Goal: Information Seeking & Learning: Find specific fact

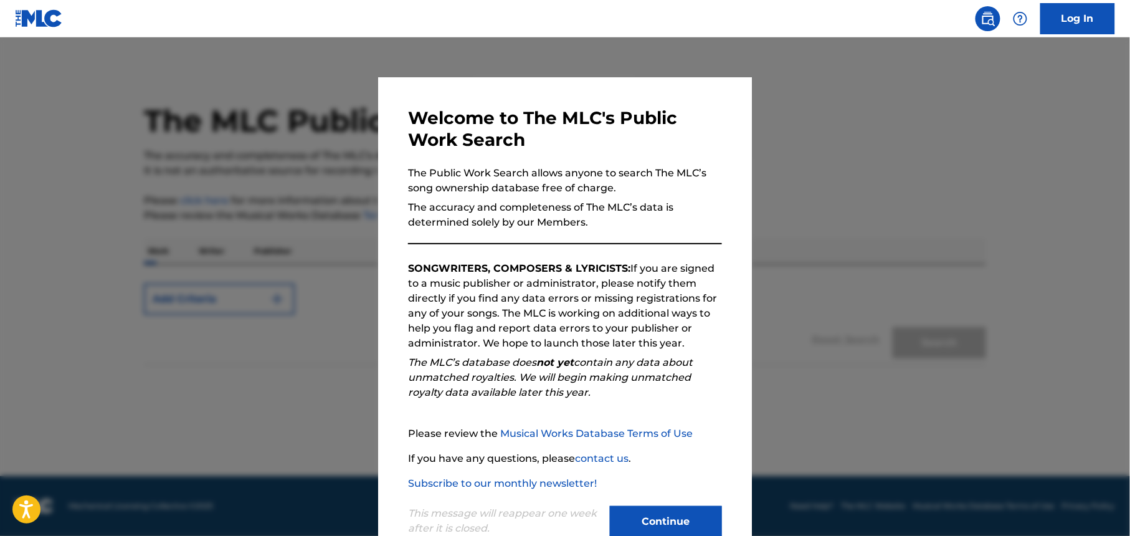
click at [671, 516] on button "Continue" at bounding box center [666, 521] width 112 height 31
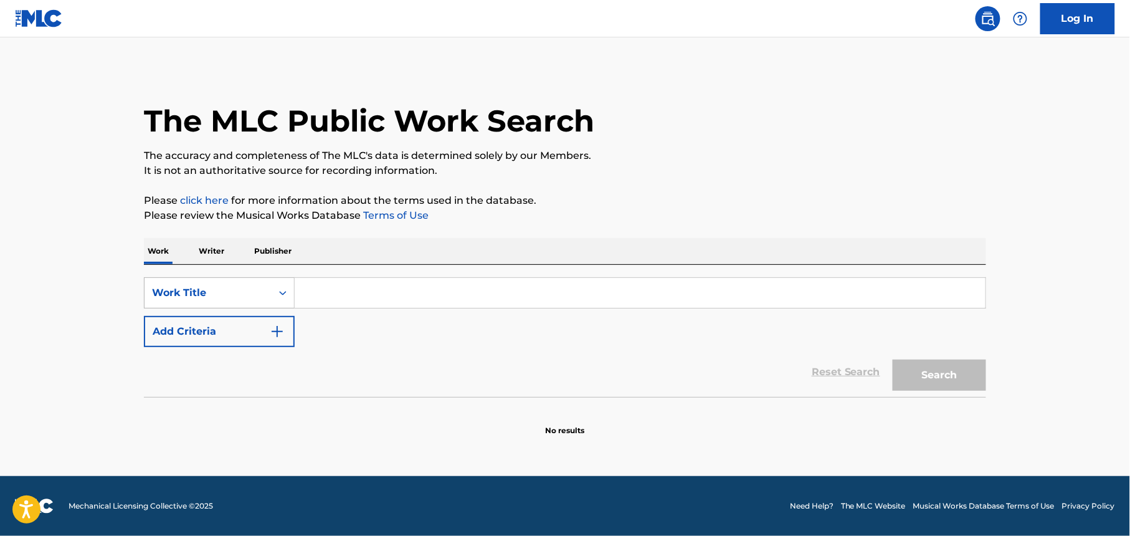
click at [227, 293] on div "Work Title" at bounding box center [208, 292] width 112 height 15
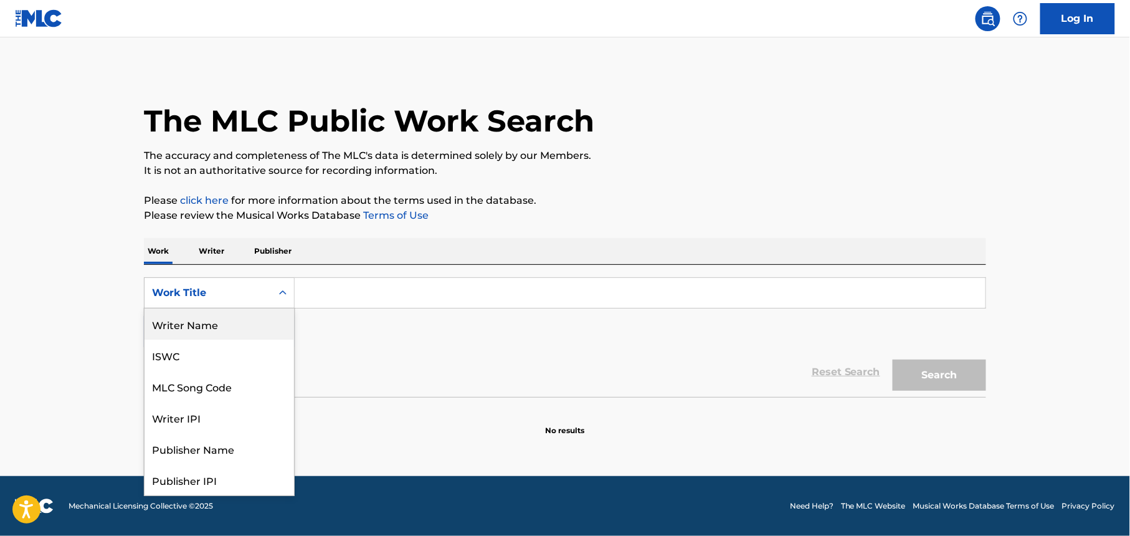
click at [207, 325] on div "Writer Name" at bounding box center [220, 323] width 150 height 31
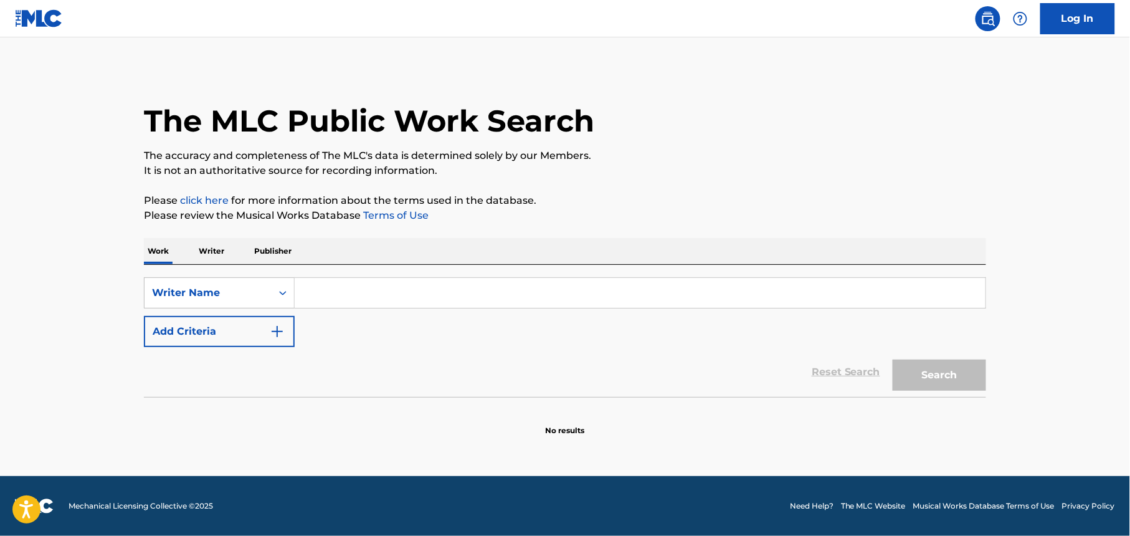
click at [315, 292] on input "Search Form" at bounding box center [640, 293] width 691 height 30
paste input "Doodoo Nigga Fart Sex Yung Buttpiss"
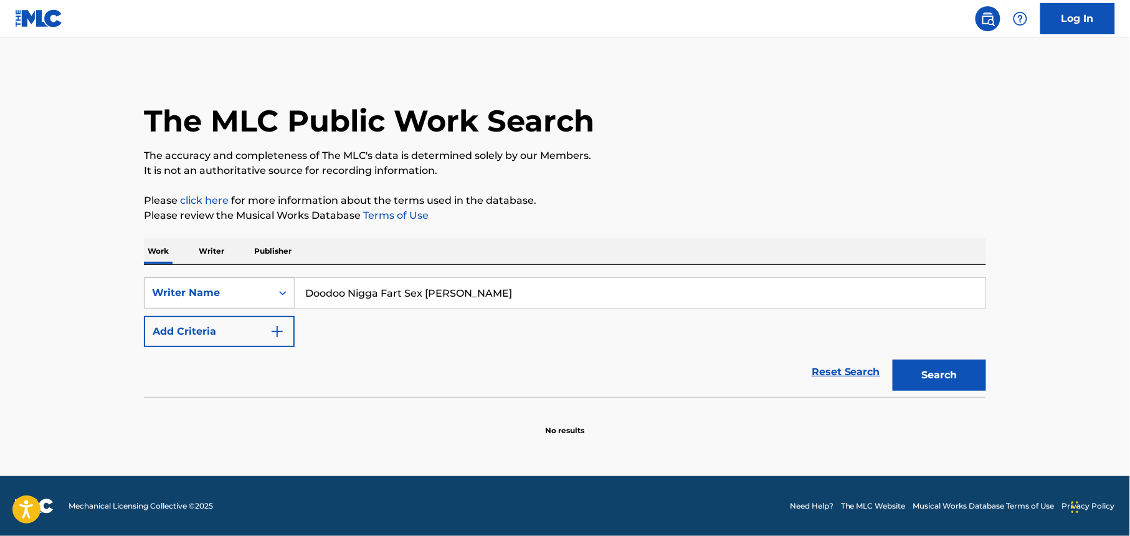
drag, startPoint x: 527, startPoint y: 297, endPoint x: 237, endPoint y: 300, distance: 289.2
click at [231, 300] on div "SearchWithCriteria788cad78-2b55-4e5f-9e64-68099b3e06fd Writer Name Doodoo Nigga…" at bounding box center [565, 292] width 843 height 31
paste input "Reace Thorne"
type input "Reace Thorne"
click at [970, 373] on button "Search" at bounding box center [939, 375] width 93 height 31
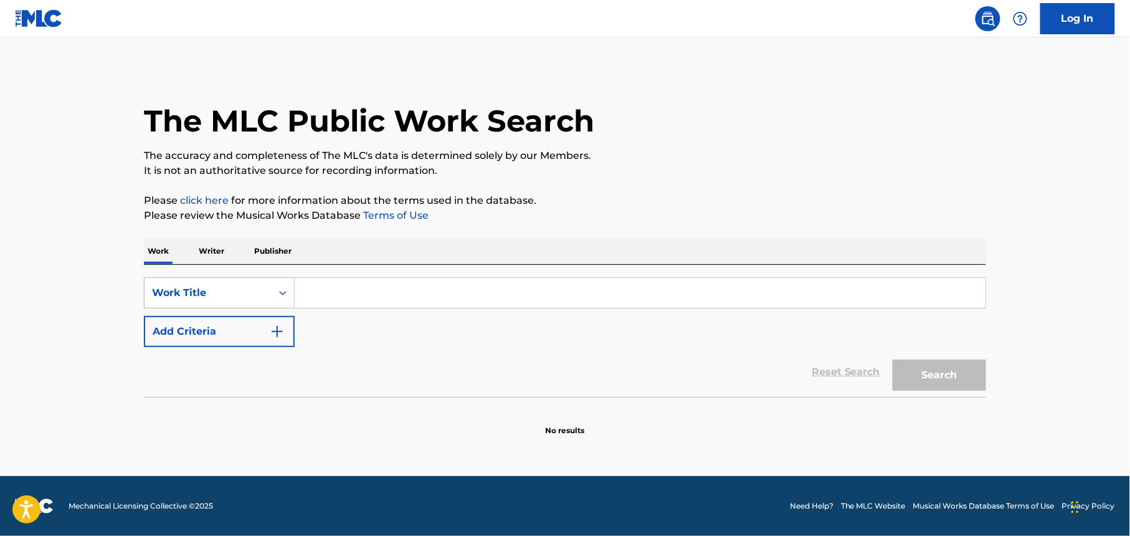
click at [217, 303] on div "Work Title" at bounding box center [208, 293] width 127 height 24
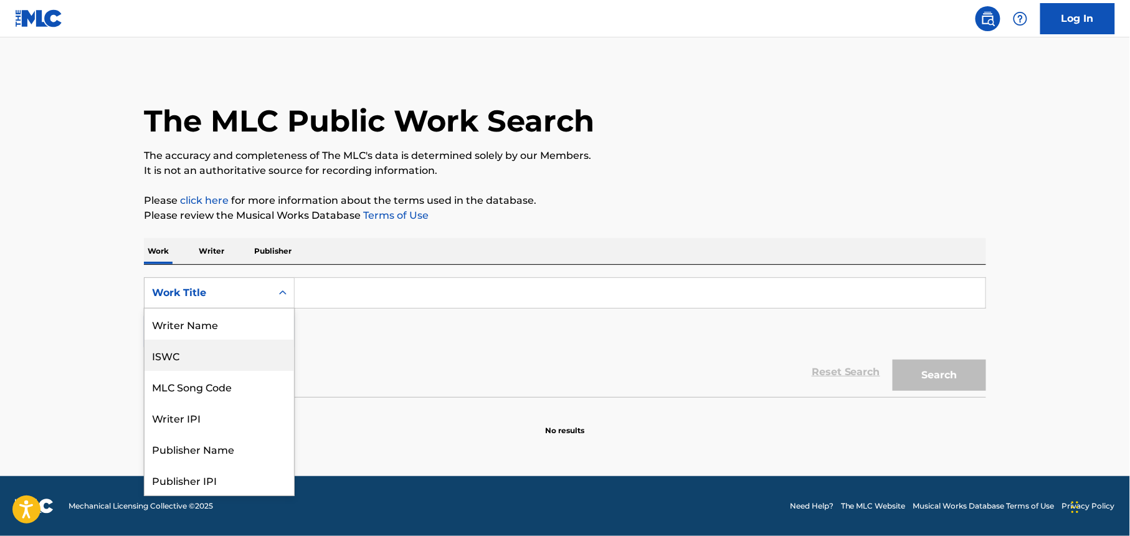
click at [210, 333] on div "Writer Name" at bounding box center [220, 323] width 150 height 31
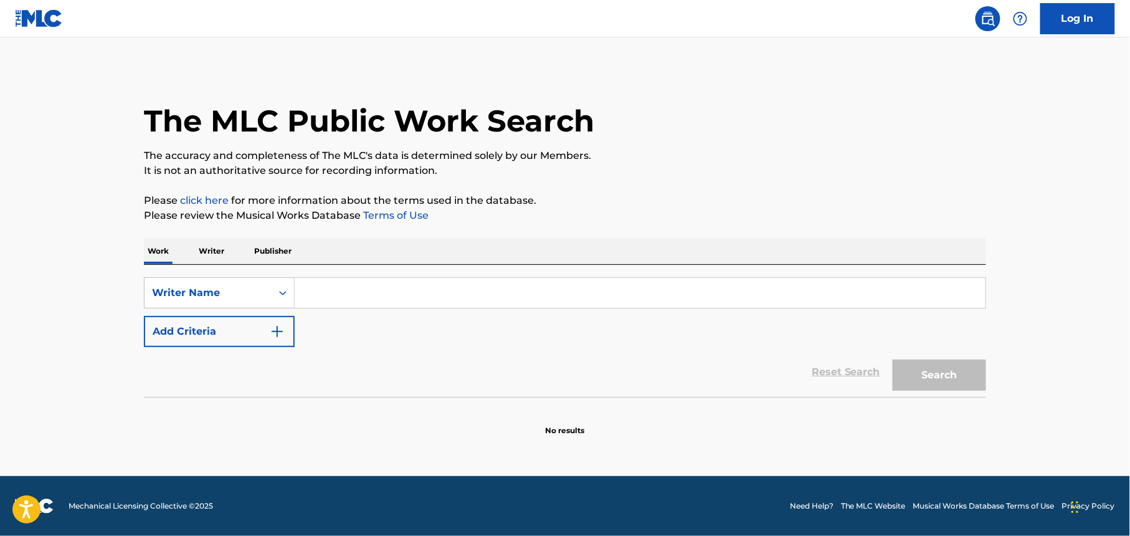
click at [340, 294] on input "Search Form" at bounding box center [640, 293] width 691 height 30
paste input "[PERSON_NAME]"
click at [952, 375] on button "Search" at bounding box center [939, 375] width 93 height 31
click at [406, 285] on input "[PERSON_NAME]" at bounding box center [640, 293] width 691 height 30
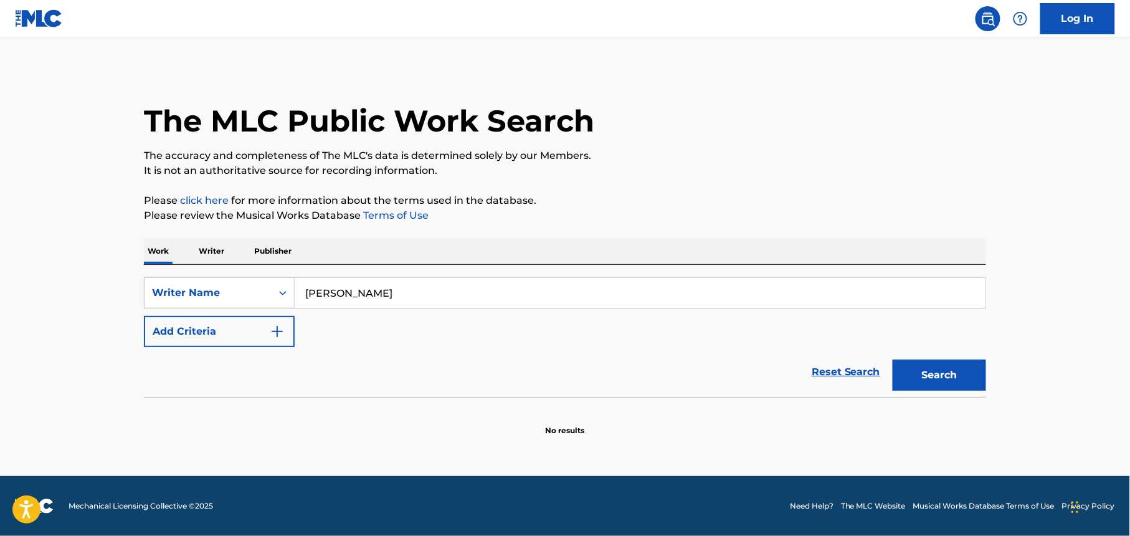
click at [406, 285] on input "[PERSON_NAME]" at bounding box center [640, 293] width 691 height 30
paste input "[PERSON_NAME]"
click at [943, 375] on button "Search" at bounding box center [939, 375] width 93 height 31
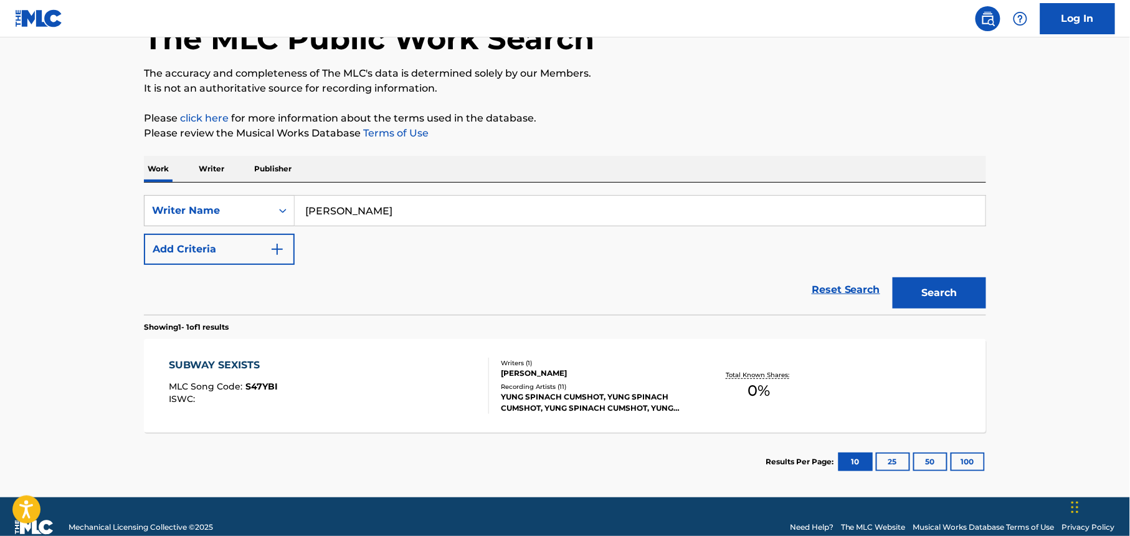
scroll to position [83, 0]
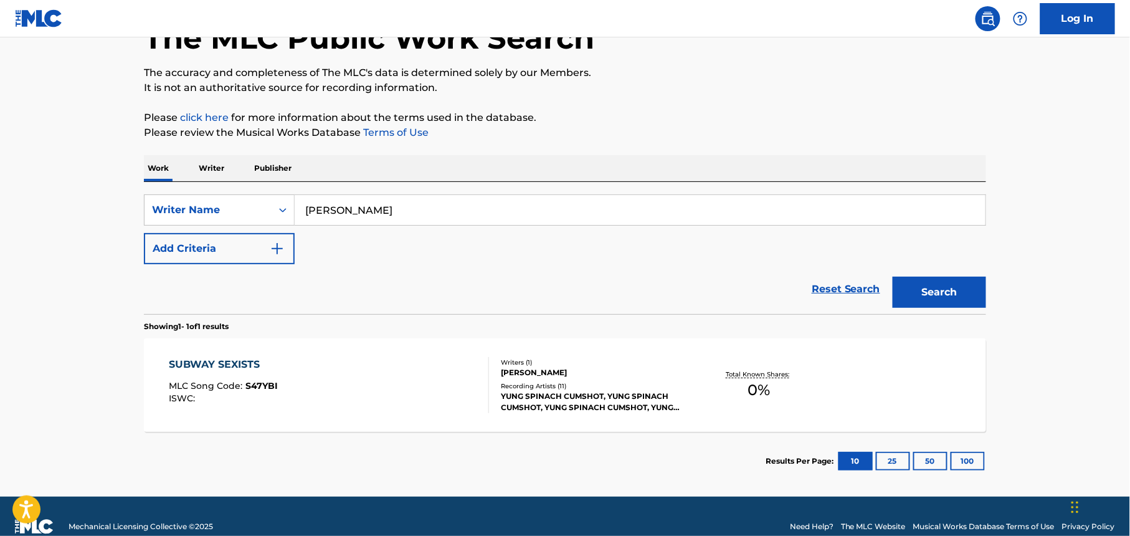
click at [437, 212] on input "[PERSON_NAME]" at bounding box center [640, 210] width 691 height 30
click at [437, 210] on input "[PERSON_NAME]" at bounding box center [640, 210] width 691 height 30
paste input "[PERSON_NAME]"
type input "[PERSON_NAME]"
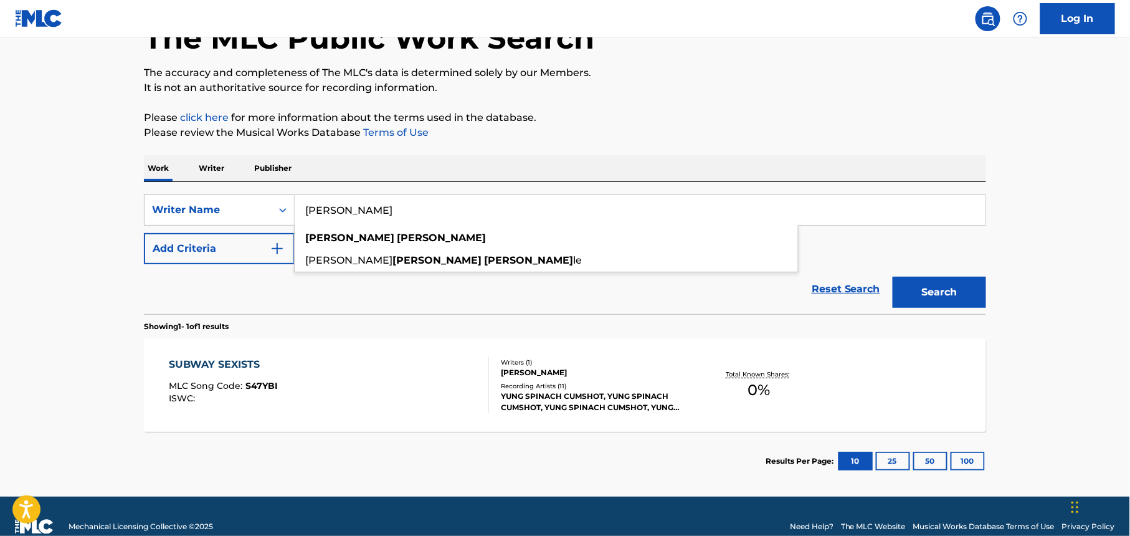
click at [935, 290] on button "Search" at bounding box center [939, 292] width 93 height 31
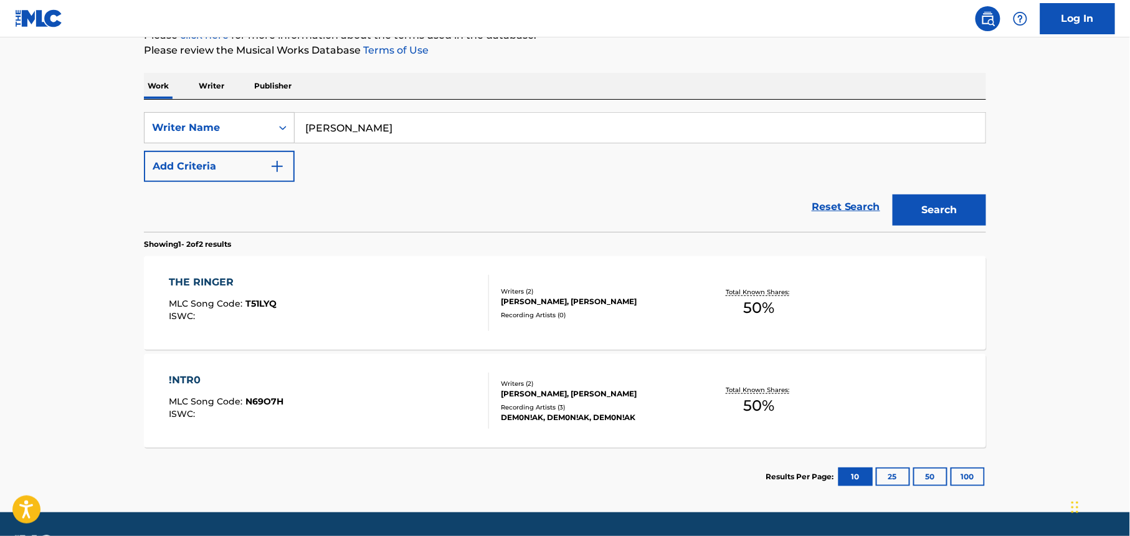
scroll to position [166, 0]
click at [626, 319] on div "THE RINGER MLC Song Code : T51LYQ ISWC : Writers ( 2 ) [PERSON_NAME], [PERSON_N…" at bounding box center [565, 301] width 843 height 93
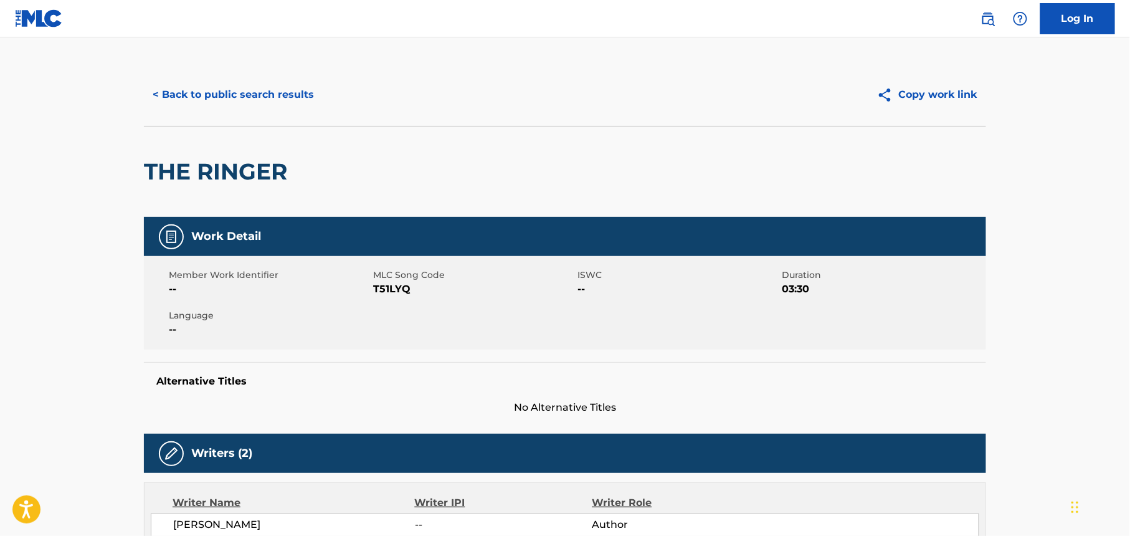
scroll to position [484, 0]
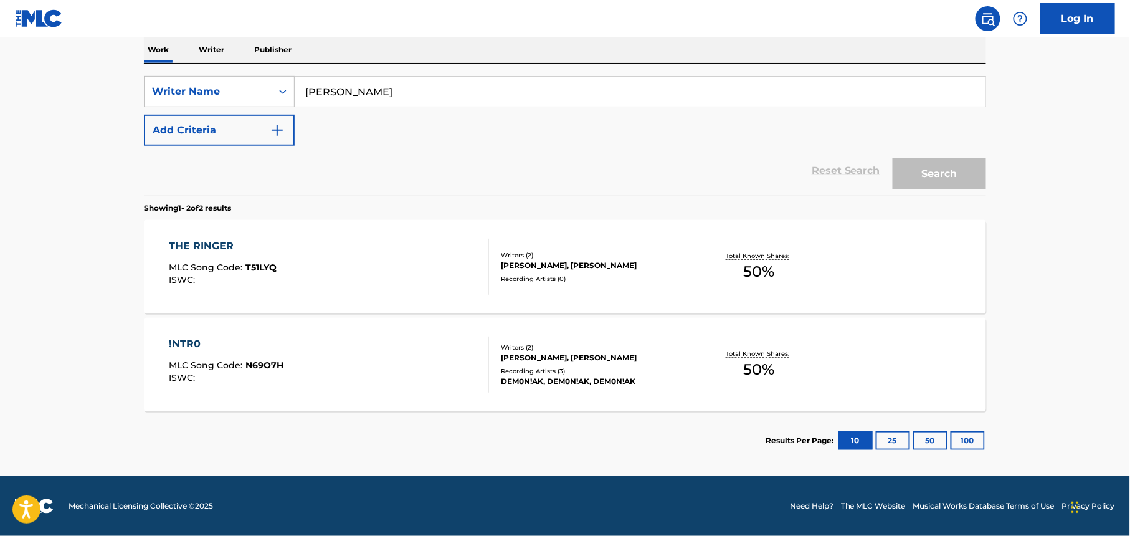
scroll to position [166, 0]
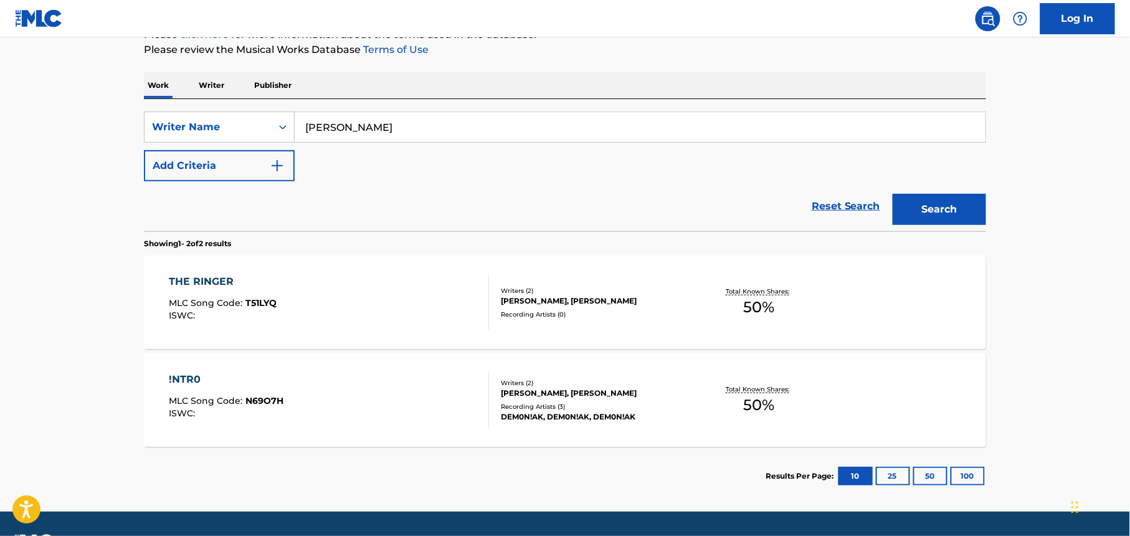
click at [613, 399] on div "Writers ( 2 ) [PERSON_NAME], [PERSON_NAME] Recording Artists ( 3 ) DEM0N!AK, DE…" at bounding box center [589, 400] width 200 height 44
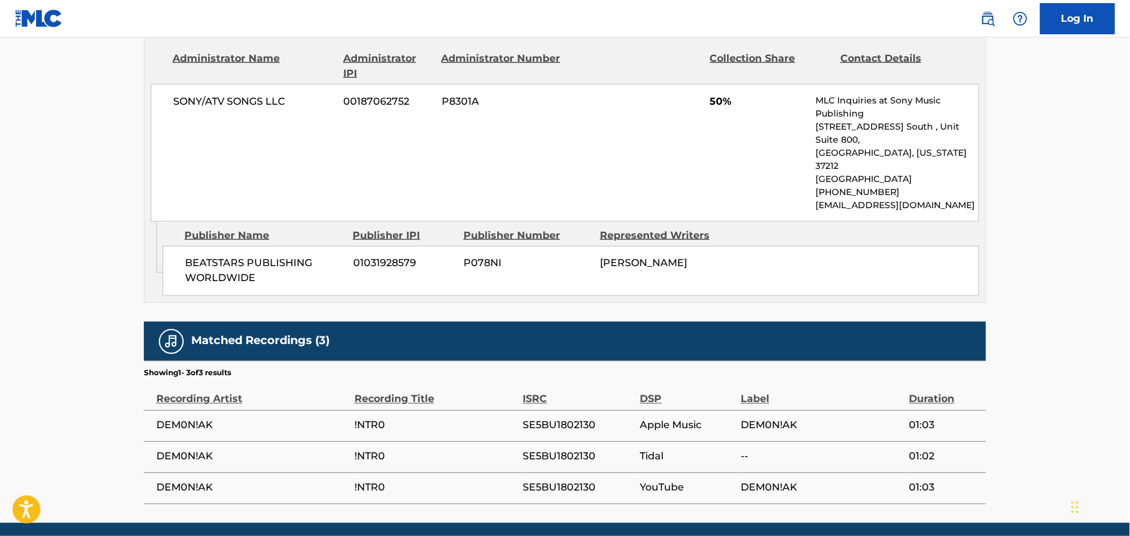
scroll to position [624, 0]
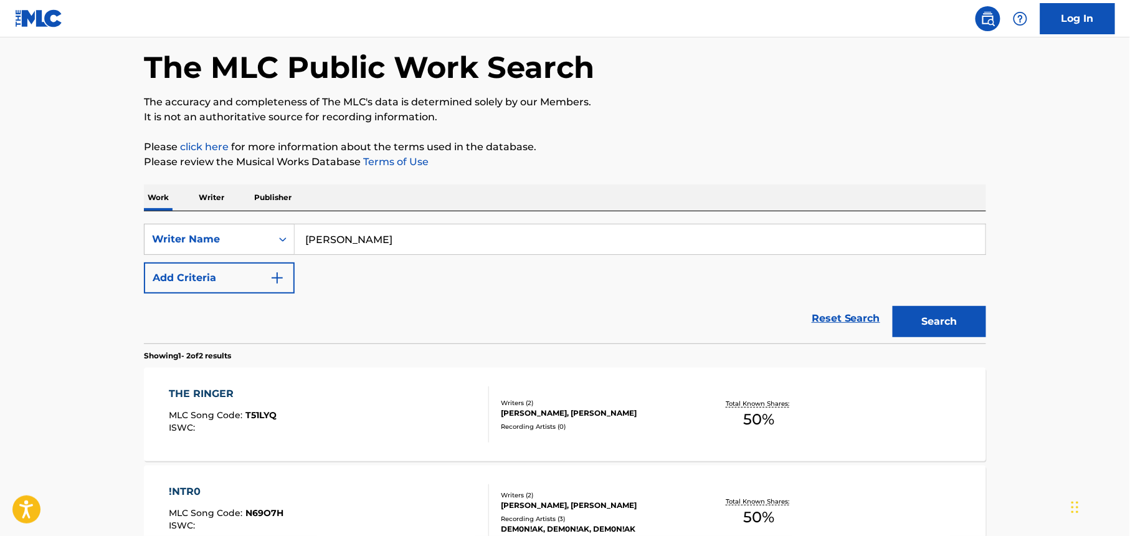
scroll to position [83, 0]
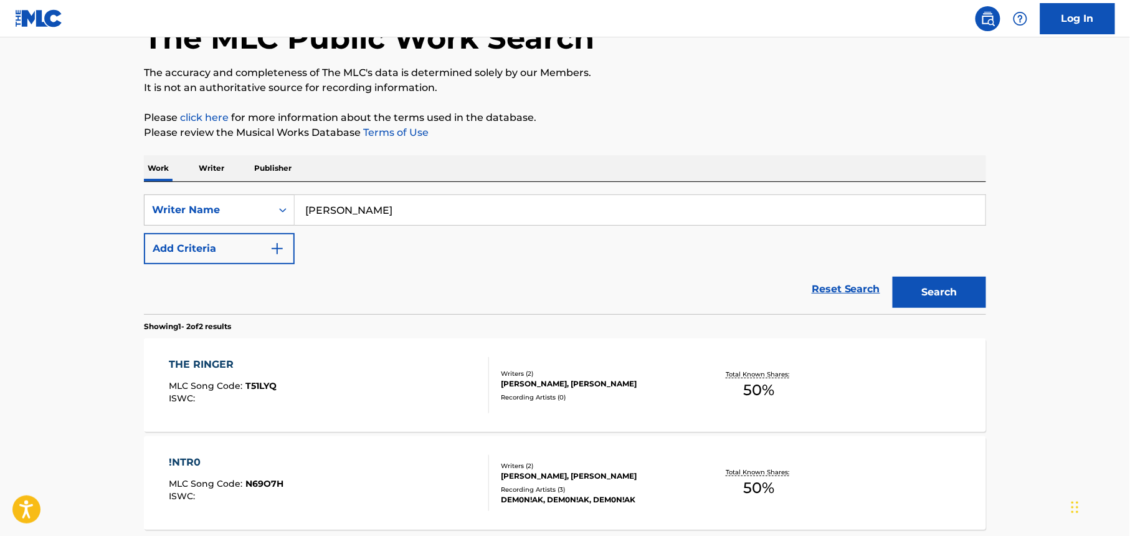
click at [387, 209] on input "[PERSON_NAME]" at bounding box center [640, 210] width 691 height 30
paste input "[PERSON_NAME]"
click at [815, 142] on div "The MLC Public Work Search The accuracy and completeness of The MLC's data is d…" at bounding box center [565, 287] width 872 height 603
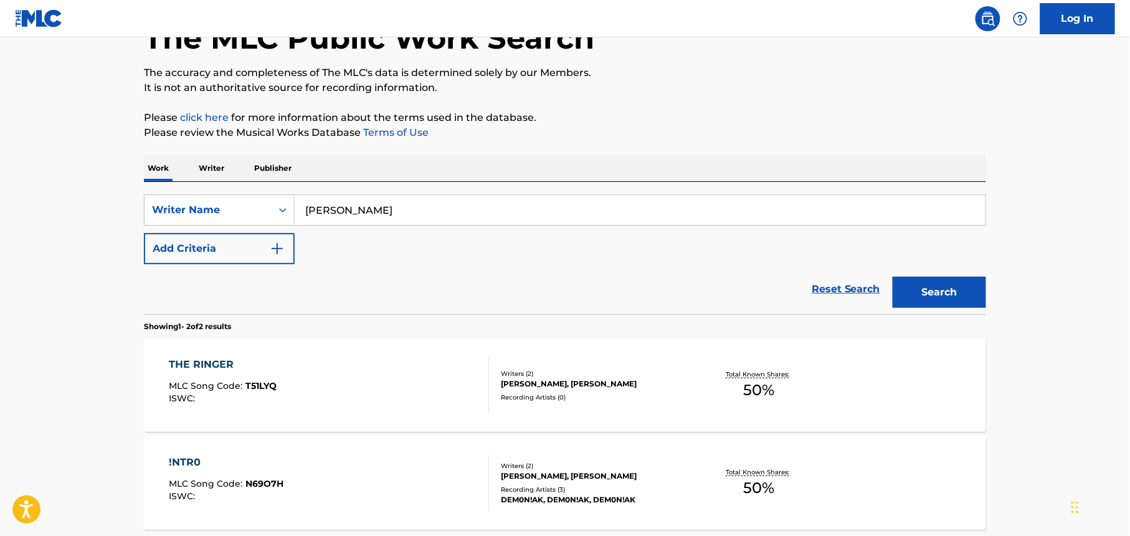
click at [955, 304] on button "Search" at bounding box center [939, 292] width 93 height 31
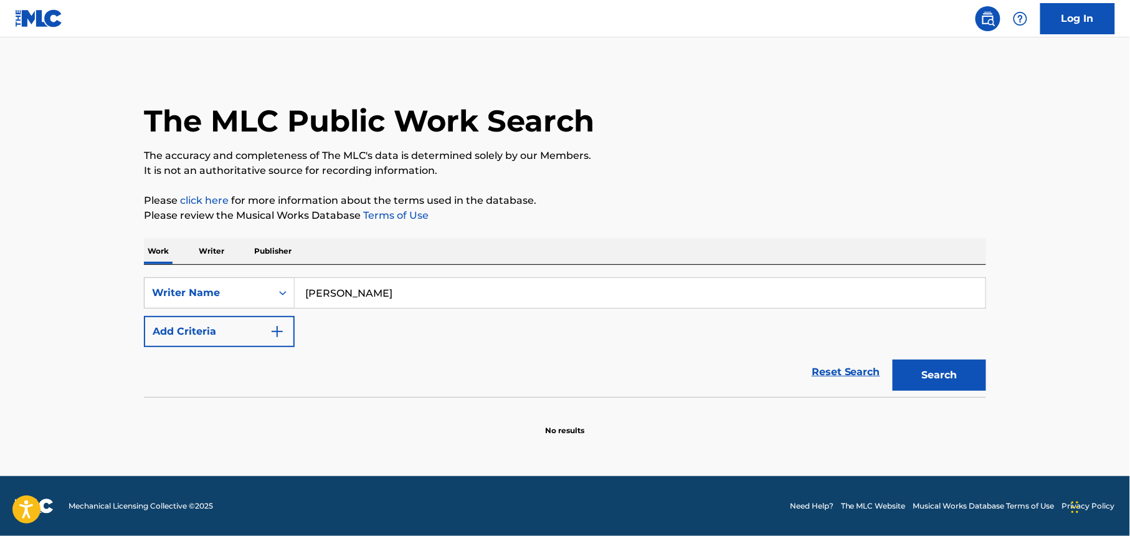
scroll to position [0, 0]
click at [389, 288] on input "[PERSON_NAME]" at bounding box center [640, 293] width 691 height 30
paste input "[PERSON_NAME]"
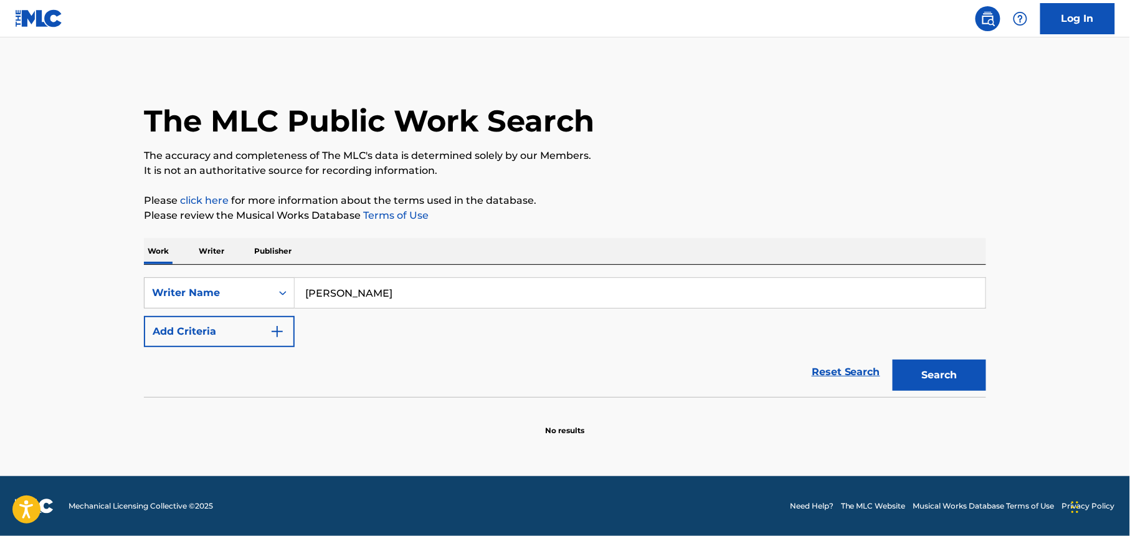
click at [945, 384] on button "Search" at bounding box center [939, 375] width 93 height 31
click at [365, 287] on input "[PERSON_NAME]" at bounding box center [640, 293] width 691 height 30
click at [367, 290] on input "[PERSON_NAME]" at bounding box center [640, 293] width 691 height 30
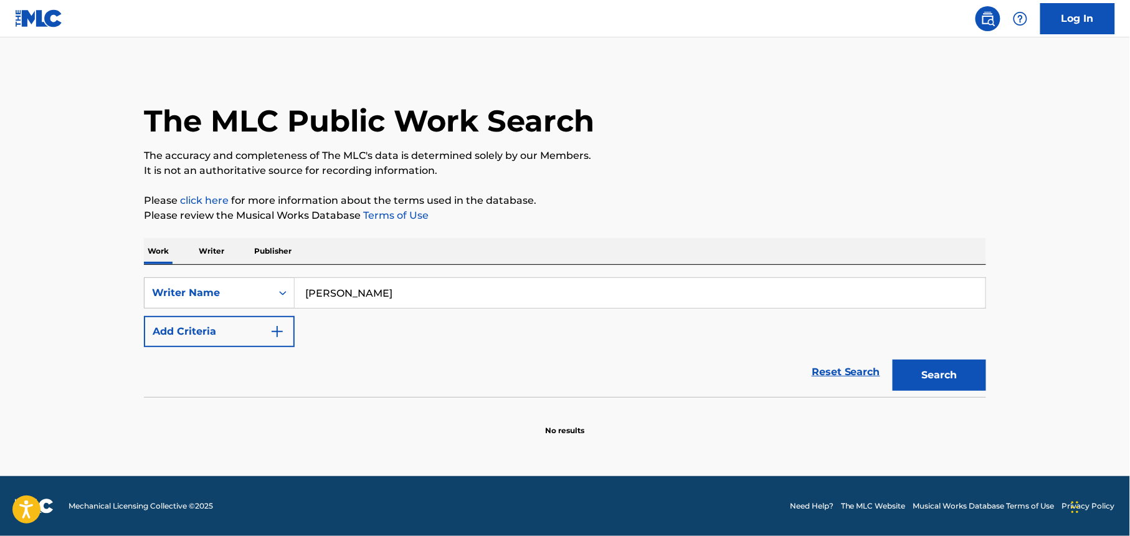
paste input "[PERSON_NAME]"
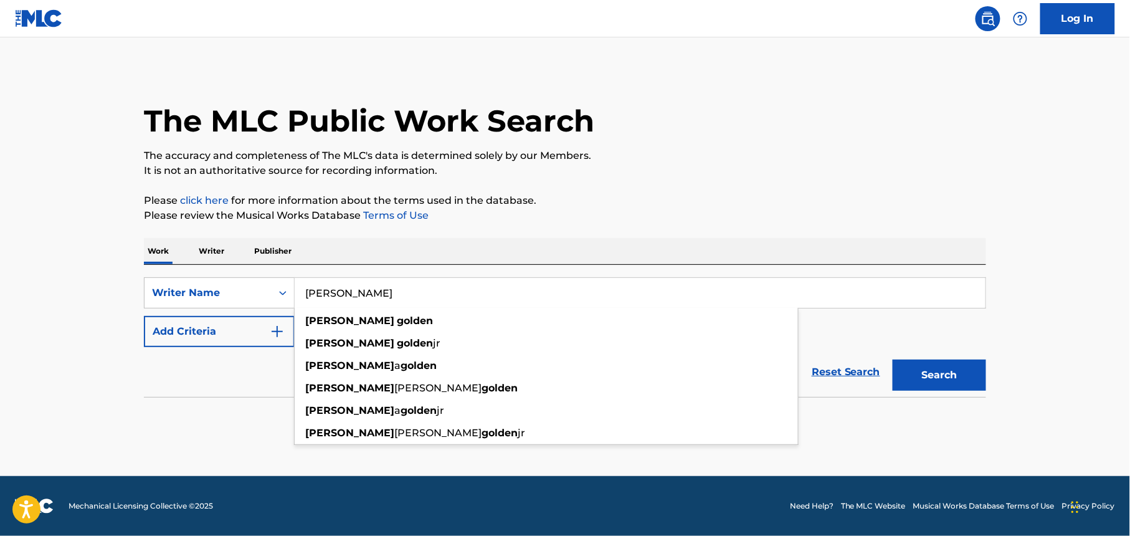
type input "[PERSON_NAME]"
click at [920, 380] on button "Search" at bounding box center [939, 375] width 93 height 31
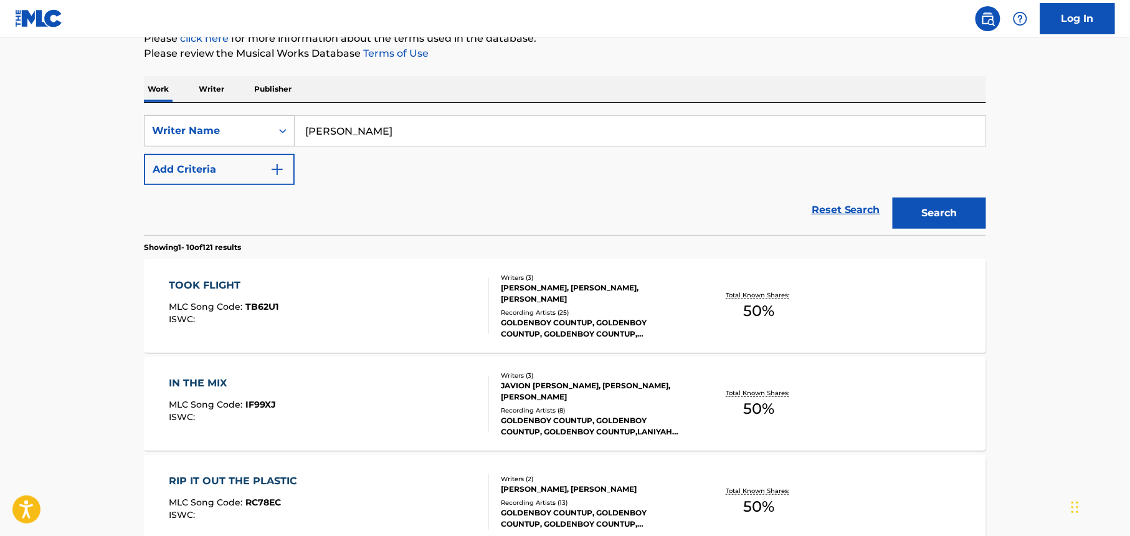
scroll to position [166, 0]
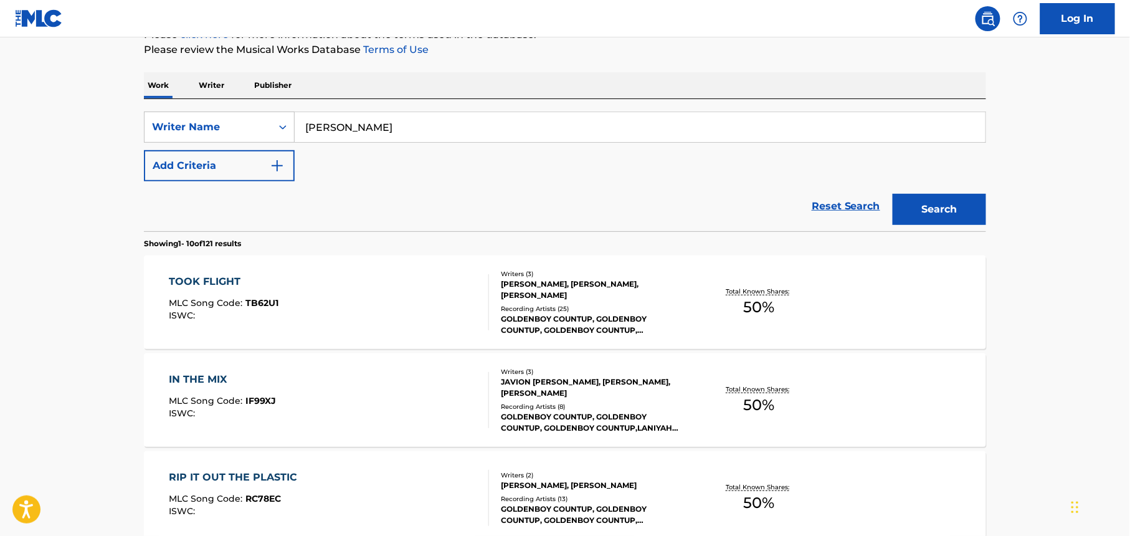
click at [609, 300] on div "[PERSON_NAME], [PERSON_NAME], [PERSON_NAME]" at bounding box center [595, 290] width 188 height 22
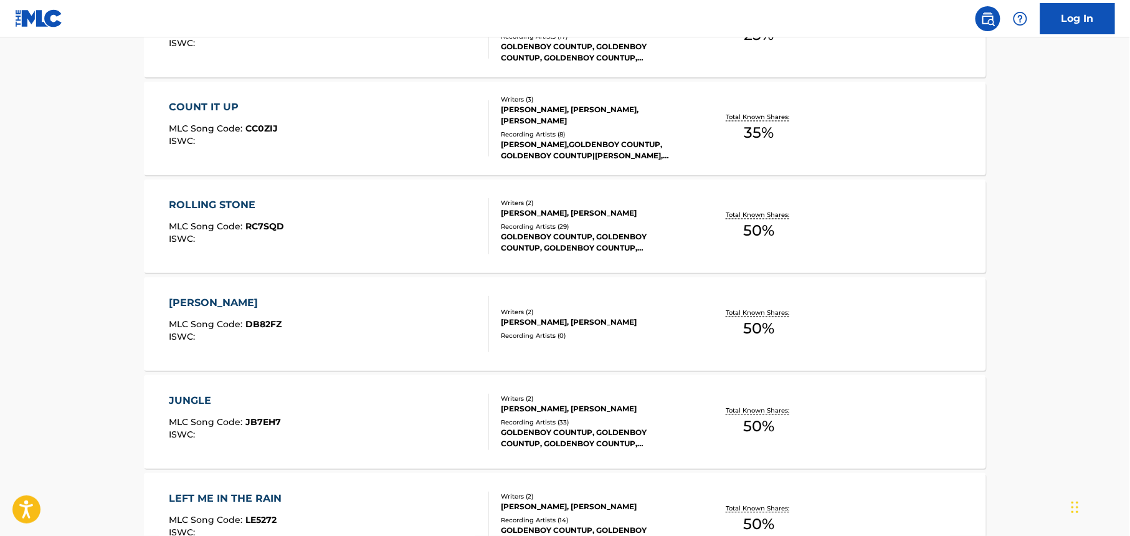
scroll to position [831, 0]
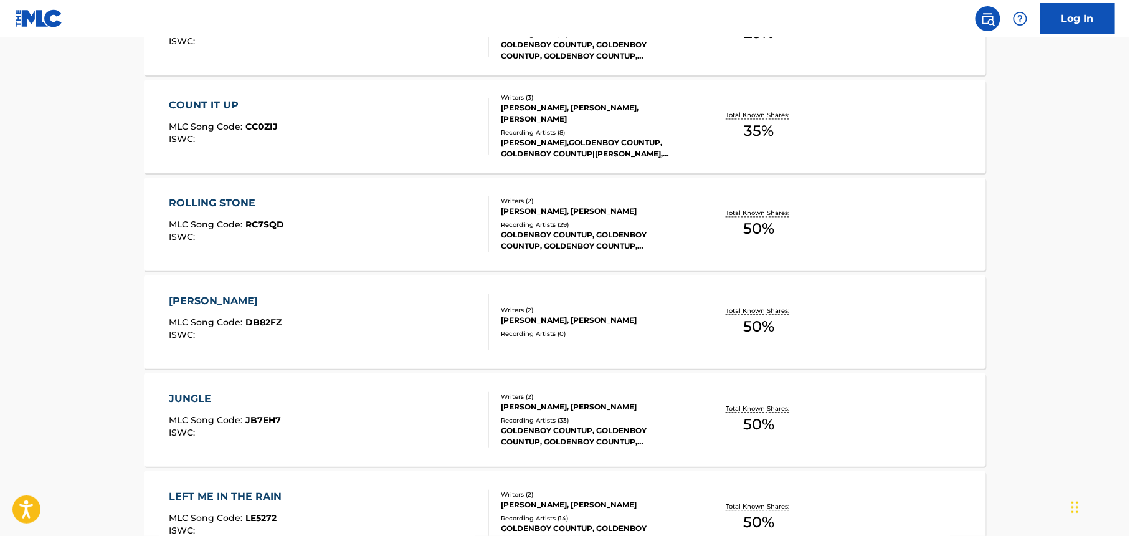
click at [632, 327] on div "Writers ( 2 ) [PERSON_NAME], [PERSON_NAME] Recording Artists ( 0 )" at bounding box center [589, 322] width 200 height 33
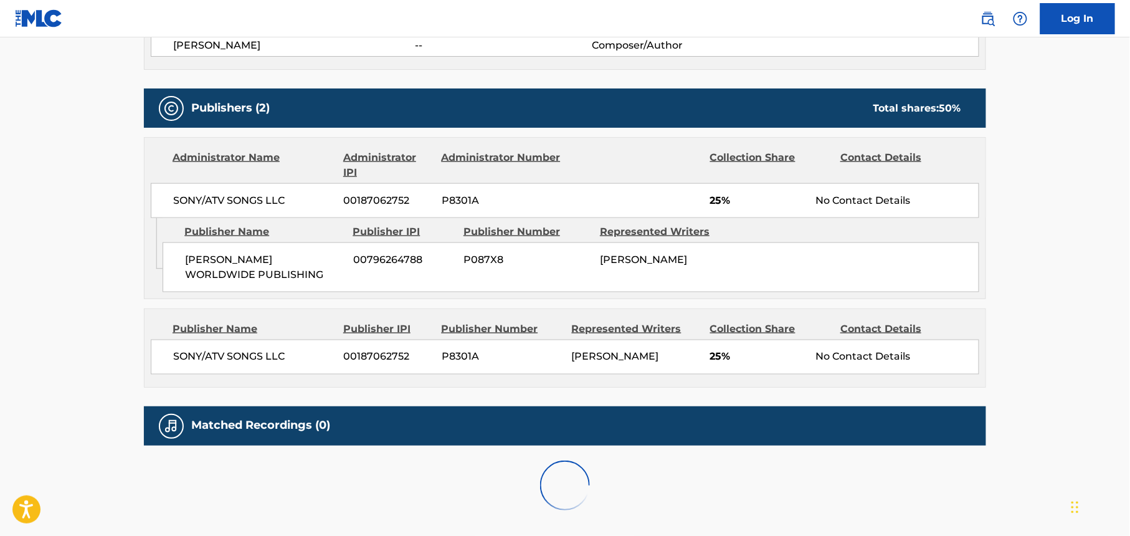
scroll to position [573, 0]
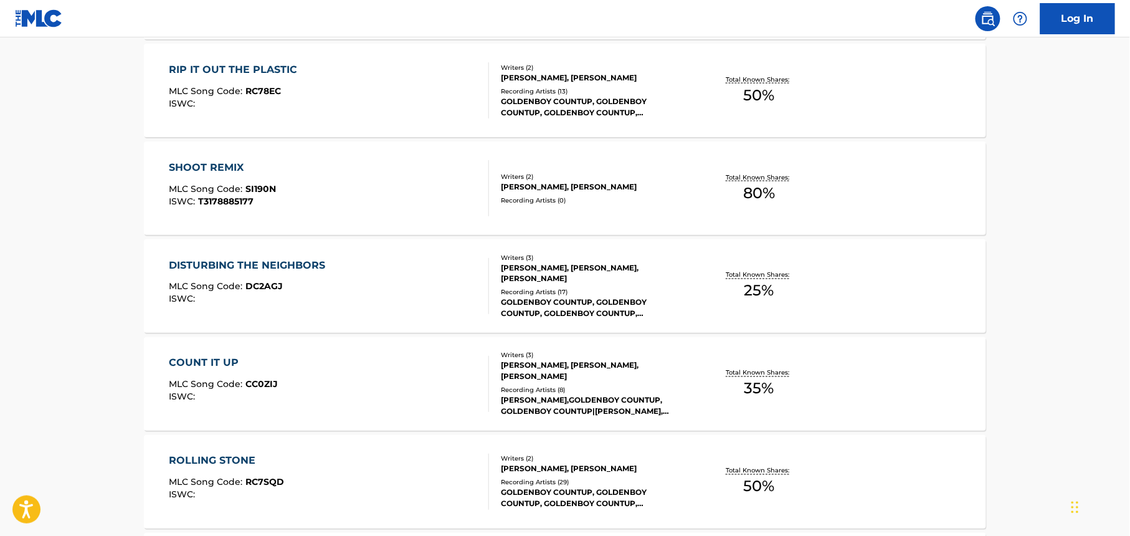
scroll to position [863, 0]
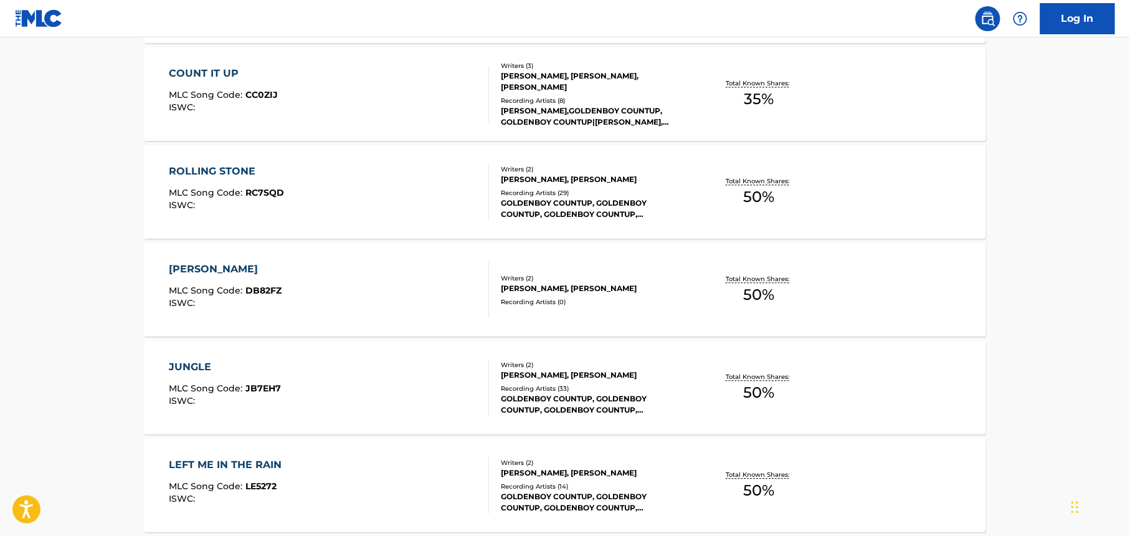
click at [636, 385] on div "Recording Artists ( 33 )" at bounding box center [595, 388] width 188 height 9
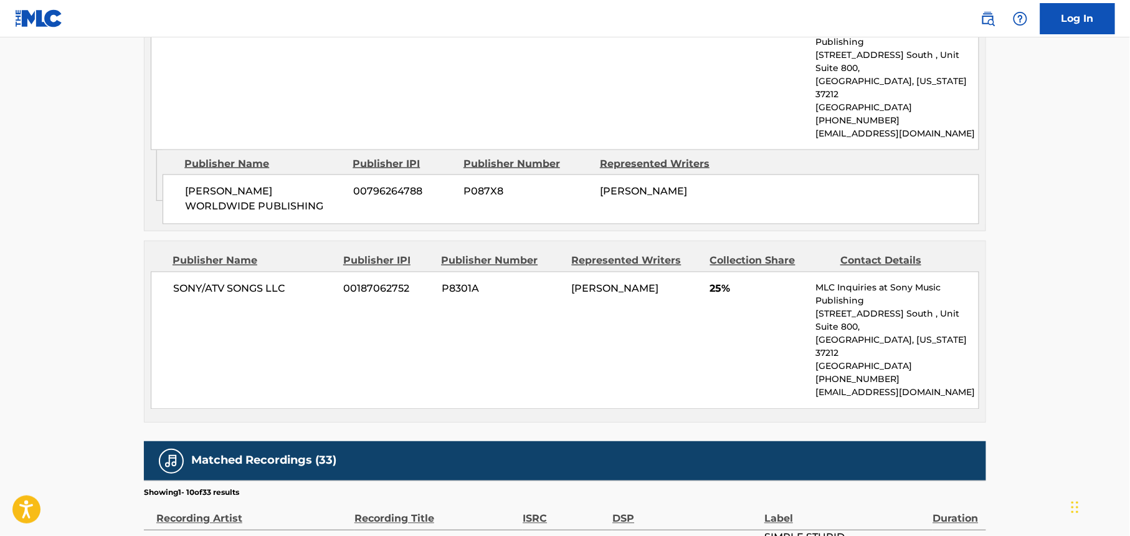
scroll to position [727, 0]
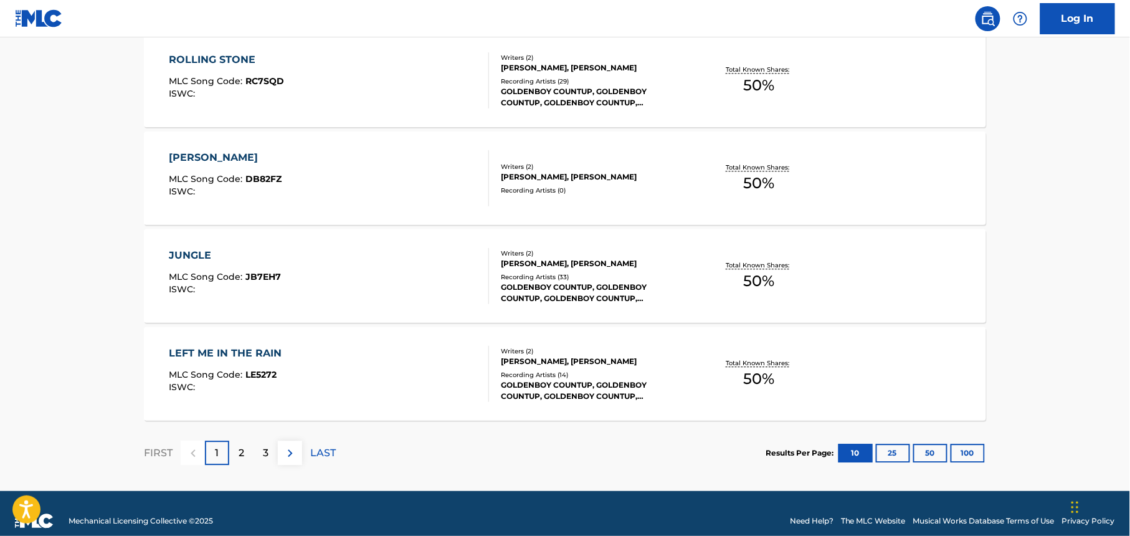
scroll to position [990, 0]
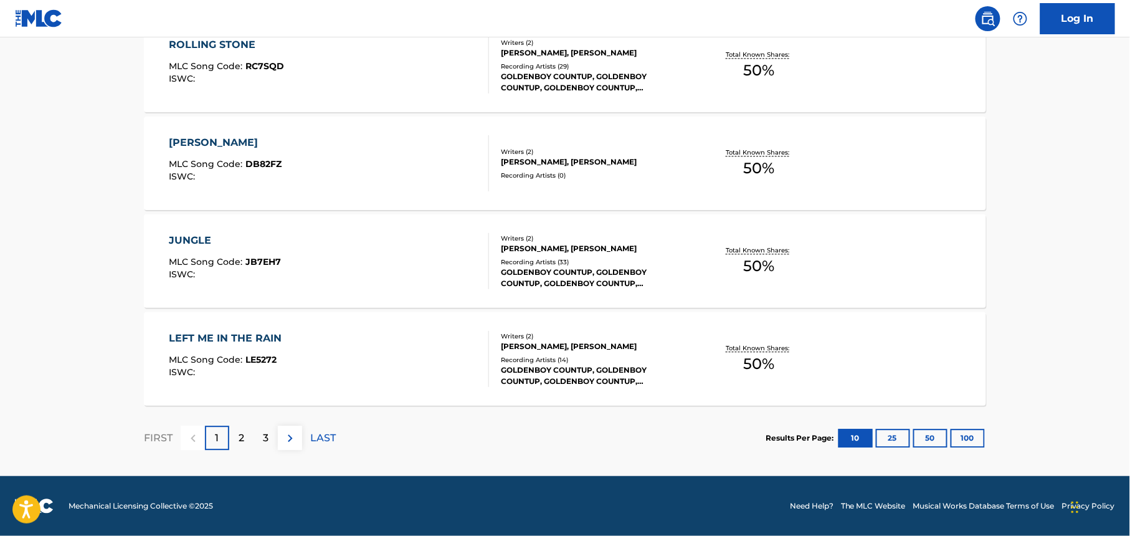
click at [616, 372] on div "GOLDENBOY COUNTUP, GOLDENBOY COUNTUP, GOLDENBOY COUNTUP, GOLDENBOY COUNTUP, GOL…" at bounding box center [595, 376] width 188 height 22
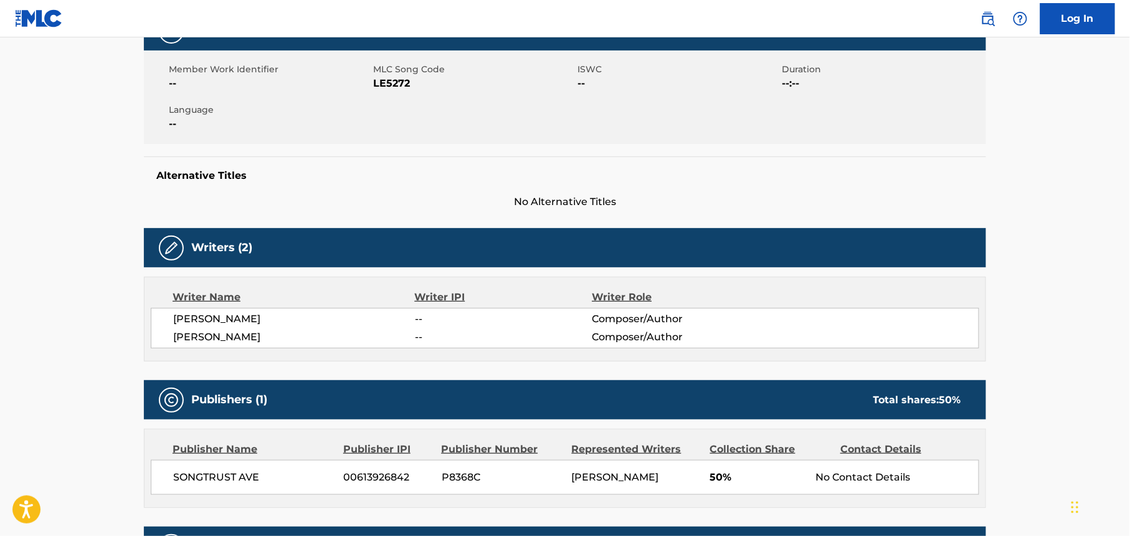
scroll to position [401, 0]
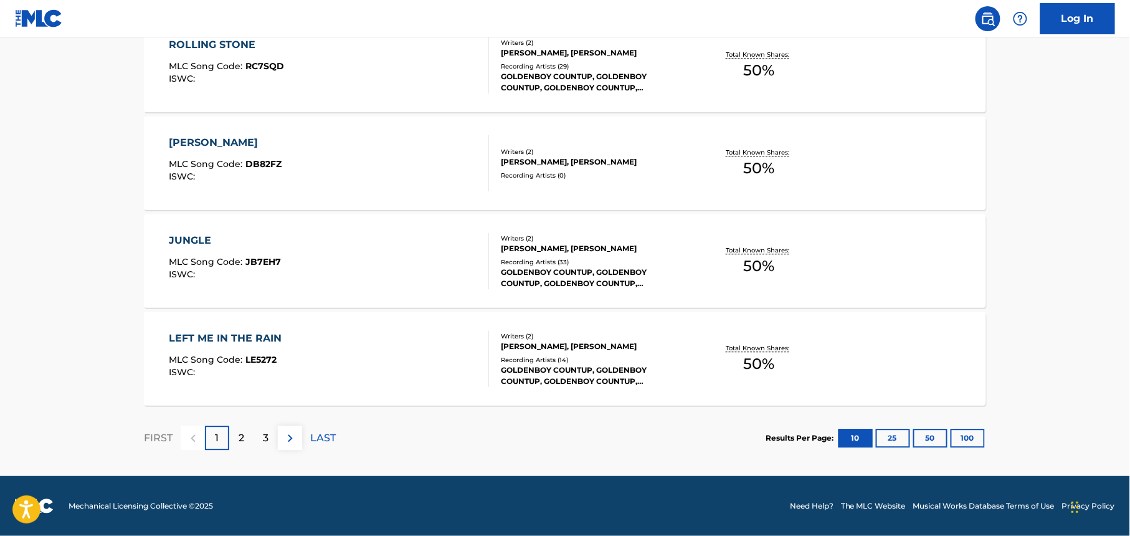
click at [966, 439] on button "100" at bounding box center [968, 438] width 34 height 19
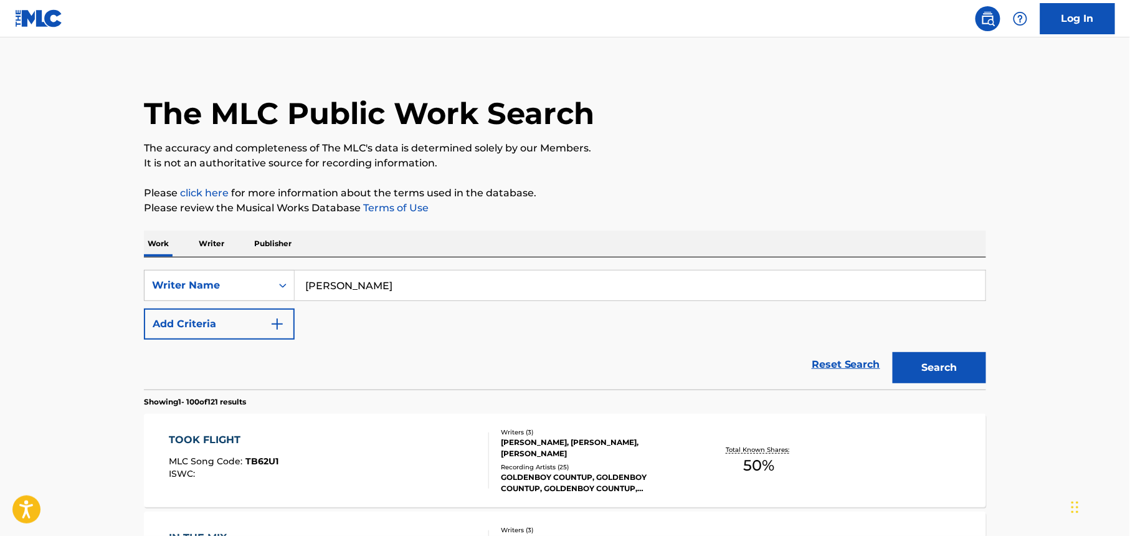
scroll to position [990, 0]
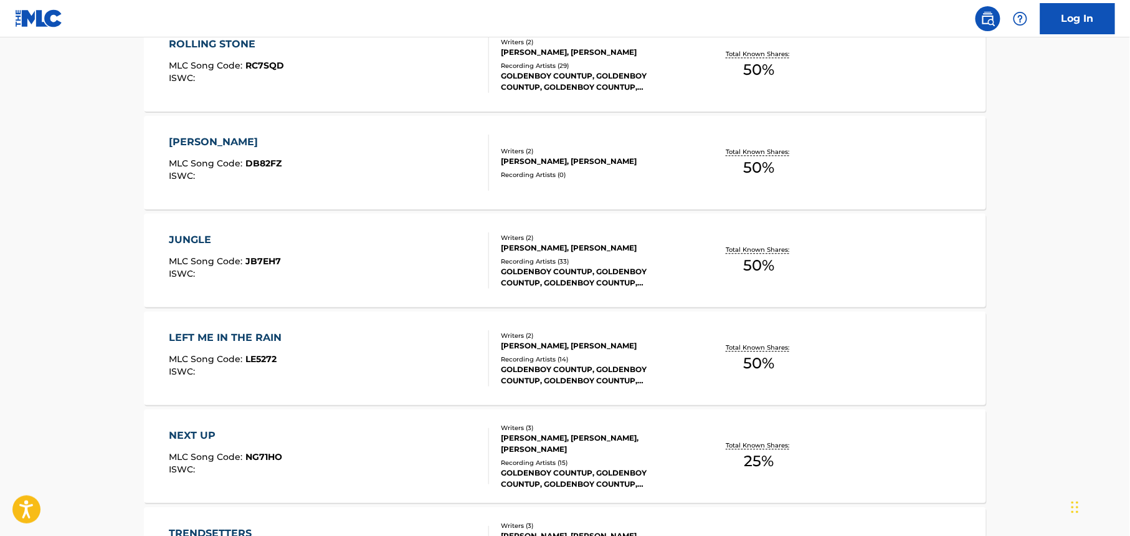
click at [586, 350] on div "[PERSON_NAME], [PERSON_NAME]" at bounding box center [595, 345] width 188 height 11
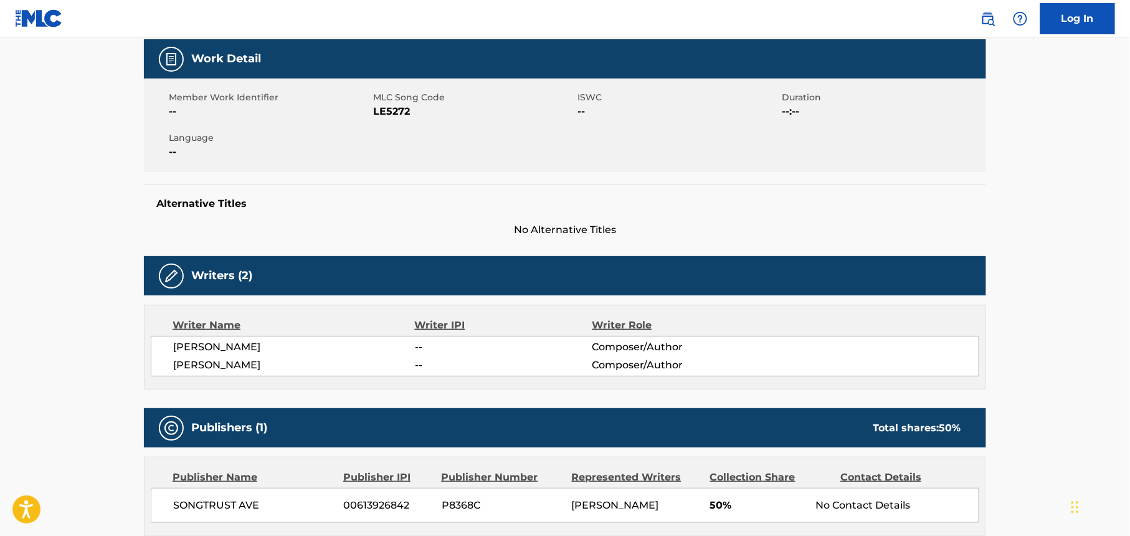
scroll to position [401, 0]
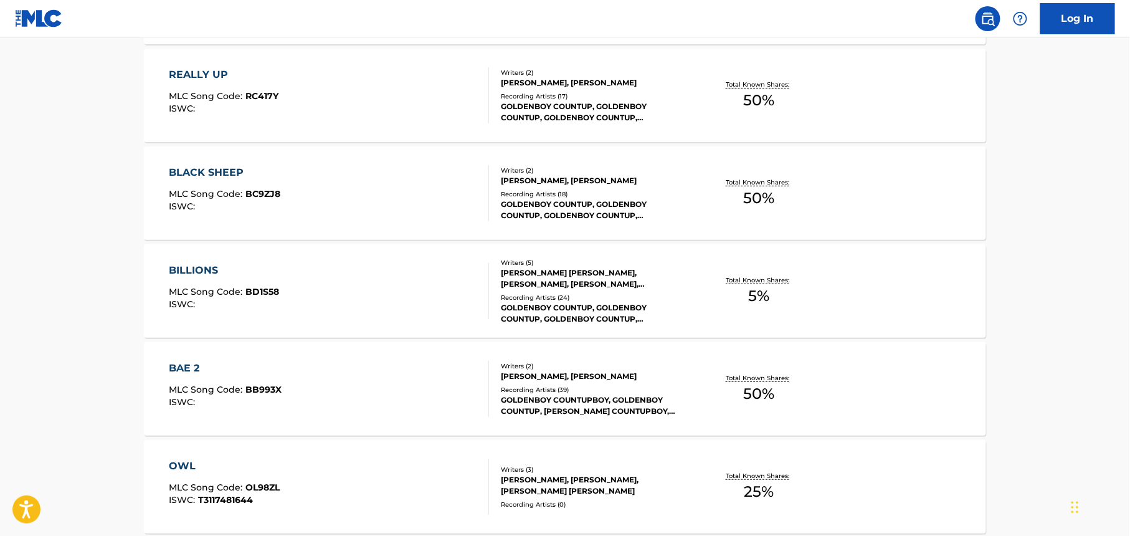
scroll to position [1770, 0]
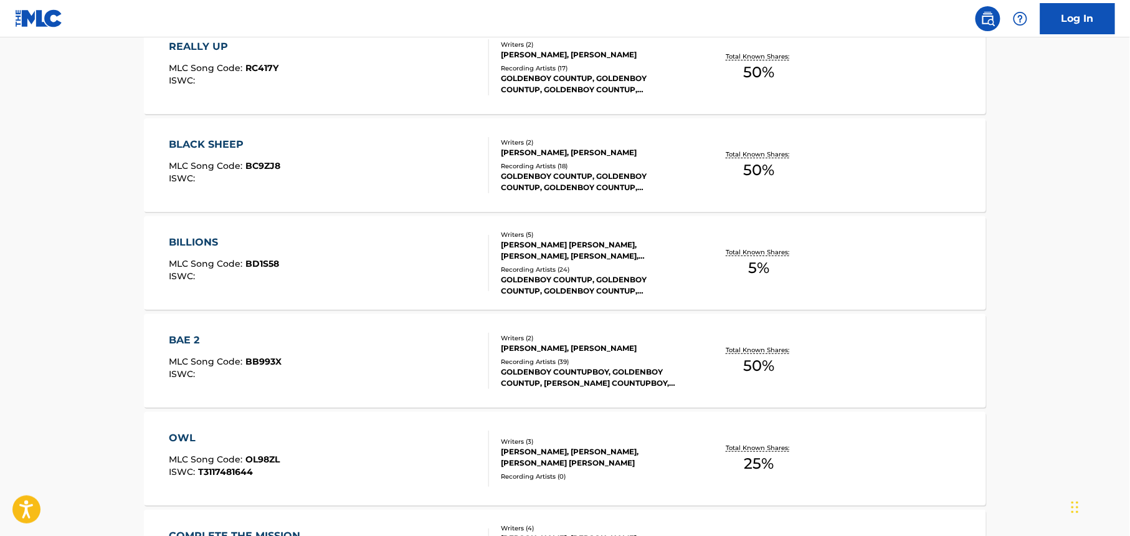
click at [548, 297] on div "BILLIONS MLC Song Code : BD1S58 ISWC : Writers ( 5 ) [PERSON_NAME] [PERSON_NAME…" at bounding box center [565, 262] width 843 height 93
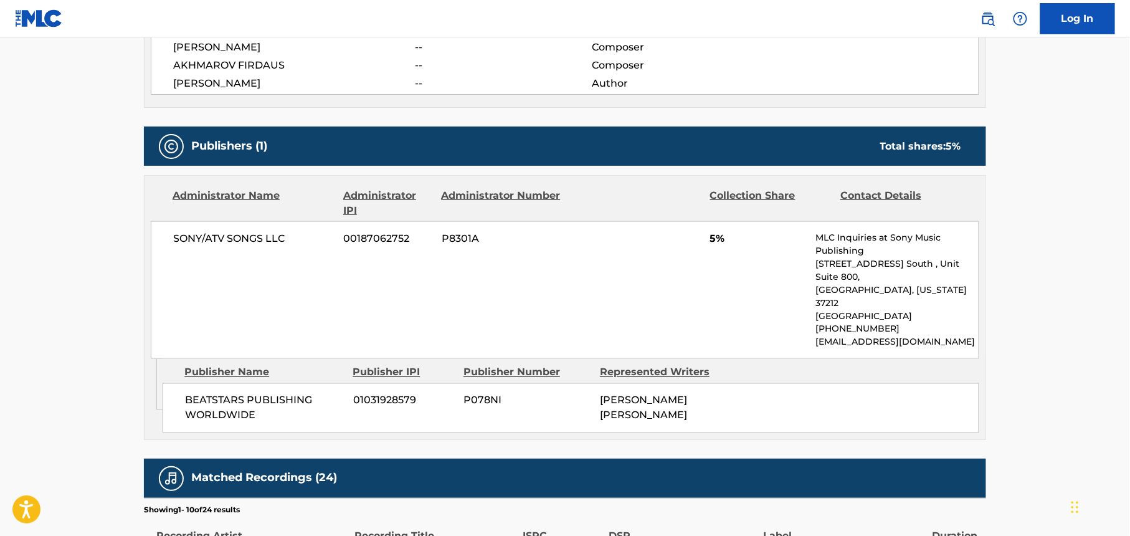
scroll to position [538, 0]
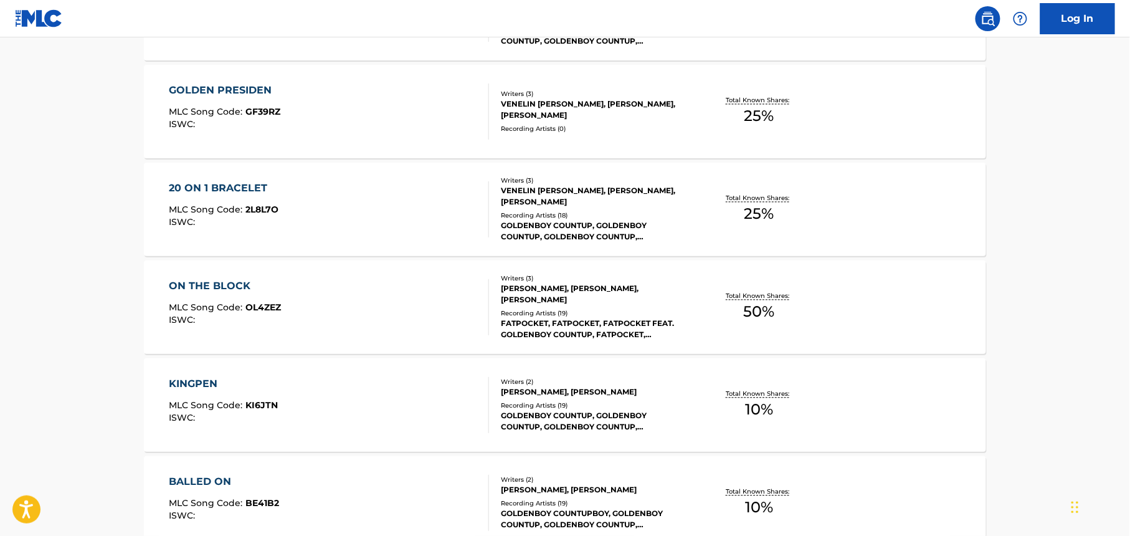
scroll to position [2551, 0]
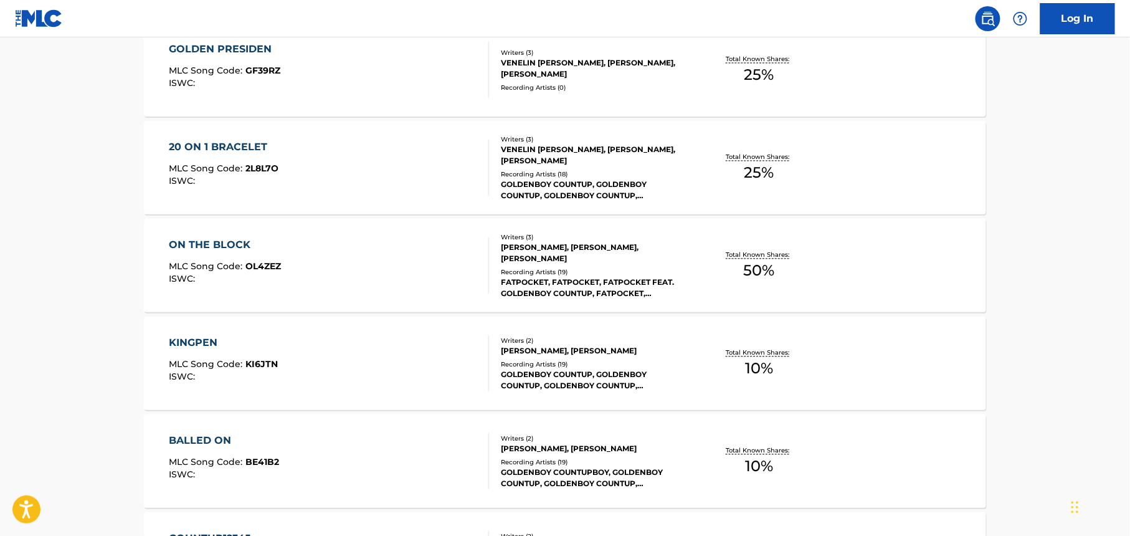
click at [654, 264] on div "Writers ( 3 ) [PERSON_NAME], [PERSON_NAME], [PERSON_NAME] Recording Artists ( 1…" at bounding box center [589, 265] width 200 height 67
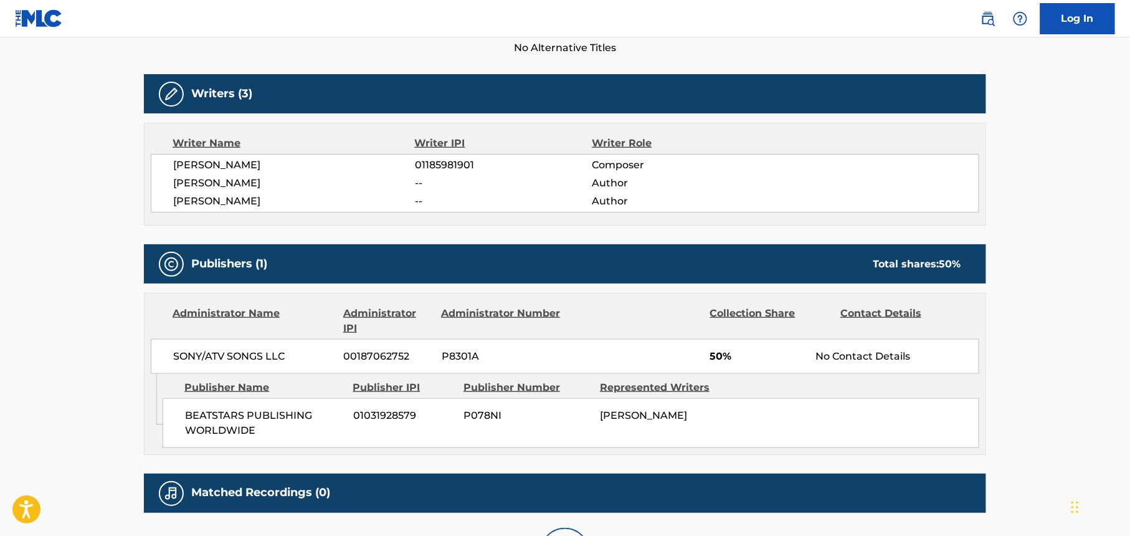
scroll to position [502, 0]
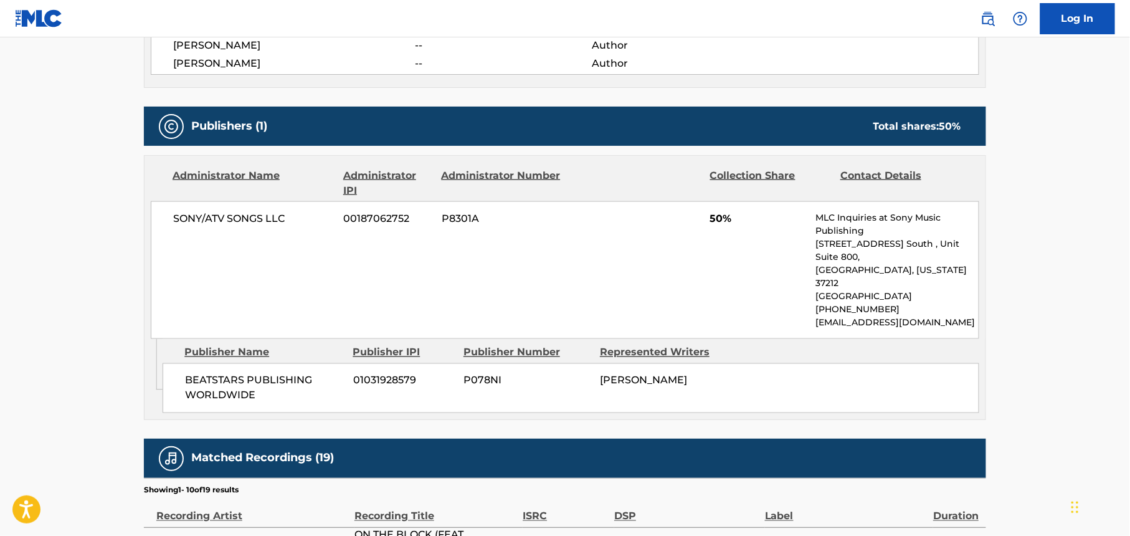
scroll to position [2583, 0]
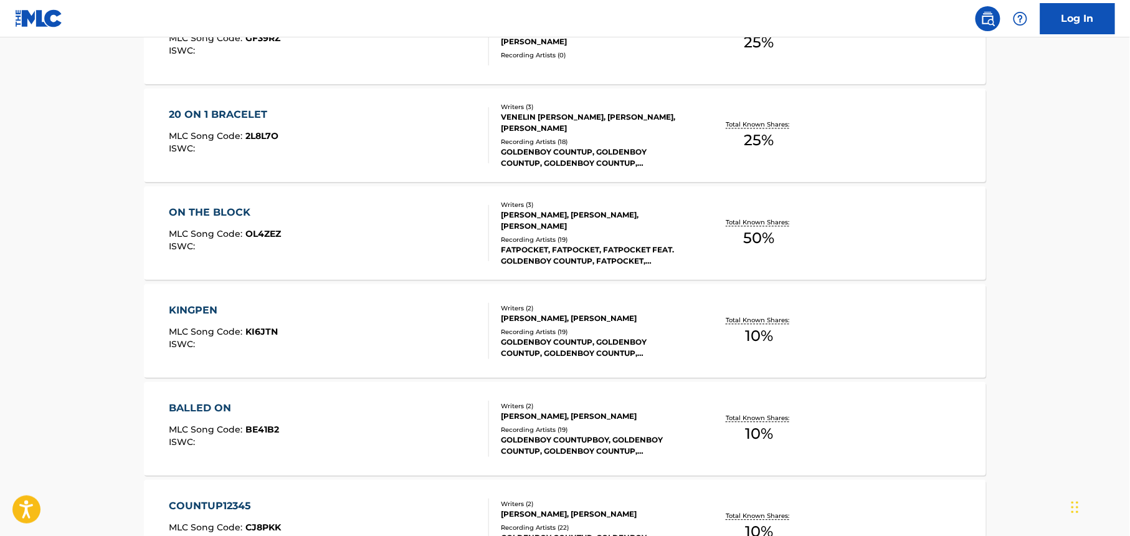
click at [641, 434] on div "Recording Artists ( 19 )" at bounding box center [595, 429] width 188 height 9
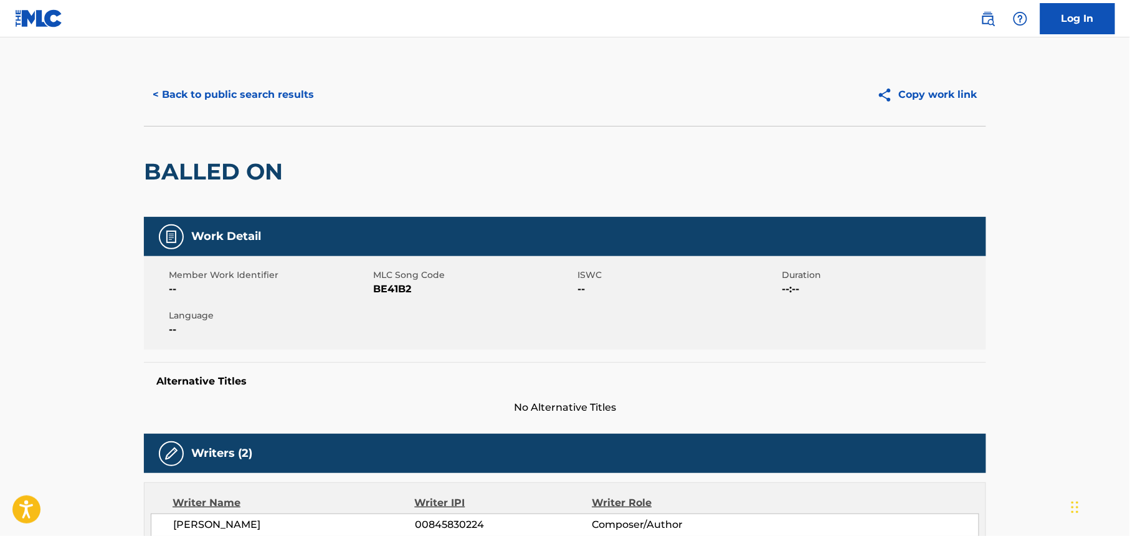
scroll to position [484, 0]
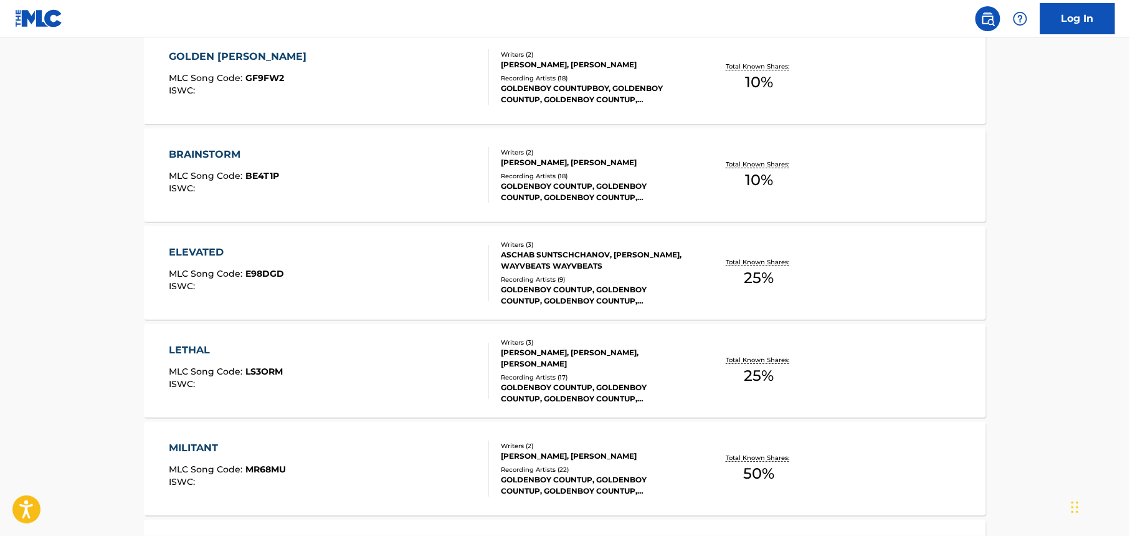
scroll to position [3371, 0]
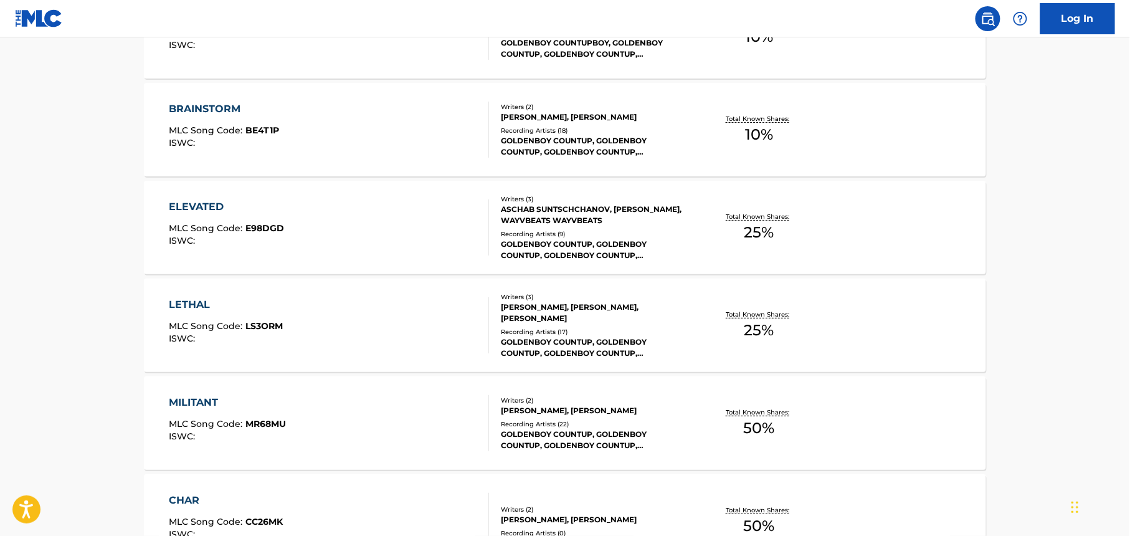
click at [652, 424] on div "Recording Artists ( 22 )" at bounding box center [595, 423] width 188 height 9
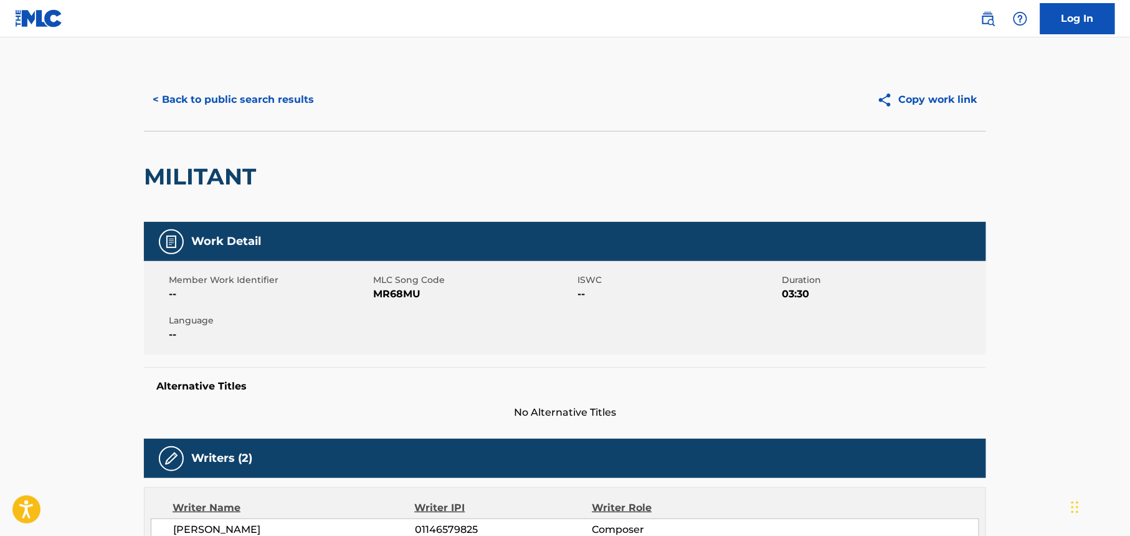
scroll to position [484, 0]
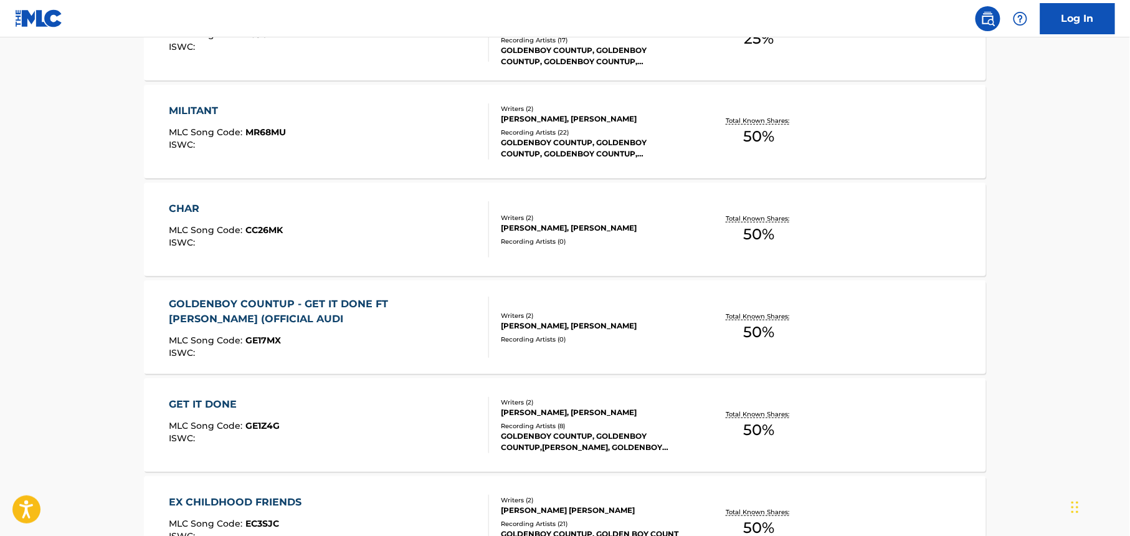
scroll to position [3736, 0]
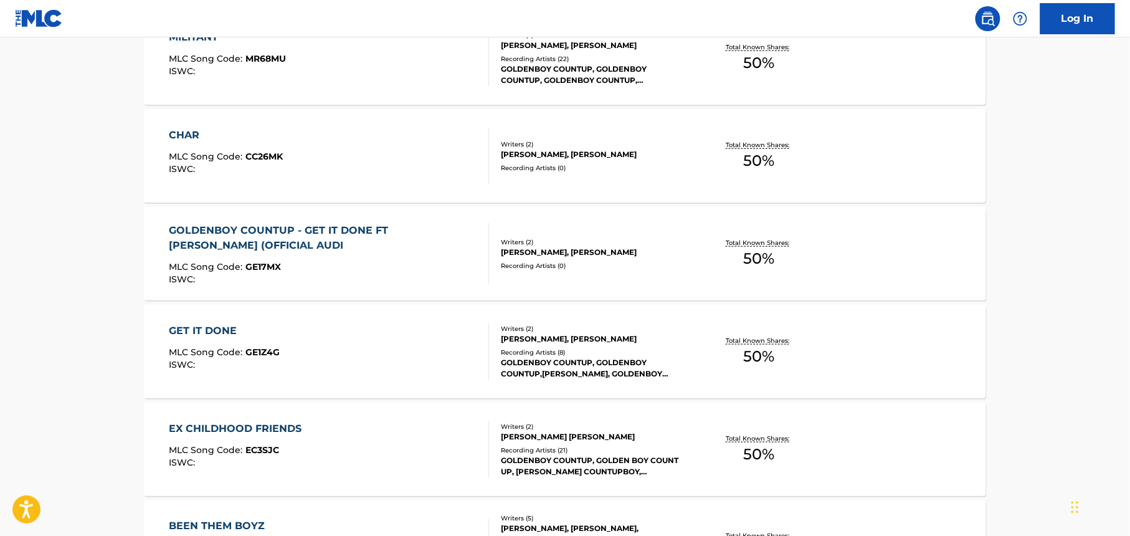
click at [663, 355] on div "Recording Artists ( 8 )" at bounding box center [595, 352] width 188 height 9
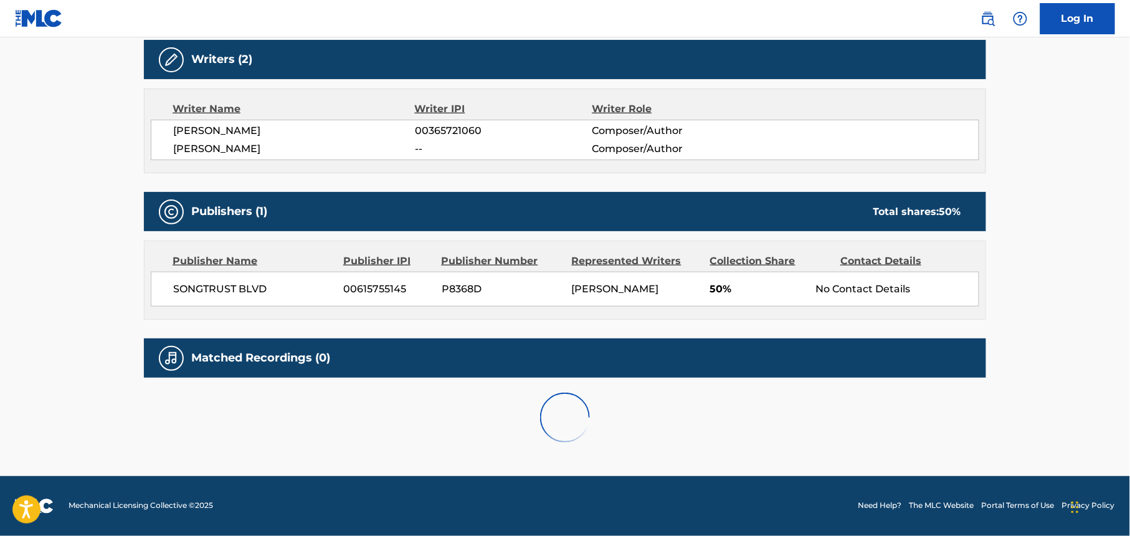
scroll to position [401, 0]
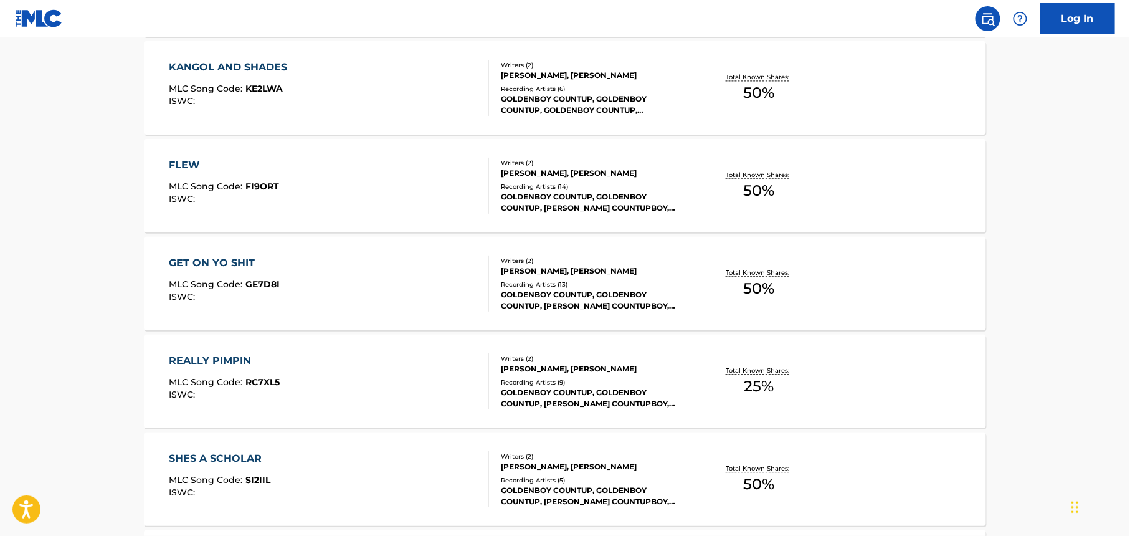
scroll to position [4350, 0]
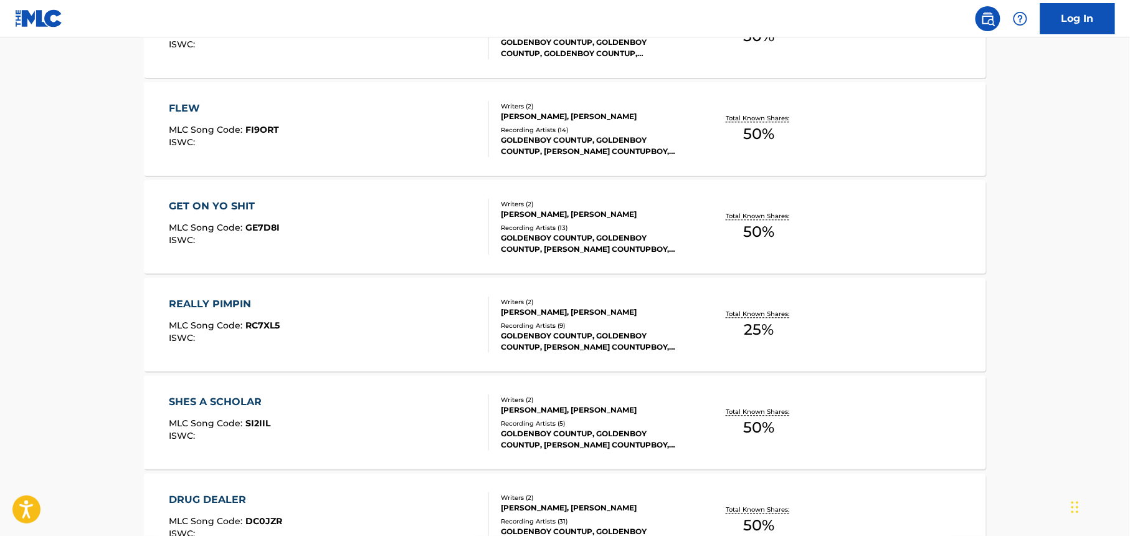
click at [652, 327] on div "Recording Artists ( 9 )" at bounding box center [595, 325] width 188 height 9
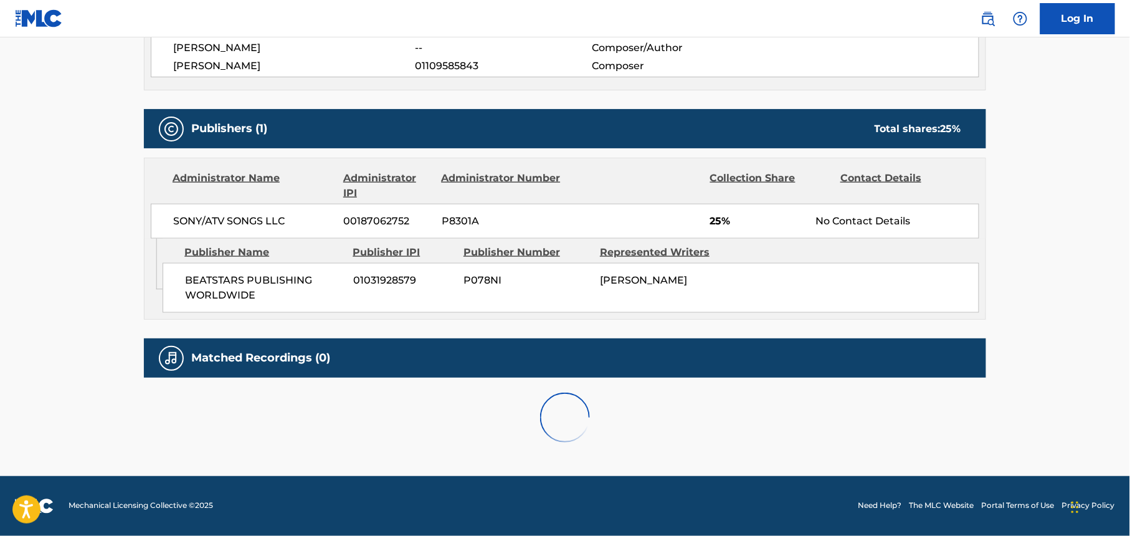
scroll to position [484, 0]
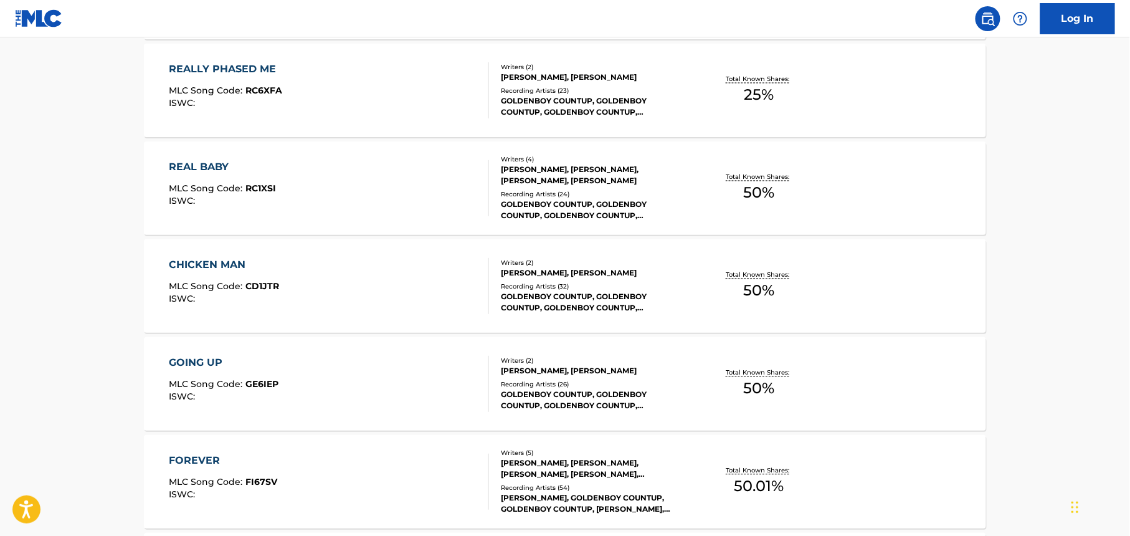
scroll to position [7623, 0]
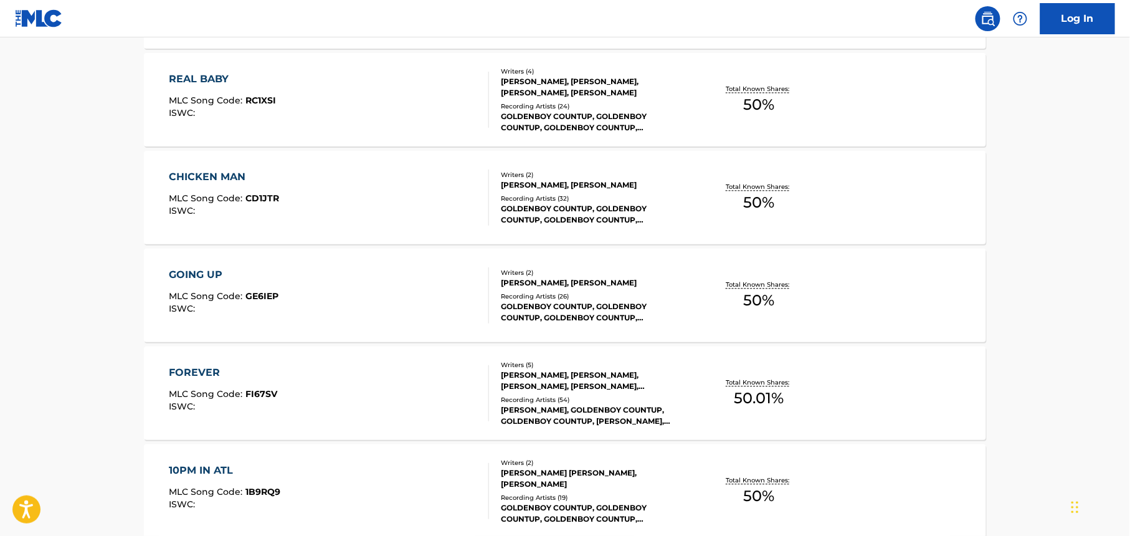
click at [651, 304] on div "GOLDENBOY COUNTUP, GOLDENBOY COUNTUP, GOLDENBOY COUNTUP, GOLDENBOY COUNTUP, GOL…" at bounding box center [595, 312] width 188 height 22
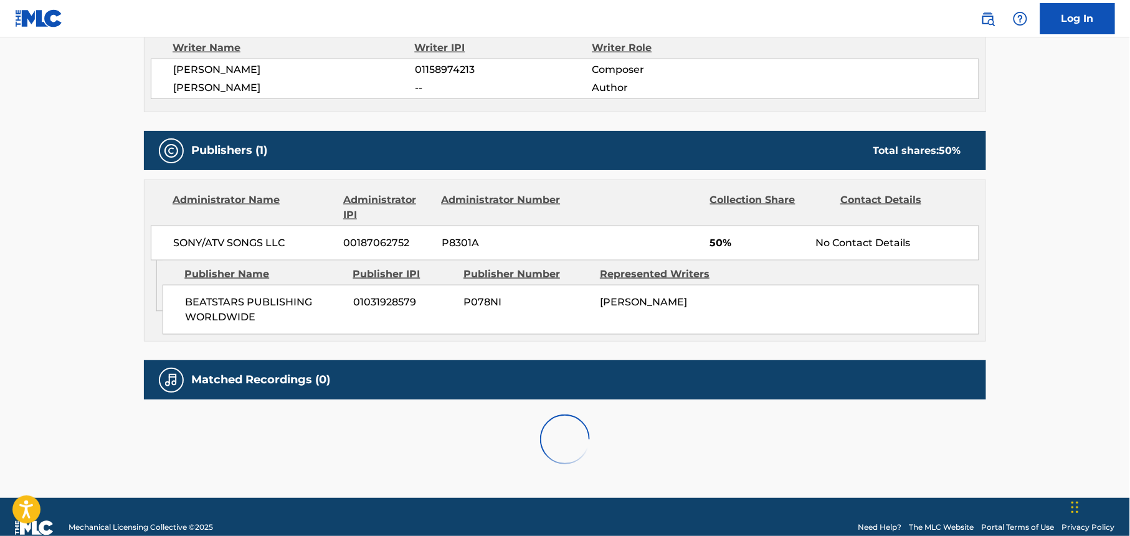
scroll to position [484, 0]
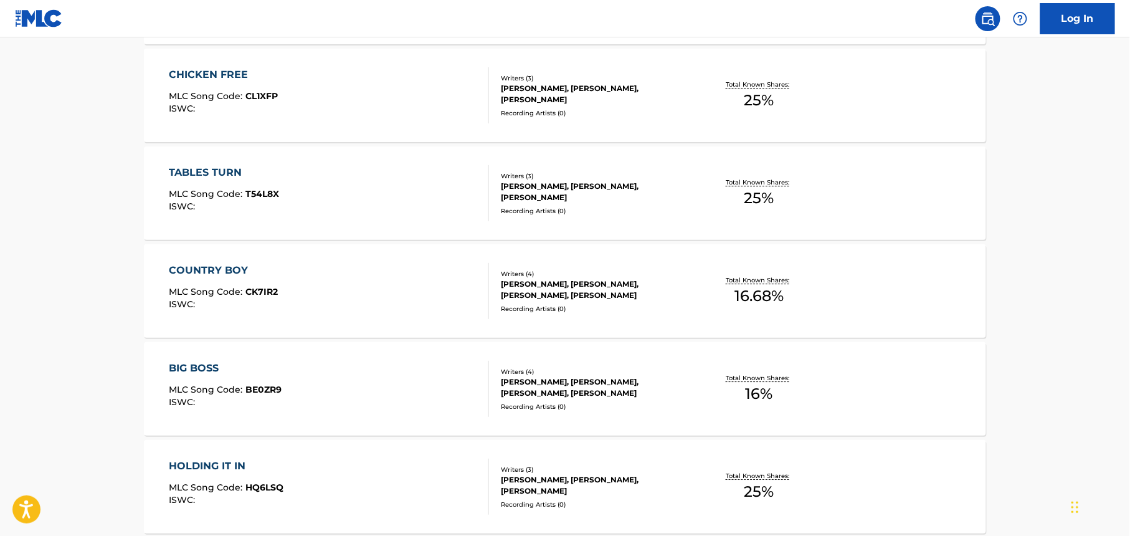
scroll to position [9795, 0]
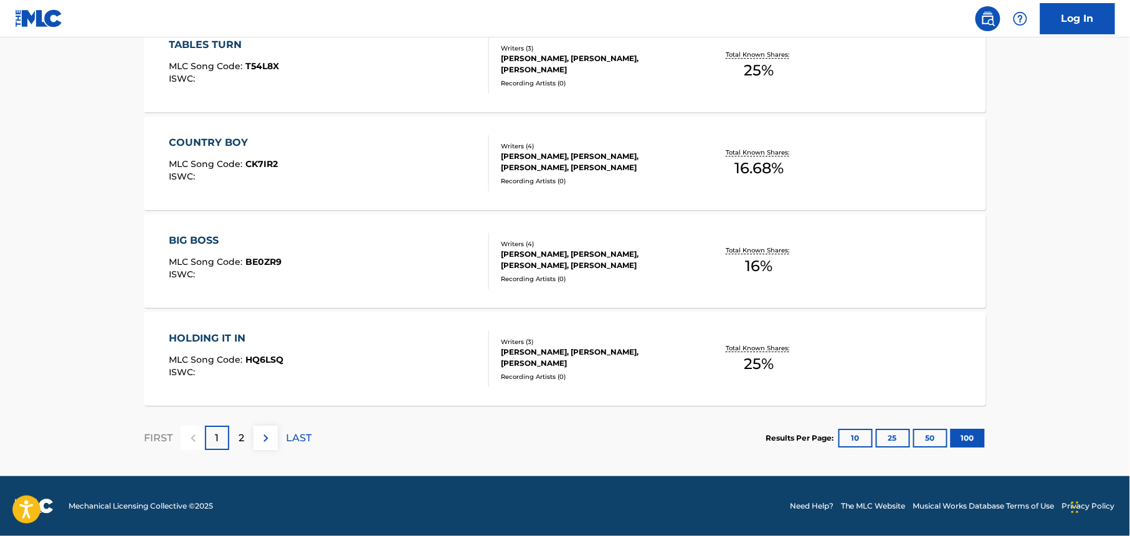
click at [696, 366] on div "Total Known Shares: 25 %" at bounding box center [759, 359] width 140 height 38
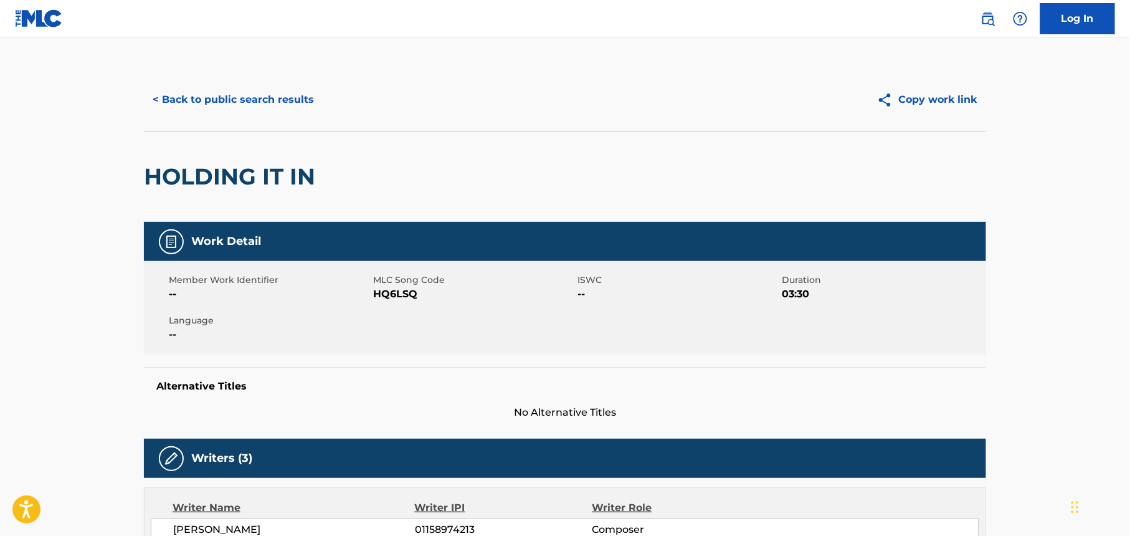
scroll to position [502, 0]
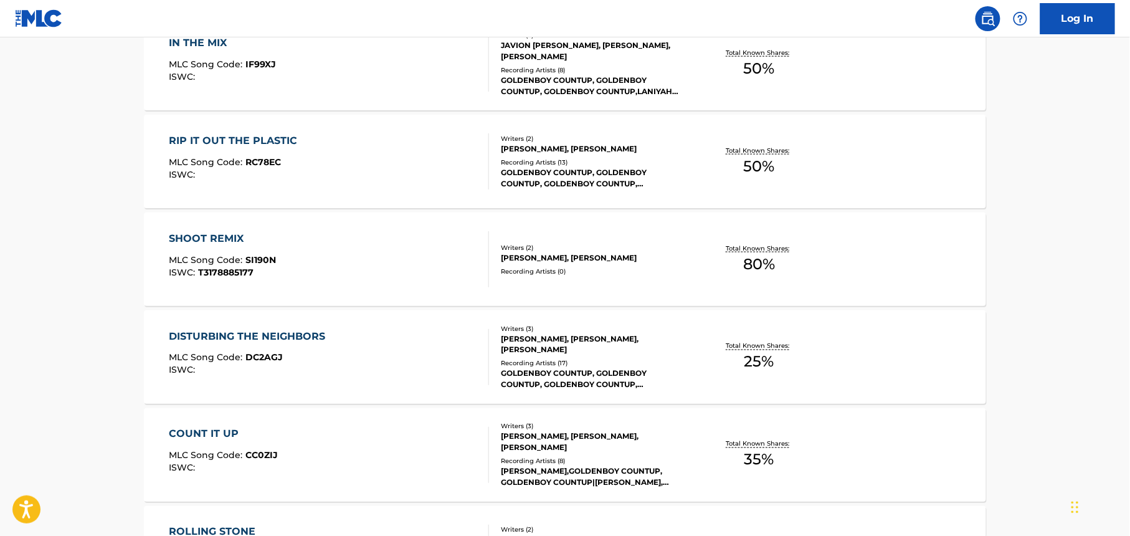
scroll to position [9795, 0]
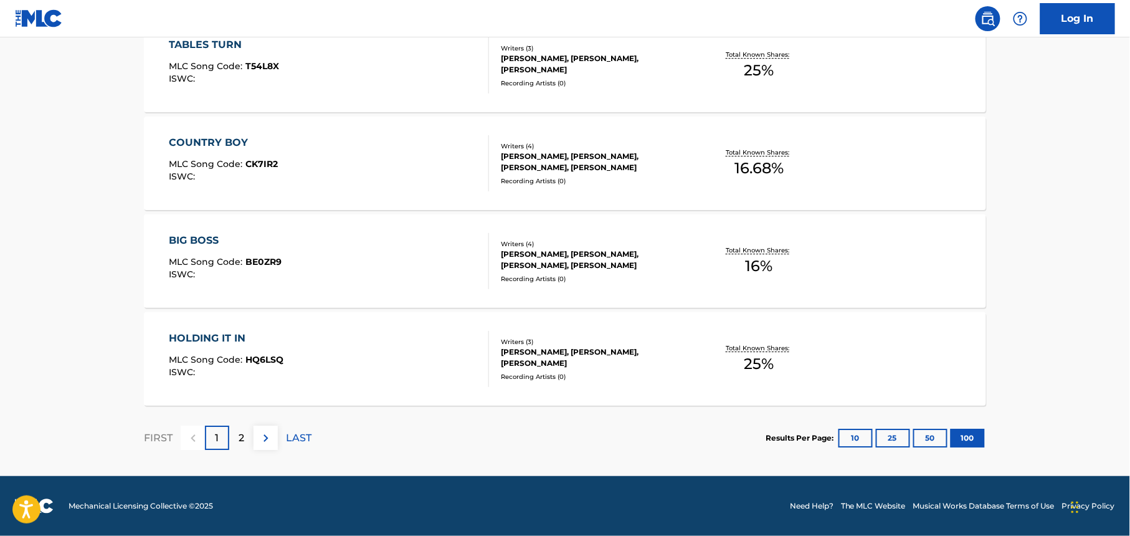
click at [990, 21] on img at bounding box center [988, 18] width 15 height 15
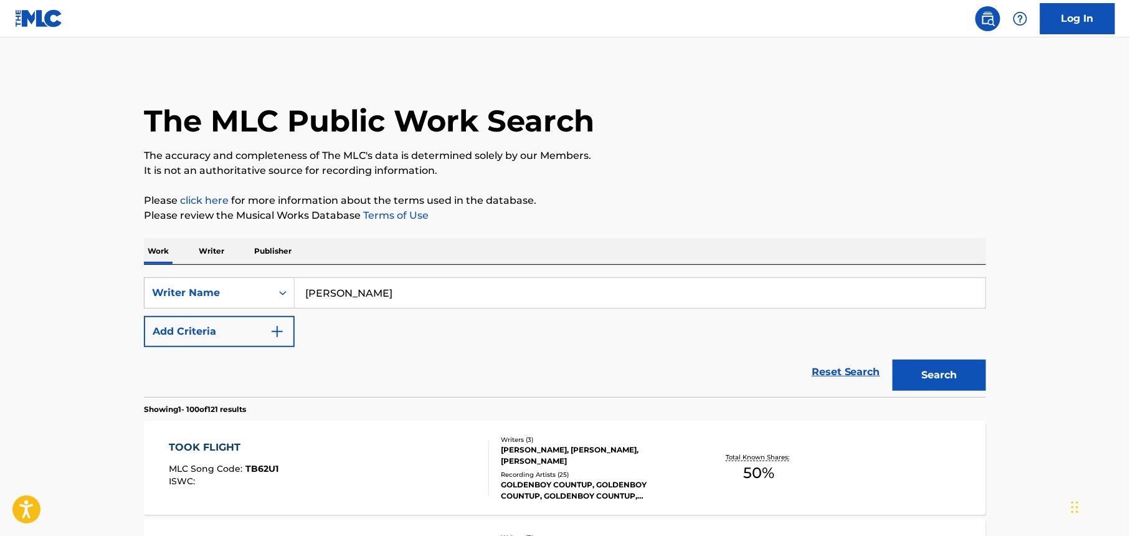
click at [409, 297] on input "[PERSON_NAME]" at bounding box center [640, 293] width 691 height 30
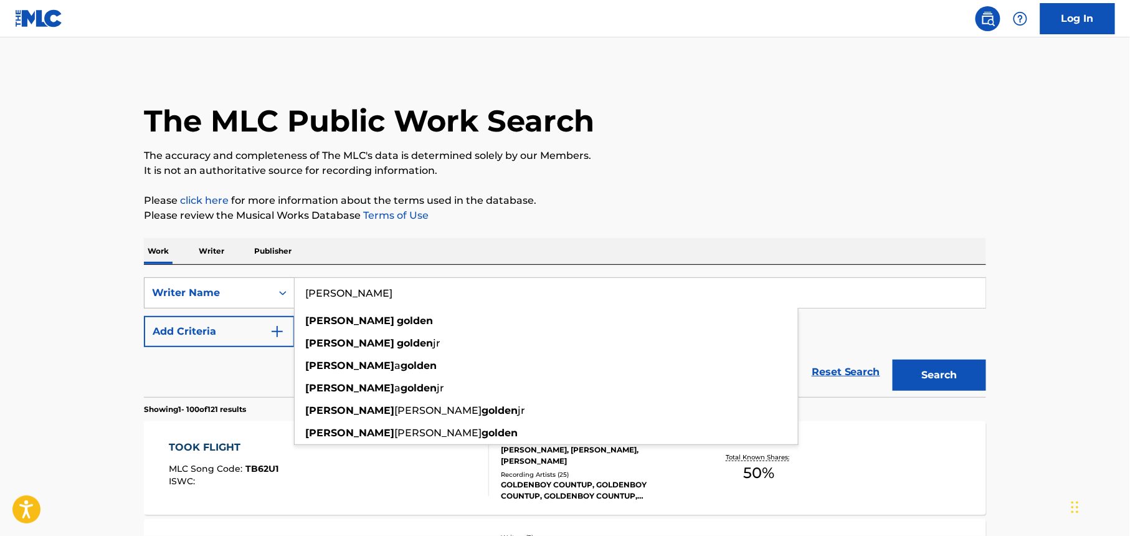
click at [280, 290] on icon "Search Form" at bounding box center [283, 293] width 12 height 12
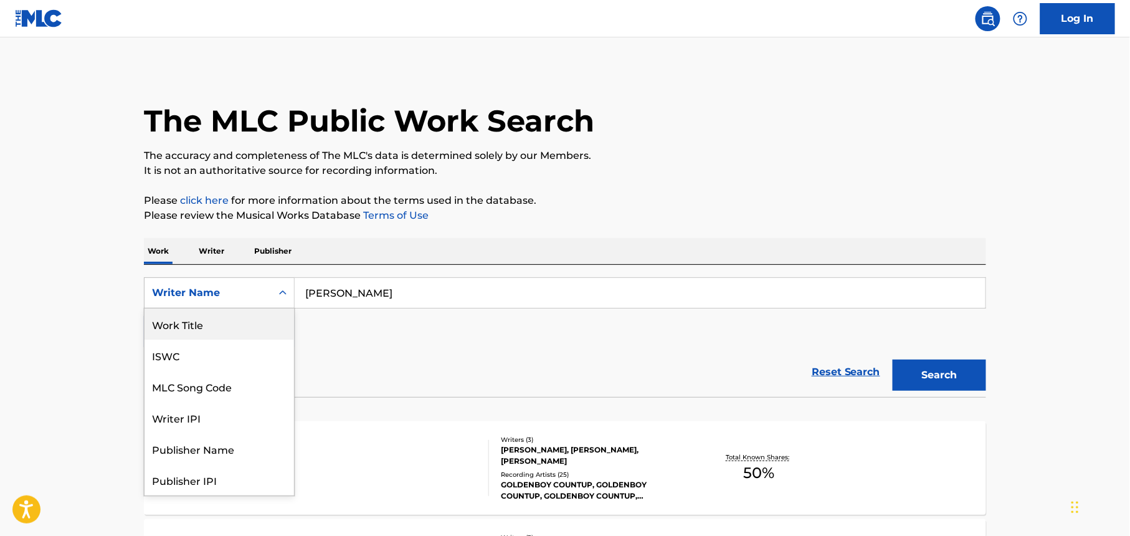
click at [212, 330] on div "Work Title" at bounding box center [220, 323] width 150 height 31
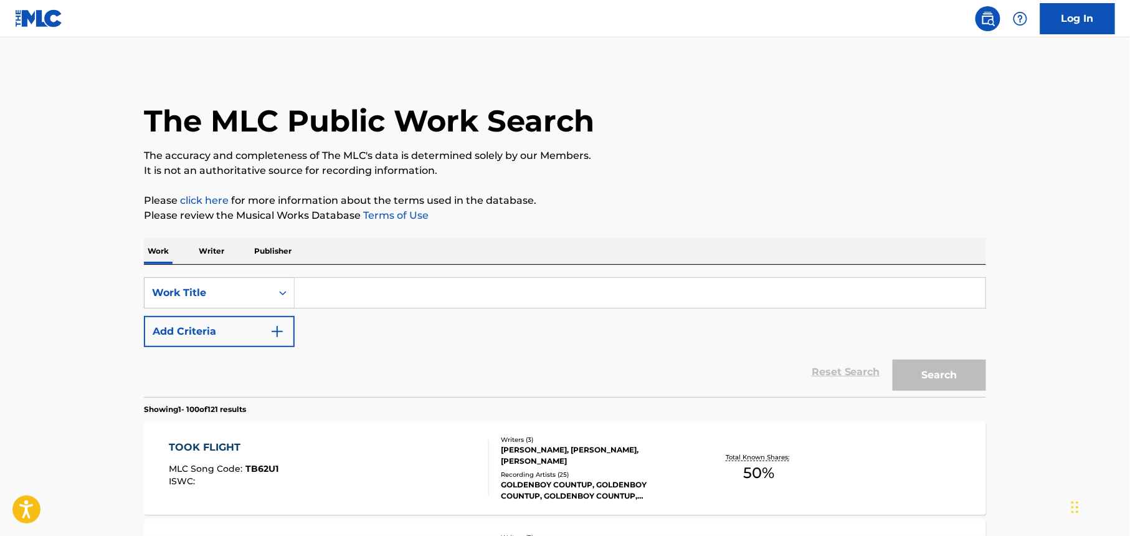
click at [362, 294] on input "Search Form" at bounding box center [640, 293] width 691 height 30
paste input "Straight Drop"
type input "Straight Drop"
drag, startPoint x: 925, startPoint y: 374, endPoint x: 912, endPoint y: 367, distance: 14.8
click at [925, 375] on button "Search" at bounding box center [939, 375] width 93 height 31
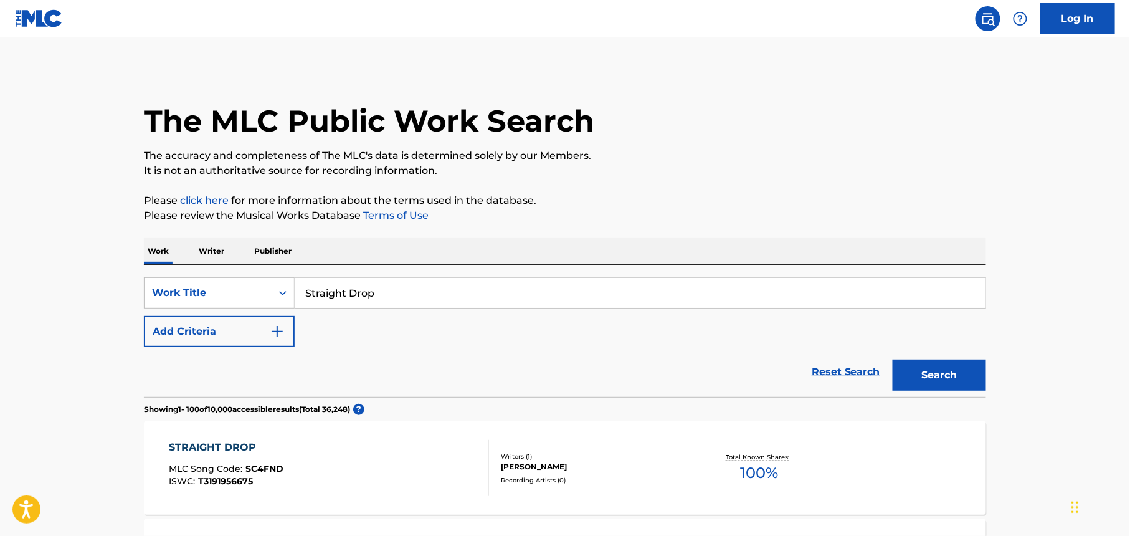
click at [252, 334] on button "Add Criteria" at bounding box center [219, 331] width 151 height 31
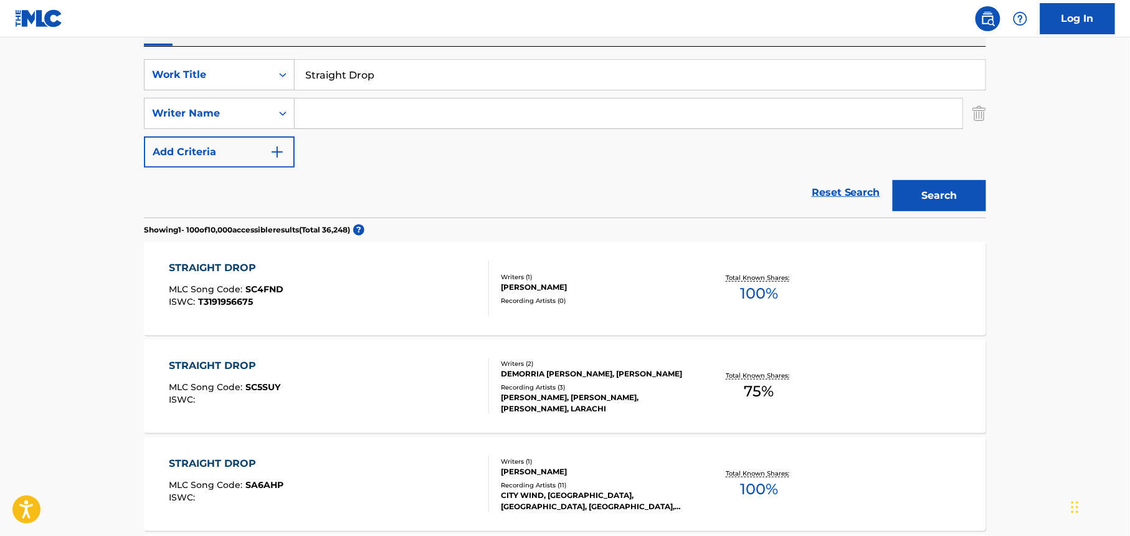
scroll to position [166, 0]
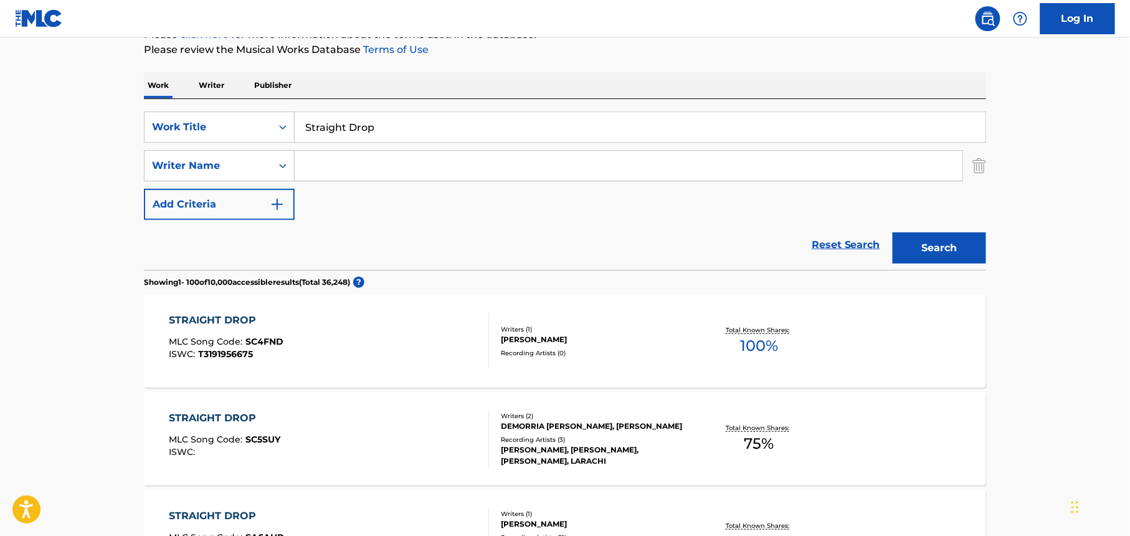
click at [335, 165] on input "Search Form" at bounding box center [629, 166] width 668 height 30
paste input "[PERSON_NAME]"
type input "[PERSON_NAME]"
click at [918, 249] on button "Search" at bounding box center [939, 247] width 93 height 31
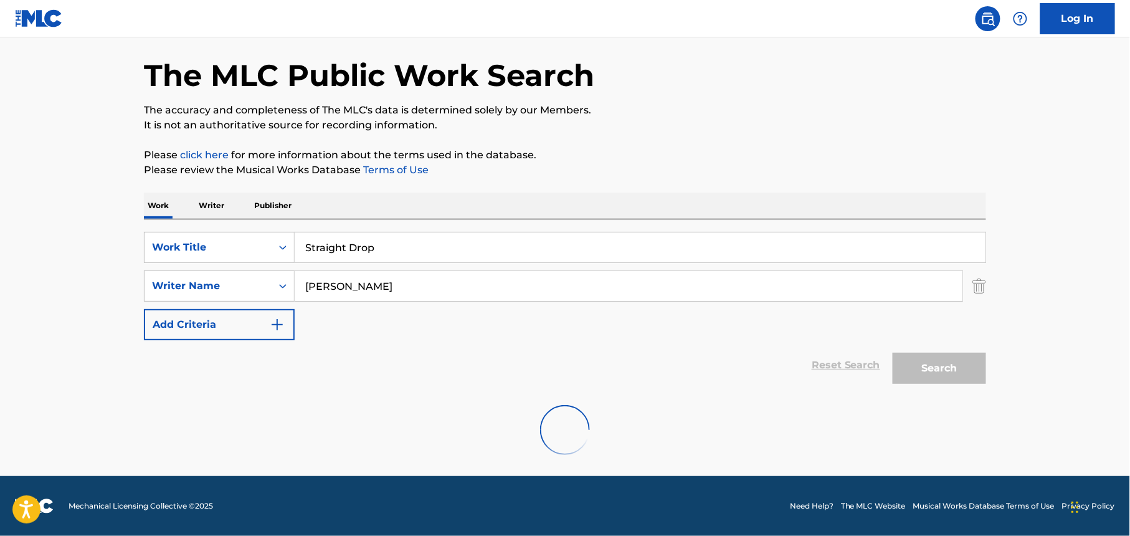
scroll to position [6, 0]
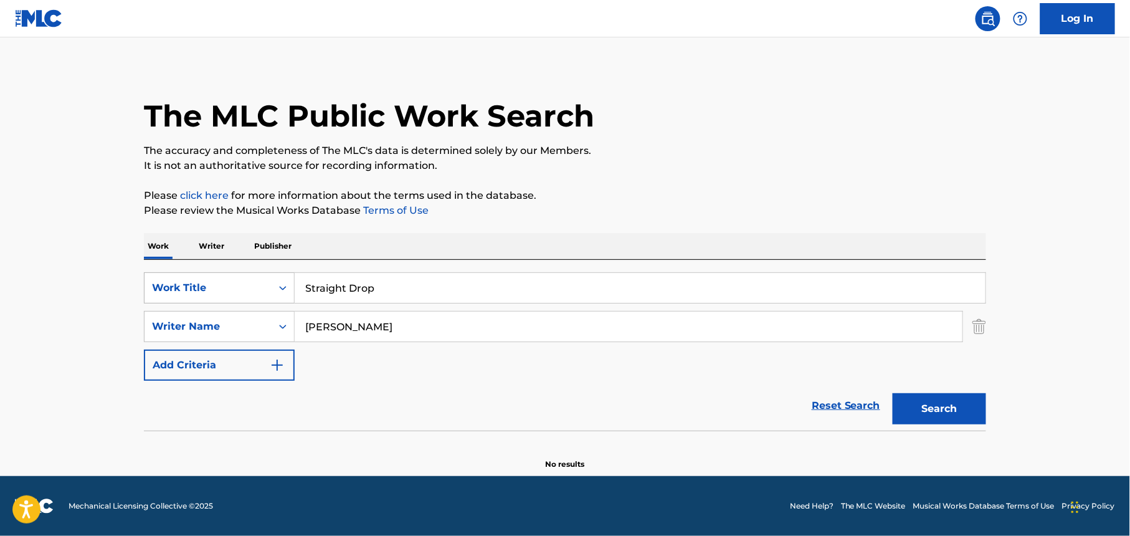
click at [242, 290] on div "Work Title" at bounding box center [208, 287] width 112 height 15
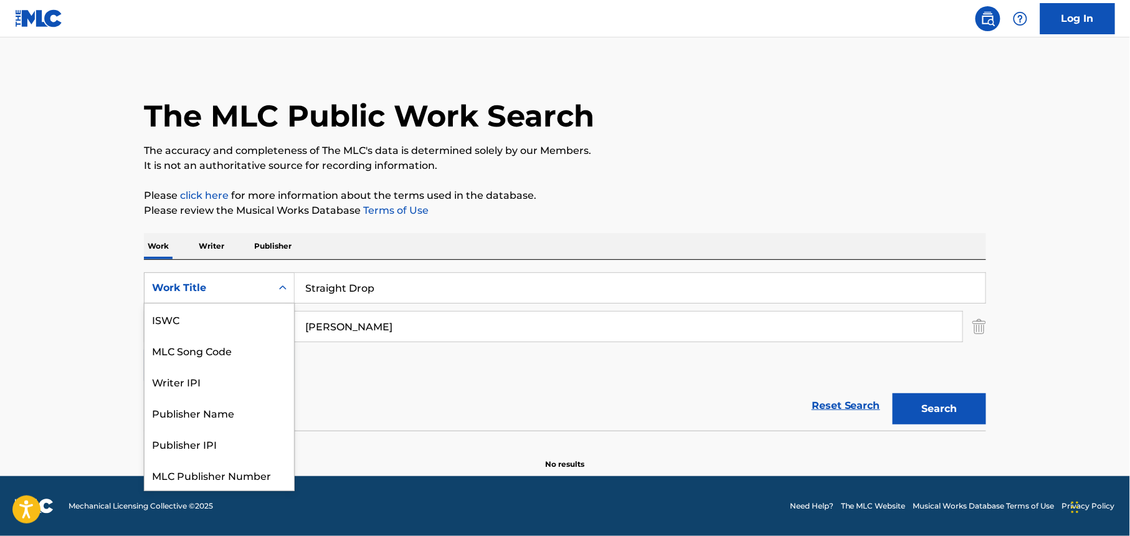
scroll to position [31, 0]
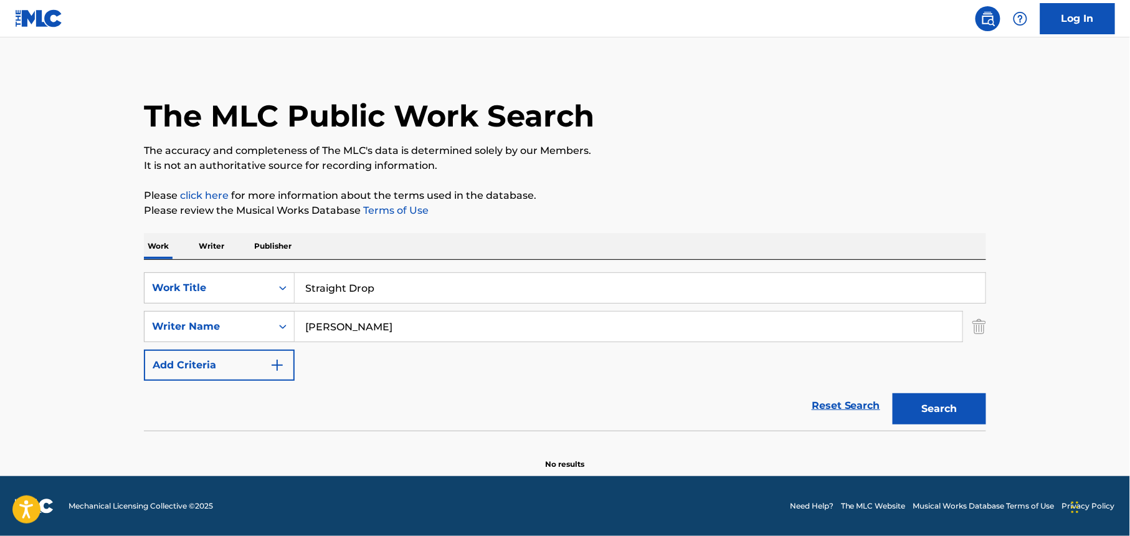
click at [975, 329] on img "Search Form" at bounding box center [980, 326] width 14 height 31
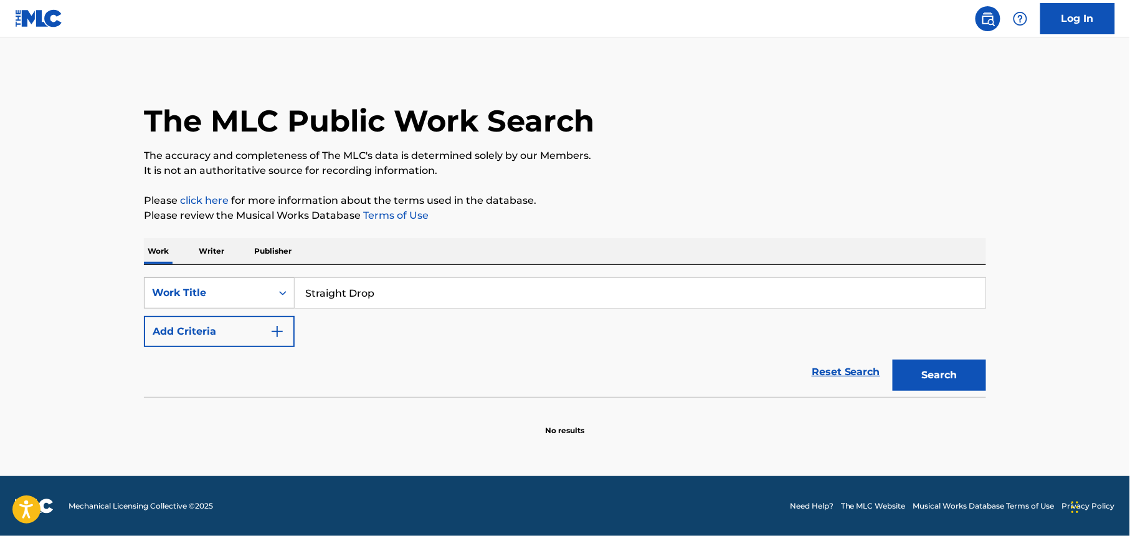
click at [283, 292] on icon "Search Form" at bounding box center [283, 293] width 12 height 12
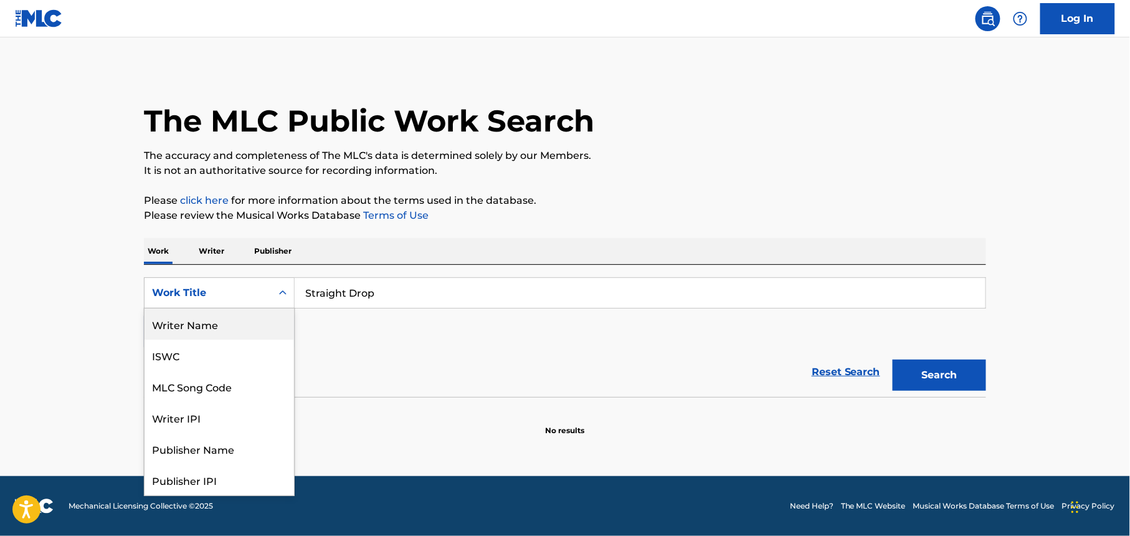
click at [214, 323] on div "Writer Name" at bounding box center [220, 323] width 150 height 31
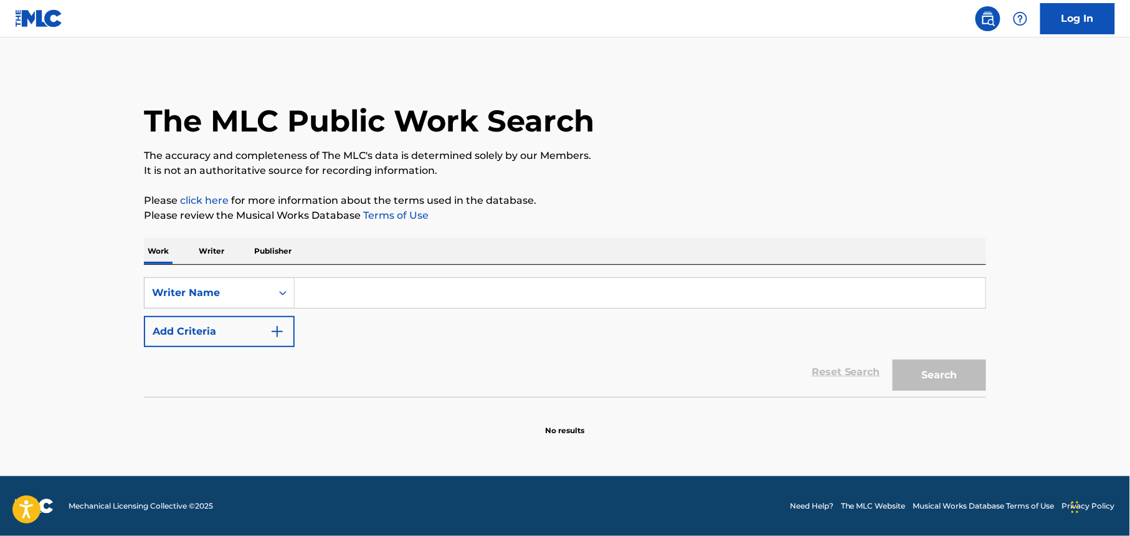
click at [403, 287] on input "Search Form" at bounding box center [640, 293] width 691 height 30
paste input "[PERSON_NAME]"
click at [936, 380] on button "Search" at bounding box center [939, 375] width 93 height 31
click at [380, 297] on input "[PERSON_NAME]" at bounding box center [640, 293] width 691 height 30
click at [382, 295] on input "[PERSON_NAME]" at bounding box center [640, 293] width 691 height 30
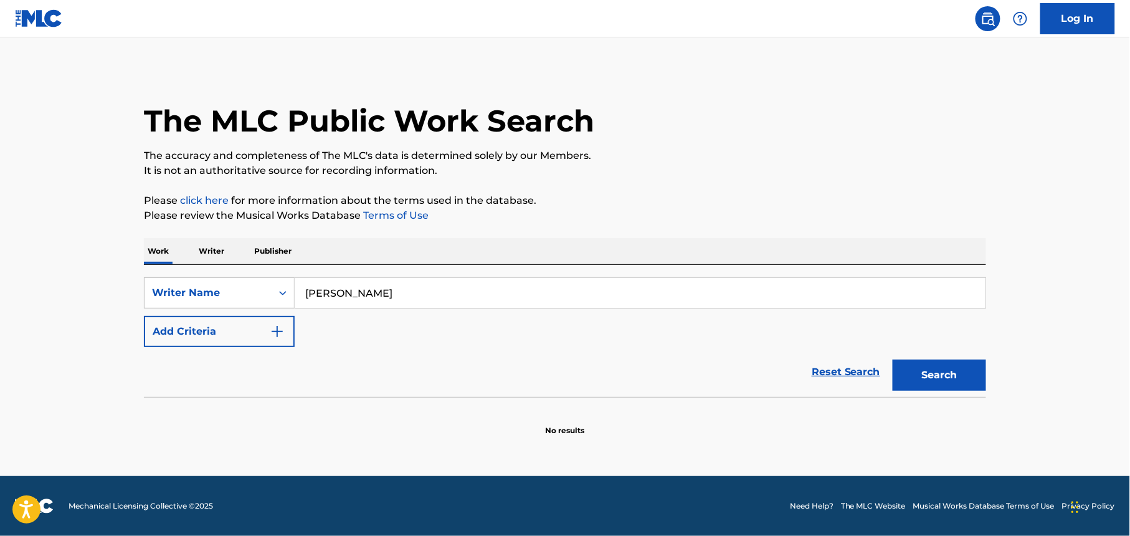
click at [383, 293] on input "[PERSON_NAME]" at bounding box center [640, 293] width 691 height 30
click at [383, 292] on input "[PERSON_NAME]" at bounding box center [640, 293] width 691 height 30
click at [384, 289] on input "[PERSON_NAME]" at bounding box center [640, 293] width 691 height 30
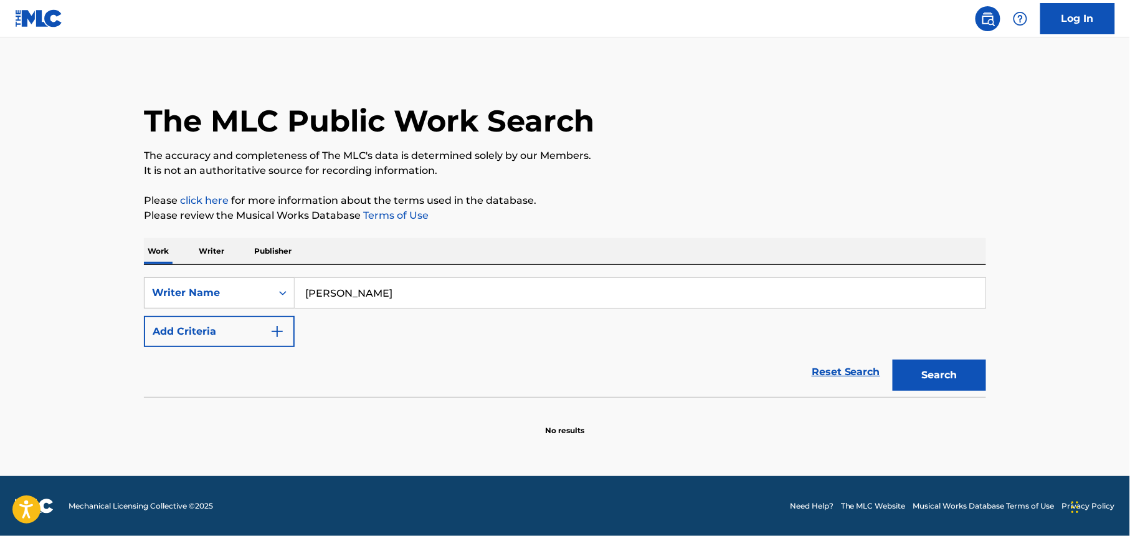
click at [384, 289] on input "[PERSON_NAME]" at bounding box center [640, 293] width 691 height 30
paste input "[PERSON_NAME] [PERSON_NAME]"
click at [930, 372] on button "Search" at bounding box center [939, 375] width 93 height 31
click at [476, 295] on input "[PERSON_NAME] [PERSON_NAME]" at bounding box center [640, 293] width 691 height 30
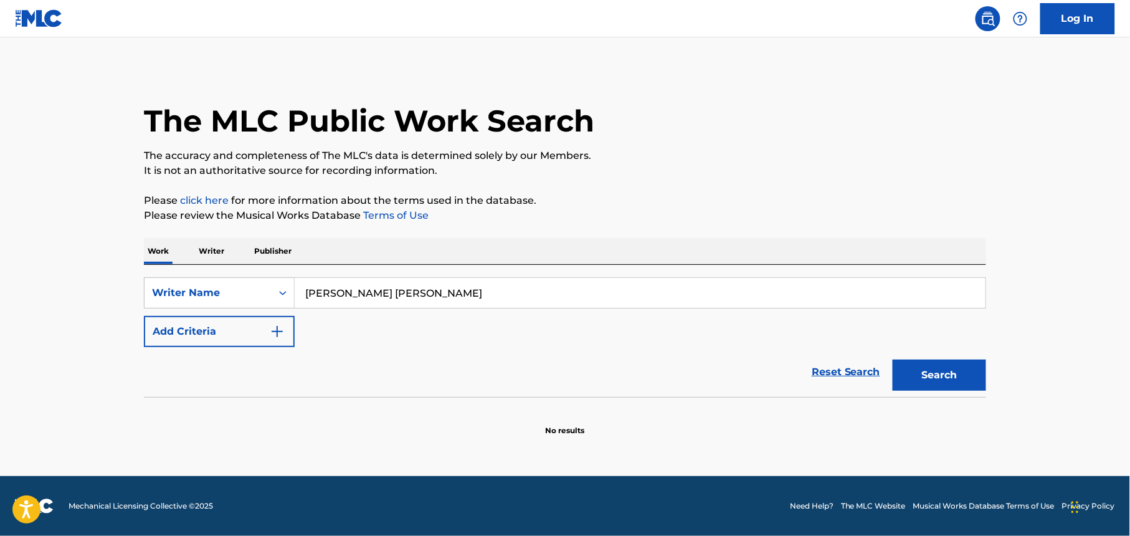
click at [476, 295] on input "[PERSON_NAME] [PERSON_NAME]" at bounding box center [640, 293] width 691 height 30
paste input "Outta Pocket"
click at [943, 374] on button "Search" at bounding box center [939, 375] width 93 height 31
click at [388, 297] on input "Outta Pocket" at bounding box center [640, 293] width 691 height 30
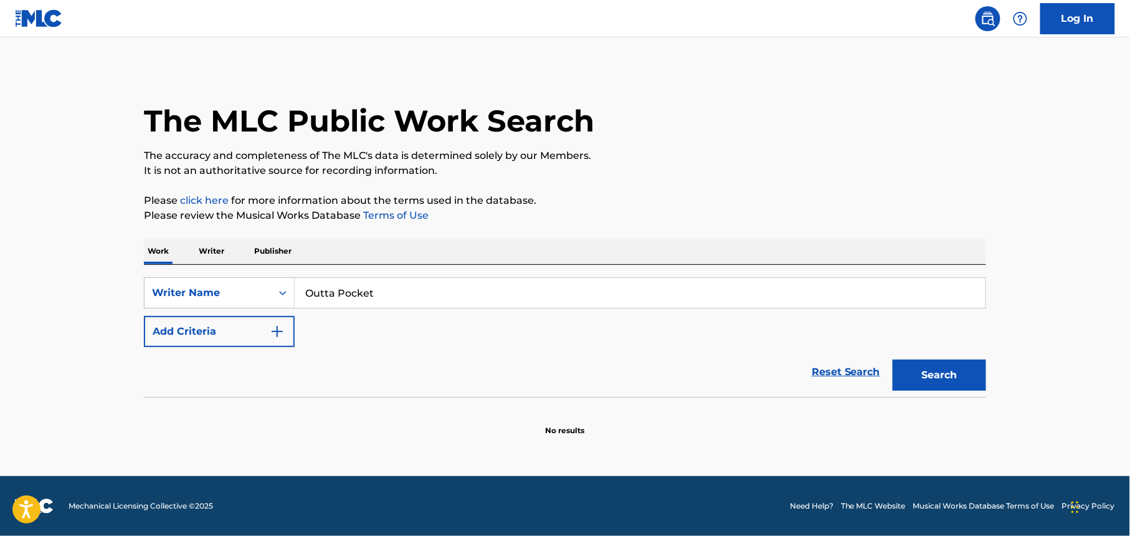
click at [387, 297] on input "Outta Pocket" at bounding box center [640, 293] width 691 height 30
paste input "[PERSON_NAME]"
click at [940, 380] on button "Search" at bounding box center [939, 375] width 93 height 31
click at [387, 293] on input "[PERSON_NAME]" at bounding box center [640, 293] width 691 height 30
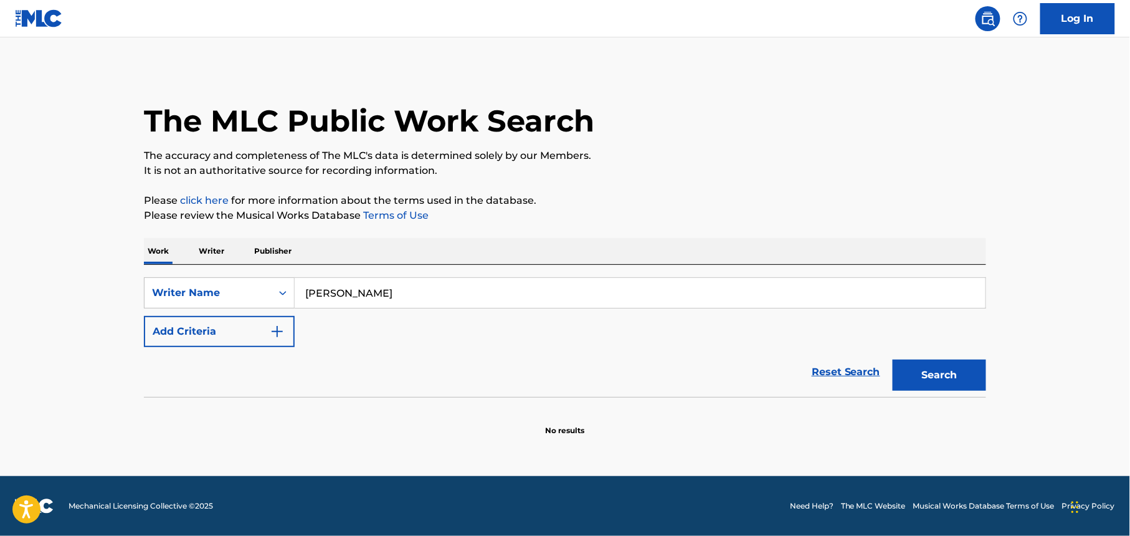
click at [387, 293] on input "[PERSON_NAME]" at bounding box center [640, 293] width 691 height 30
paste input "[PERSON_NAME]"
type input "[PERSON_NAME]"
click at [947, 380] on button "Search" at bounding box center [939, 375] width 93 height 31
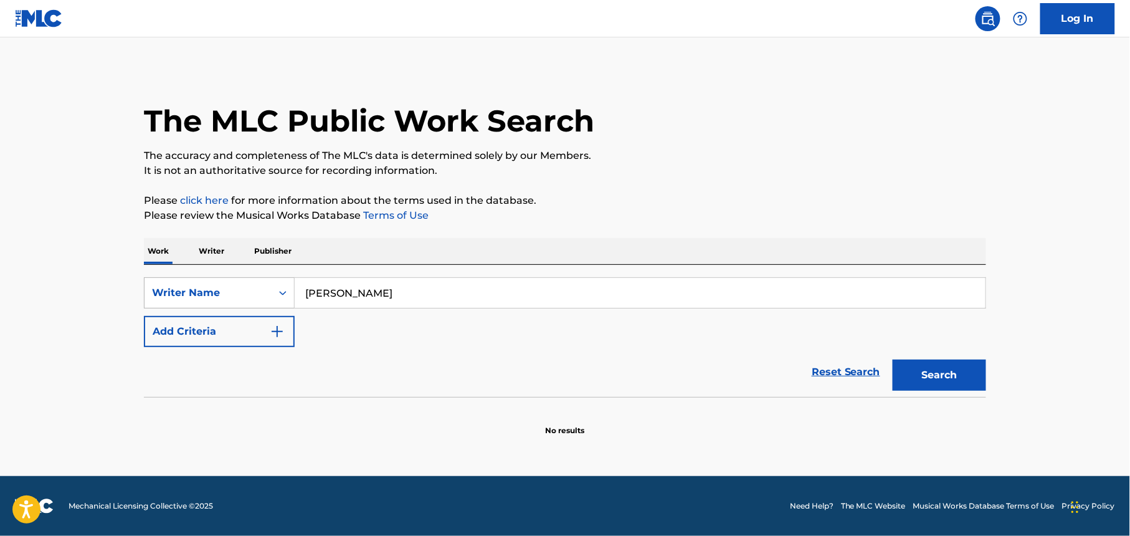
click at [263, 305] on div "Writer Name" at bounding box center [219, 292] width 151 height 31
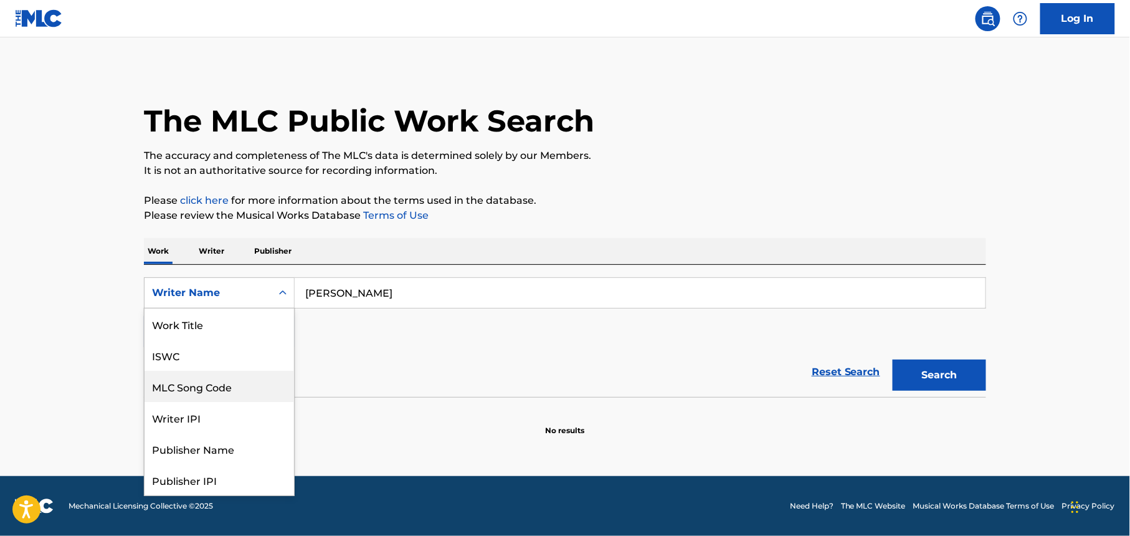
click at [229, 396] on div "MLC Song Code" at bounding box center [220, 386] width 150 height 31
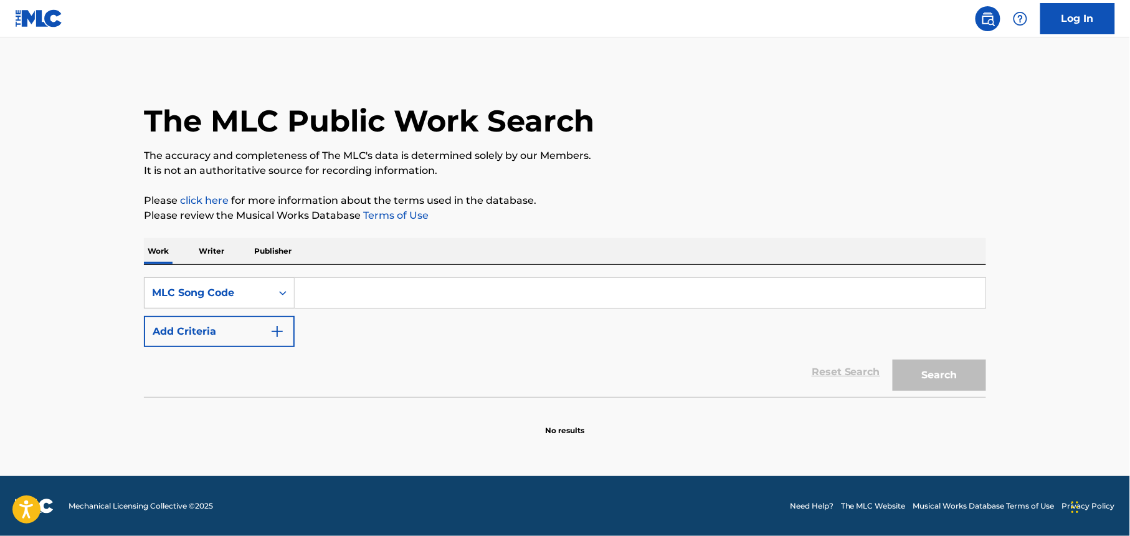
click at [317, 300] on input "Search Form" at bounding box center [640, 293] width 691 height 30
paste input "DR229H"
type input "DR229H"
click at [948, 381] on button "Search" at bounding box center [939, 375] width 93 height 31
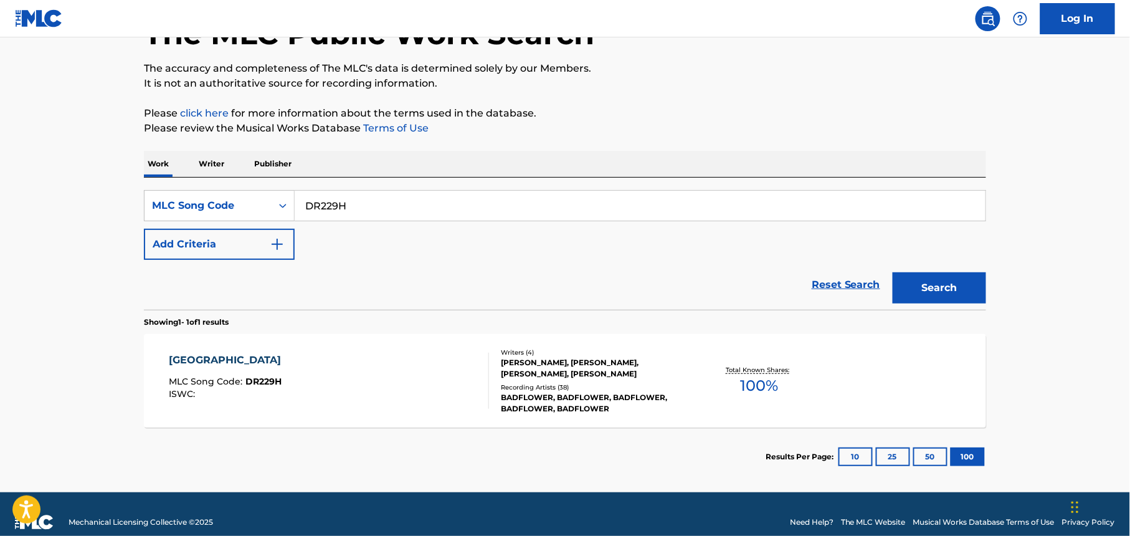
scroll to position [103, 0]
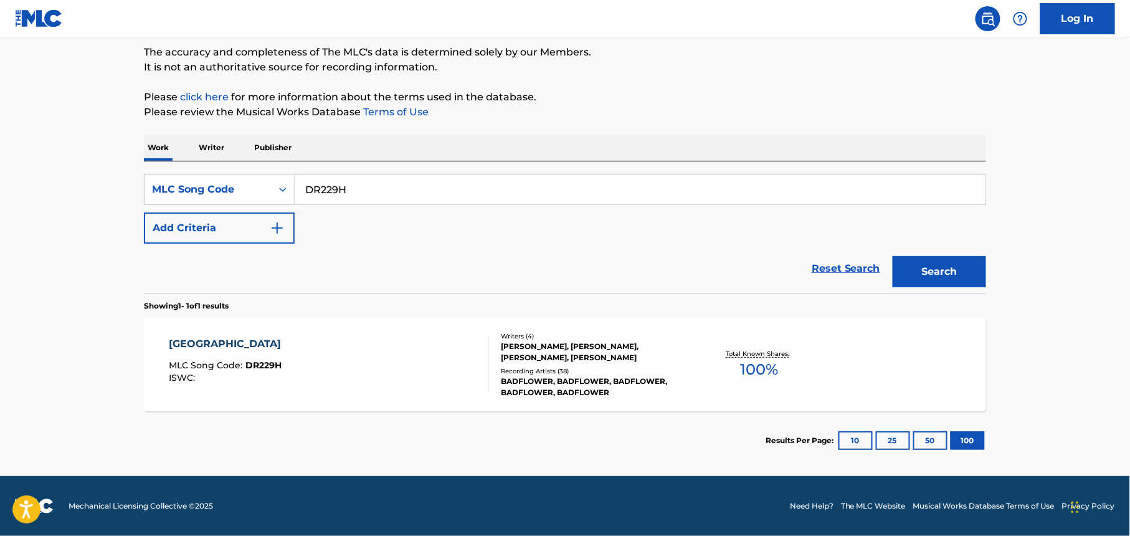
click at [632, 365] on div "Writers ( 4 ) [PERSON_NAME], [PERSON_NAME], [PERSON_NAME], [PERSON_NAME] Record…" at bounding box center [589, 365] width 200 height 67
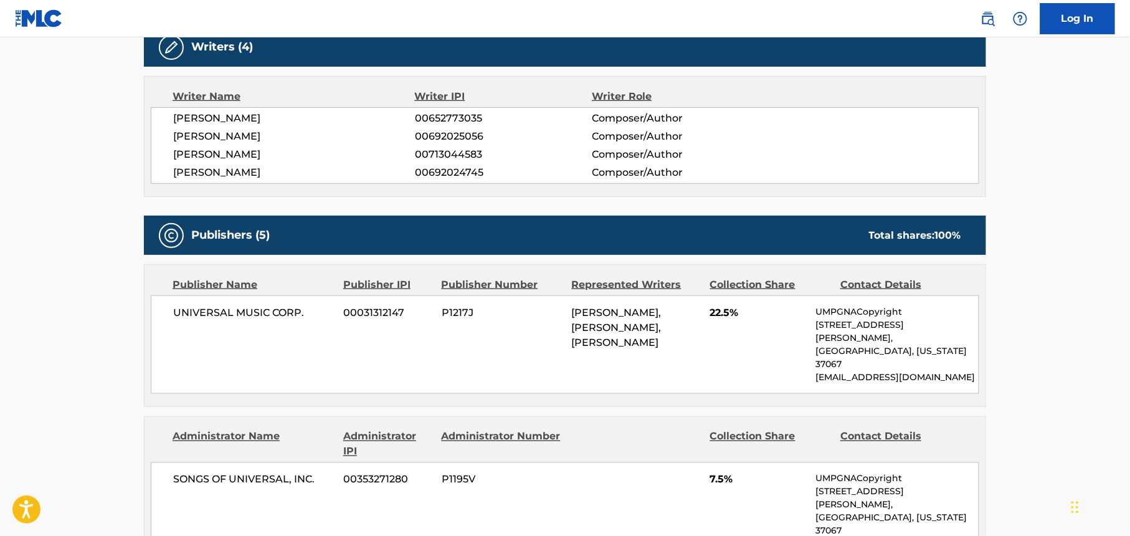
scroll to position [415, 0]
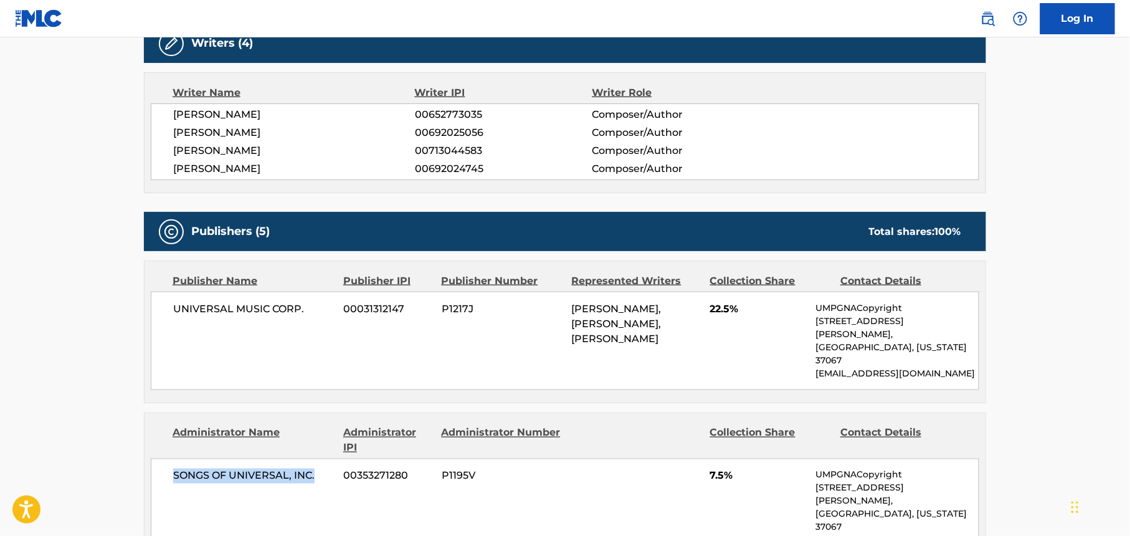
drag, startPoint x: 171, startPoint y: 455, endPoint x: 328, endPoint y: 469, distance: 157.7
click at [328, 469] on div "SONGS OF UNIVERSAL, INC. 00353271280 P1195V 7.5% UMPGNACopyright [STREET_ADDRES…" at bounding box center [565, 508] width 829 height 98
drag, startPoint x: 328, startPoint y: 469, endPoint x: 309, endPoint y: 457, distance: 22.1
click at [223, 113] on span "[PERSON_NAME]" at bounding box center [294, 114] width 242 height 15
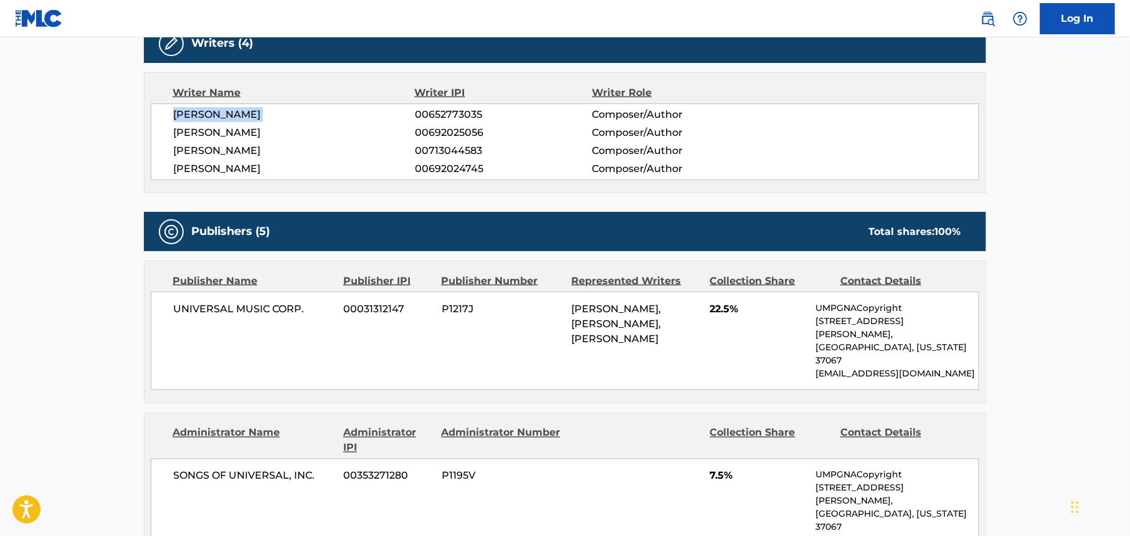
click at [223, 113] on span "[PERSON_NAME]" at bounding box center [294, 114] width 242 height 15
copy div "[PERSON_NAME]"
click at [215, 132] on span "[PERSON_NAME]" at bounding box center [294, 132] width 242 height 15
click at [215, 131] on span "[PERSON_NAME]" at bounding box center [294, 132] width 242 height 15
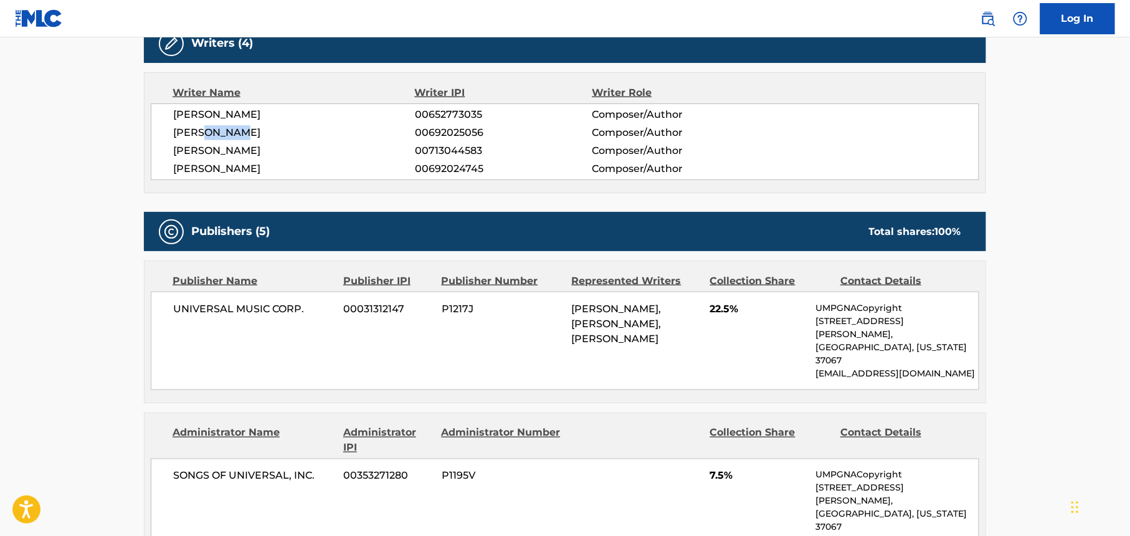
click at [215, 131] on span "[PERSON_NAME]" at bounding box center [294, 132] width 242 height 15
copy div "[PERSON_NAME]"
click at [225, 153] on span "[PERSON_NAME]" at bounding box center [294, 150] width 242 height 15
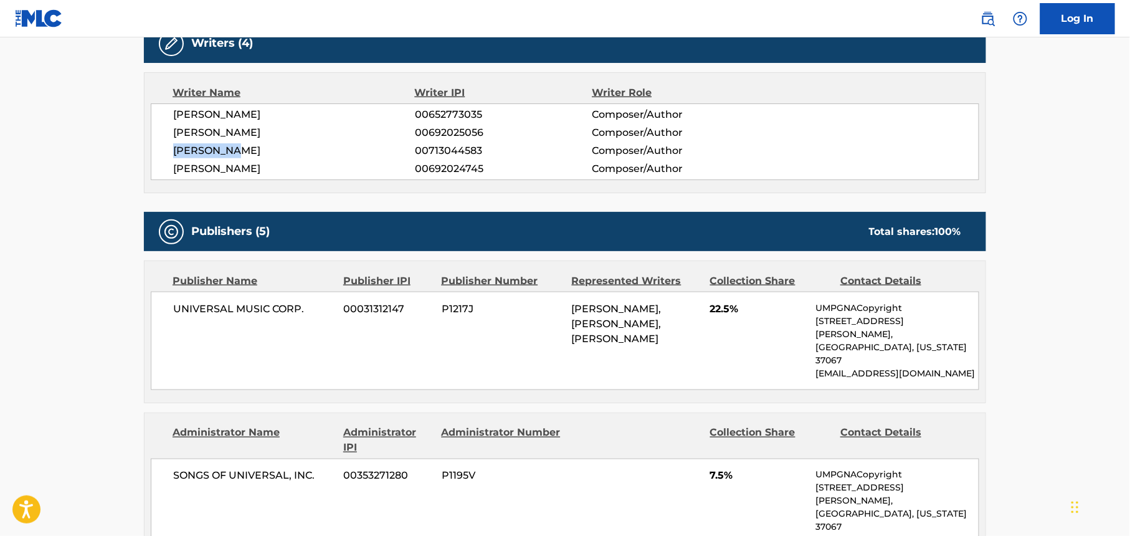
click at [225, 153] on span "[PERSON_NAME]" at bounding box center [294, 150] width 242 height 15
copy div "[PERSON_NAME]"
click at [187, 163] on span "[PERSON_NAME]" at bounding box center [294, 168] width 242 height 15
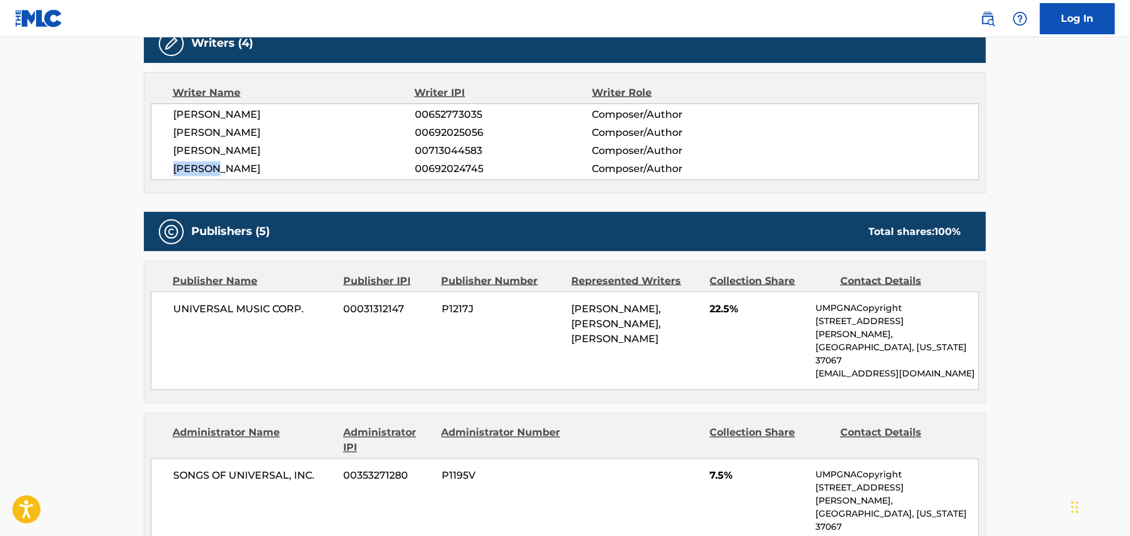
click at [187, 163] on span "[PERSON_NAME]" at bounding box center [294, 168] width 242 height 15
copy div "[PERSON_NAME]"
click at [432, 117] on span "00652773035" at bounding box center [503, 114] width 177 height 15
drag, startPoint x: 434, startPoint y: 112, endPoint x: 426, endPoint y: 113, distance: 8.2
click at [426, 113] on span "00652773035" at bounding box center [503, 114] width 177 height 15
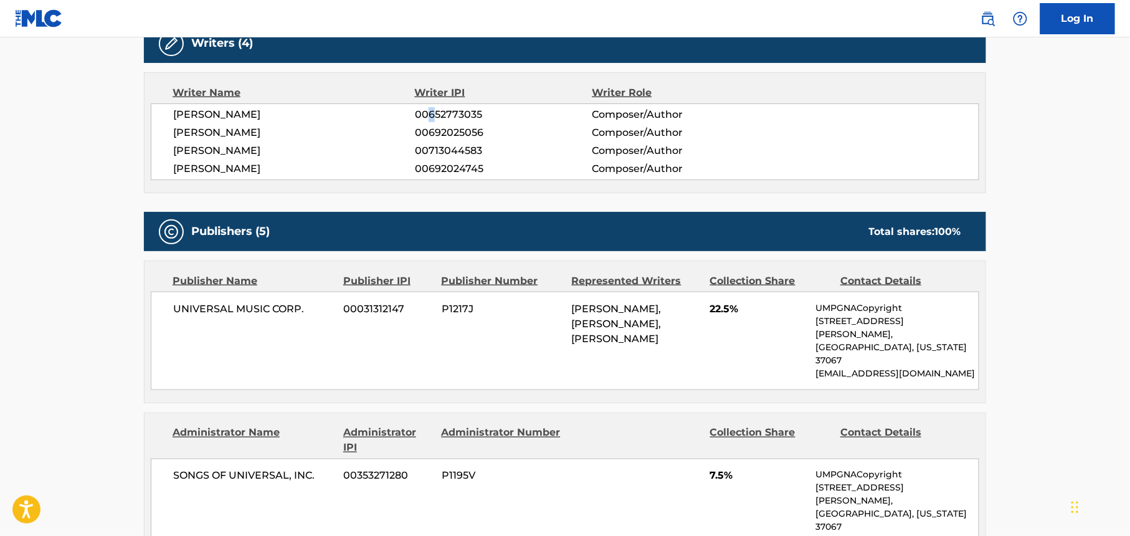
click at [432, 118] on span "00652773035" at bounding box center [503, 114] width 177 height 15
click at [432, 116] on span "00652773035" at bounding box center [503, 114] width 177 height 15
copy span "00652773035"
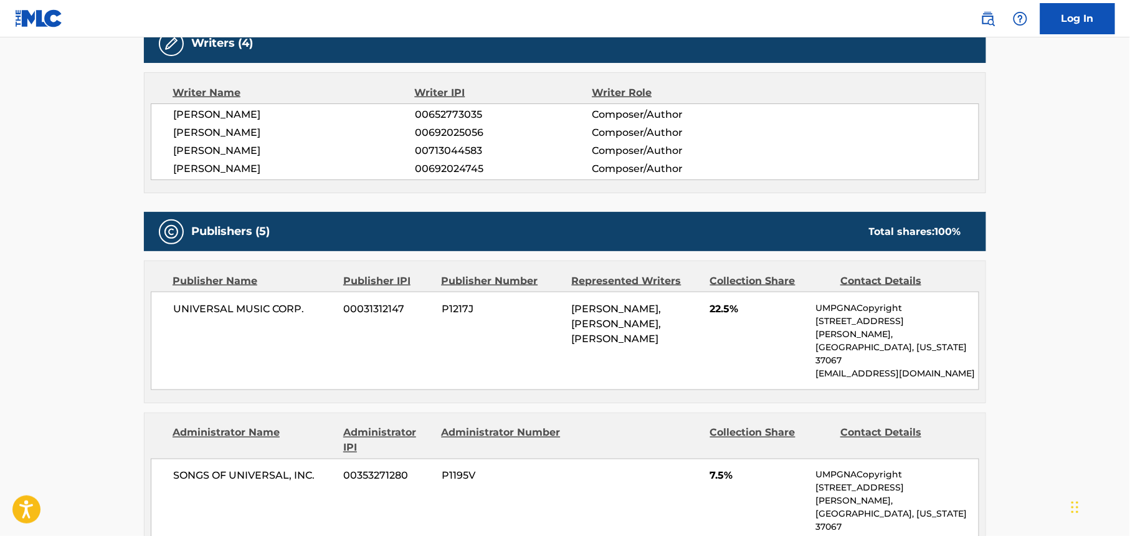
click at [459, 130] on span "00692025056" at bounding box center [503, 132] width 177 height 15
copy span "00692025056"
click at [446, 151] on span "00713044583" at bounding box center [503, 150] width 177 height 15
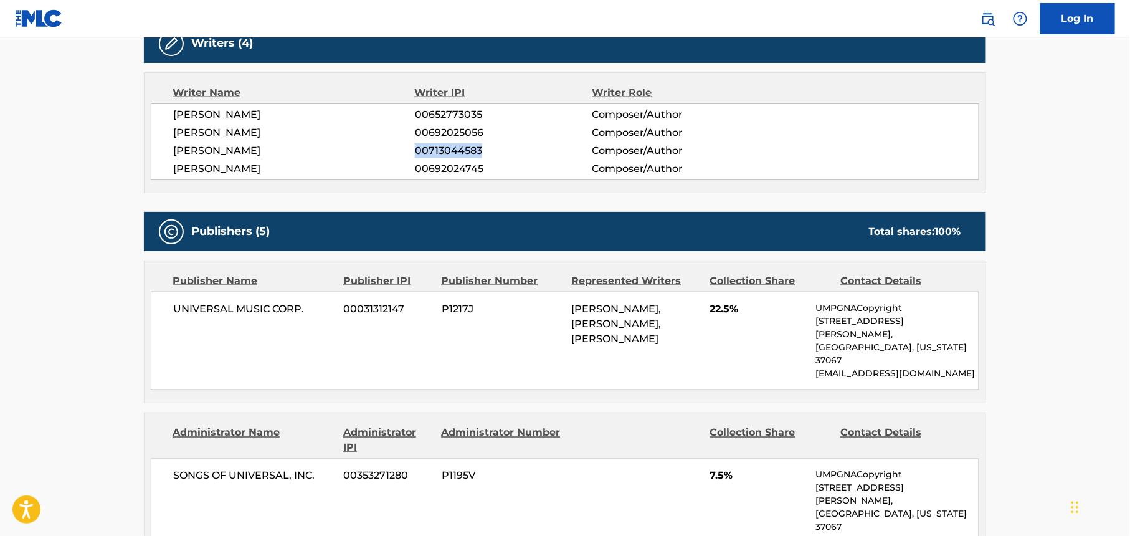
copy span "00713044583"
click at [446, 170] on span "00692024745" at bounding box center [503, 168] width 177 height 15
copy span "00692024745"
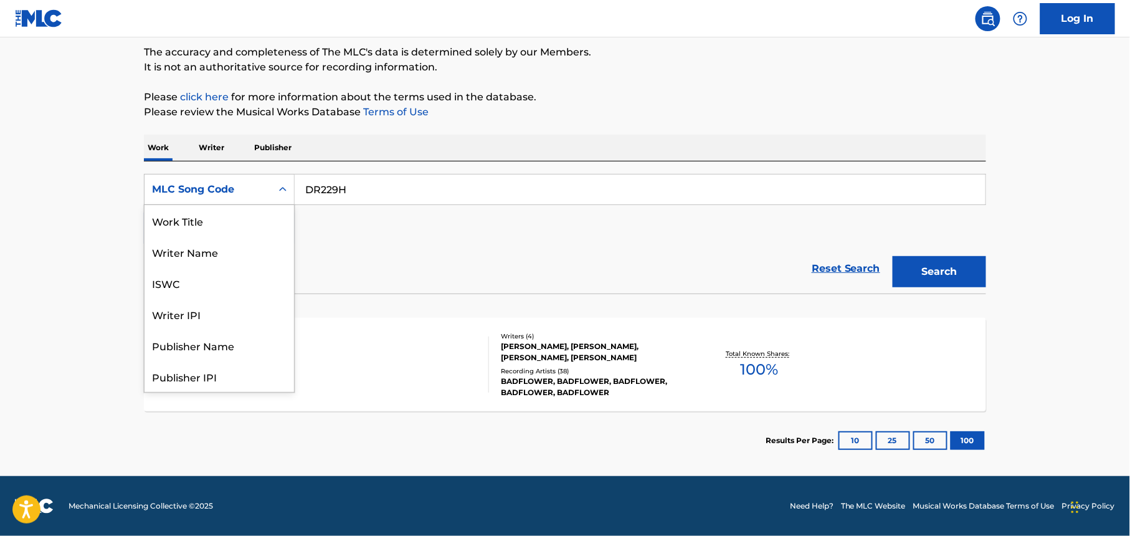
click at [257, 201] on div "MLC Song Code" at bounding box center [219, 189] width 151 height 31
click at [211, 222] on div "Work Title" at bounding box center [220, 220] width 150 height 31
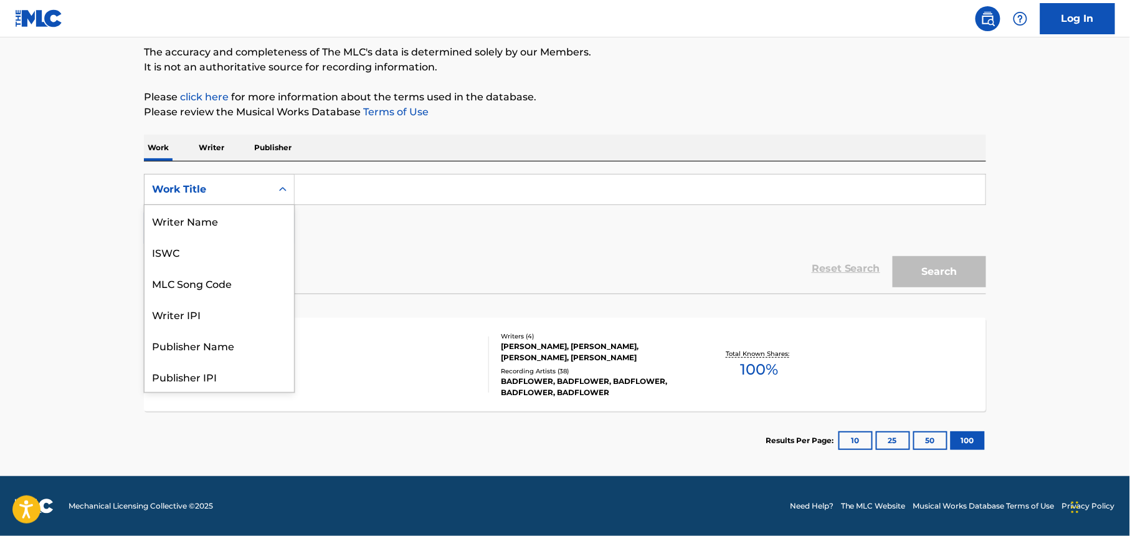
click at [212, 193] on div "Work Title" at bounding box center [208, 189] width 112 height 15
click at [212, 222] on div "Writer Name" at bounding box center [220, 220] width 150 height 31
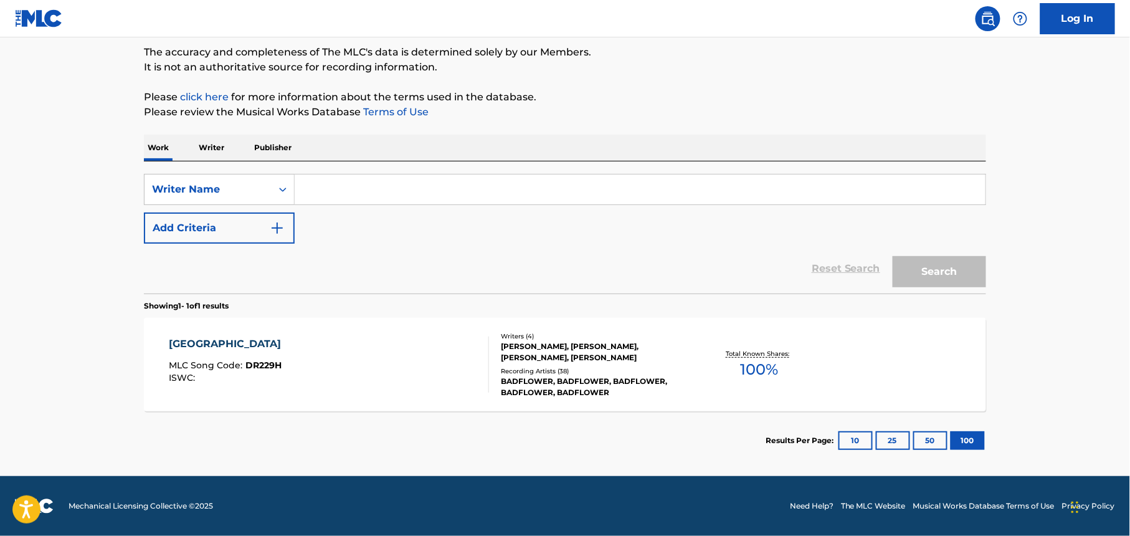
click at [346, 187] on input "Search Form" at bounding box center [640, 189] width 691 height 30
paste input "[PERSON_NAME]"
click at [916, 273] on button "Search" at bounding box center [939, 271] width 93 height 31
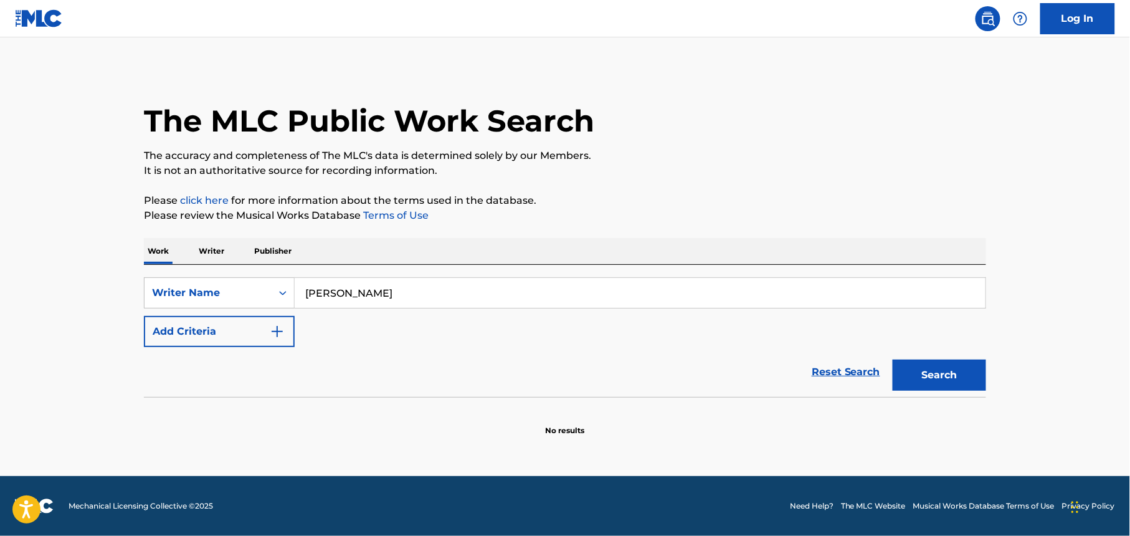
click at [374, 295] on input "[PERSON_NAME]" at bounding box center [640, 293] width 691 height 30
paste input "[PERSON_NAME] [PERSON_NAME]"
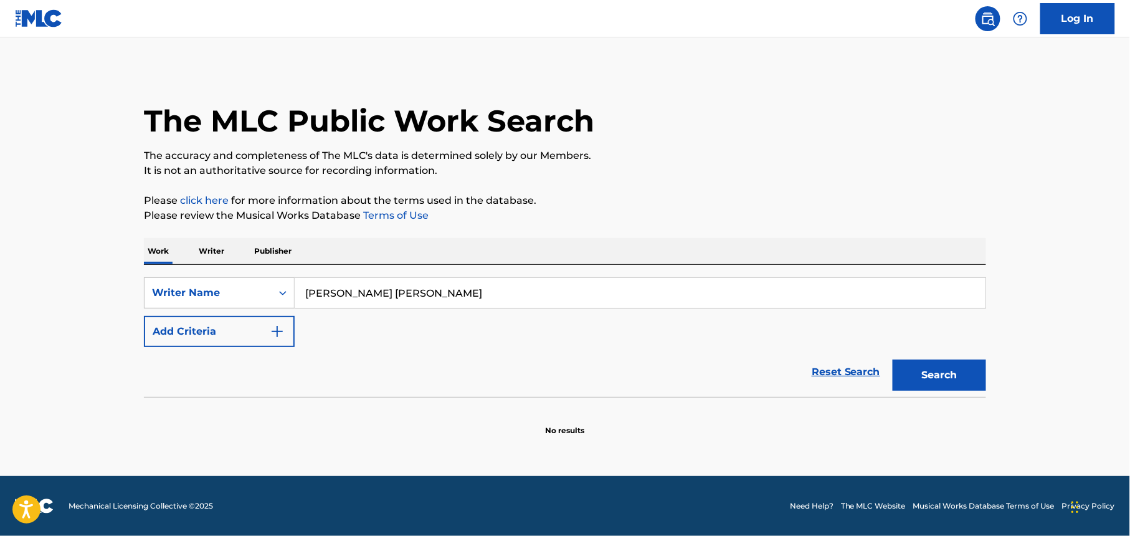
click at [953, 385] on button "Search" at bounding box center [939, 375] width 93 height 31
click at [499, 292] on input "[PERSON_NAME] [PERSON_NAME]" at bounding box center [640, 293] width 691 height 30
click at [497, 292] on input "[PERSON_NAME] [PERSON_NAME]" at bounding box center [640, 293] width 691 height 30
paste input "[PERSON_NAME]"
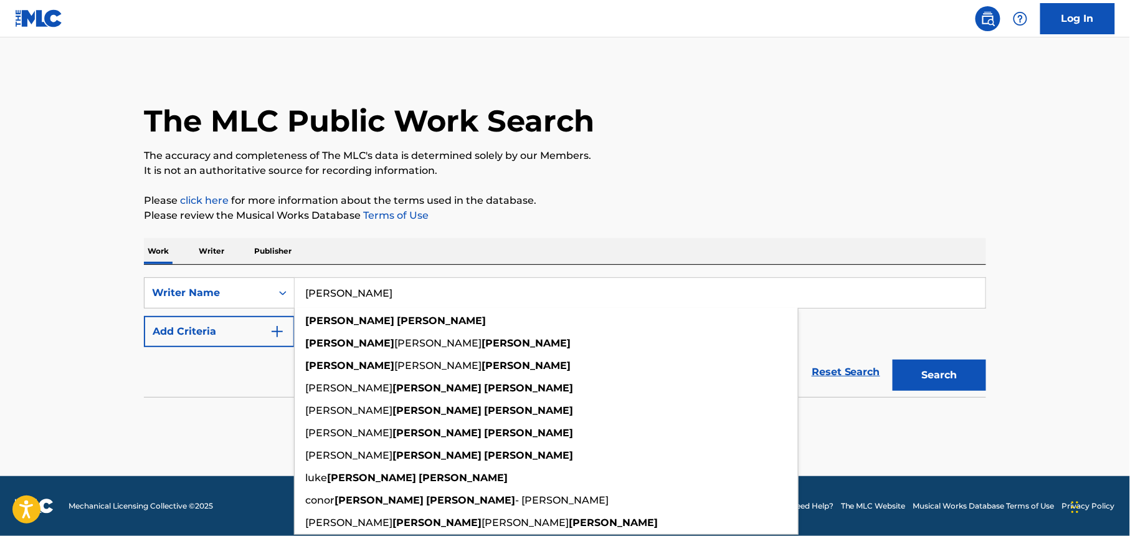
type input "[PERSON_NAME]"
click at [936, 382] on button "Search" at bounding box center [939, 375] width 93 height 31
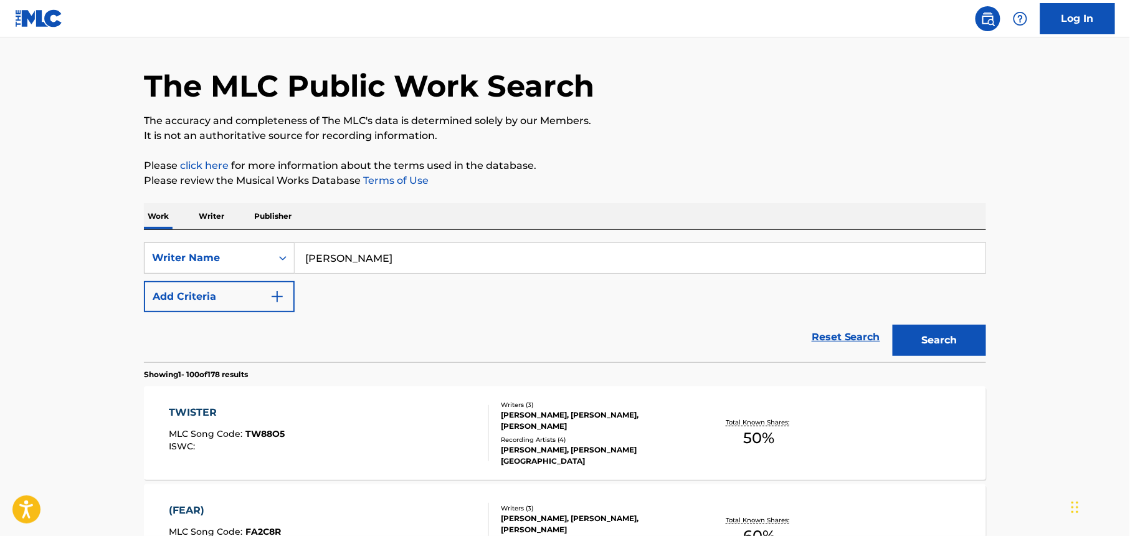
scroll to position [257, 0]
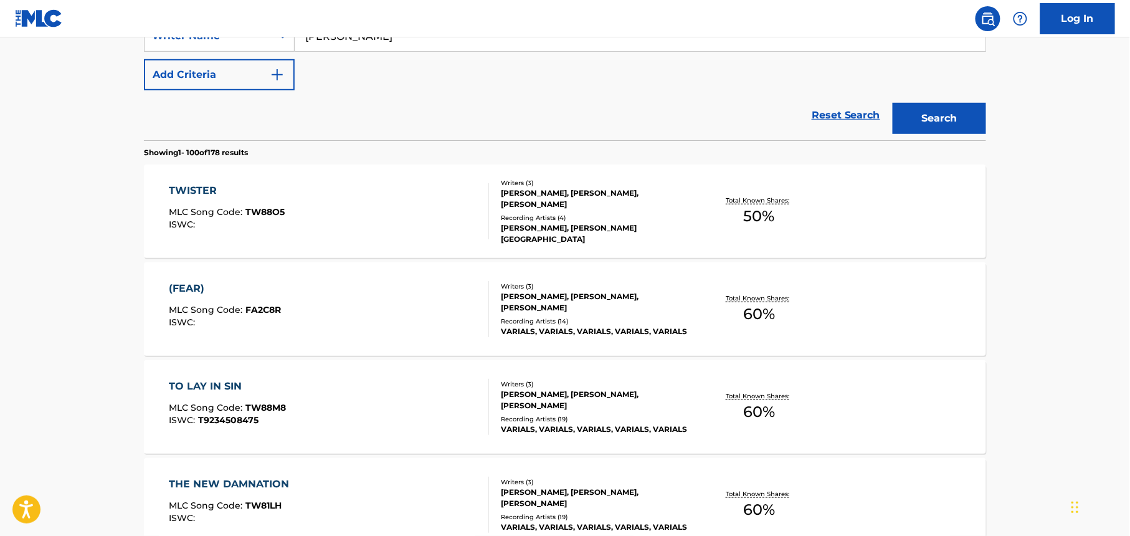
click at [601, 222] on div "Recording Artists ( 4 )" at bounding box center [595, 217] width 188 height 9
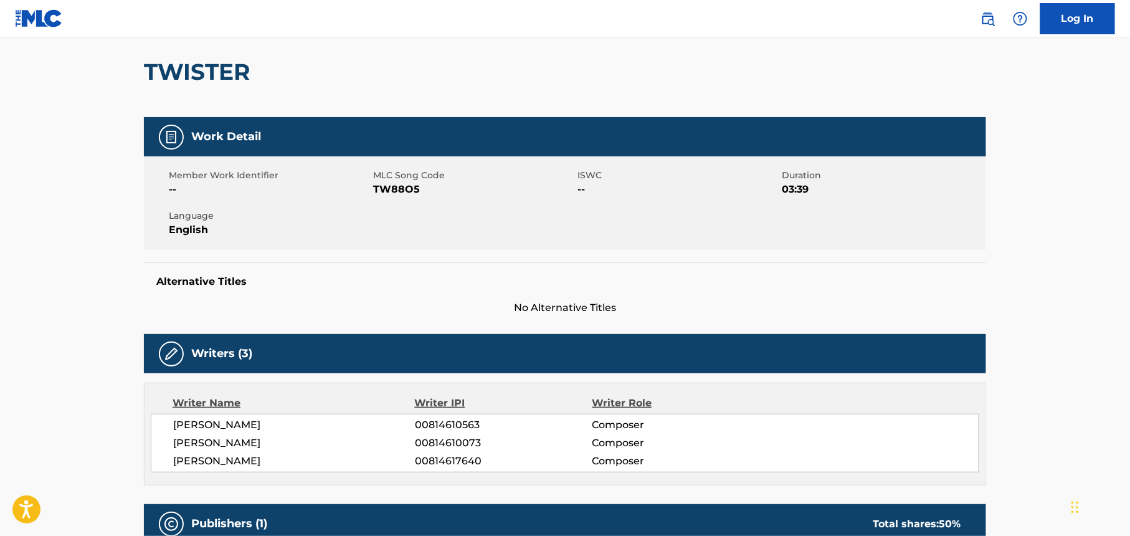
scroll to position [419, 0]
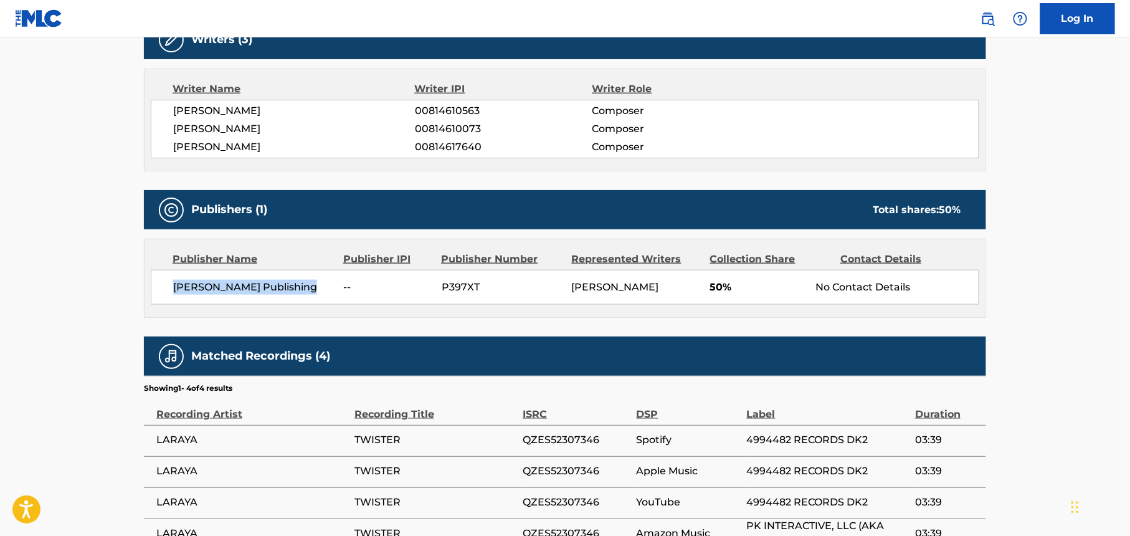
drag, startPoint x: 300, startPoint y: 289, endPoint x: 168, endPoint y: 292, distance: 131.5
click at [168, 292] on div "[PERSON_NAME] Publishing -- P397XT [PERSON_NAME] 50% No Contact Details" at bounding box center [565, 287] width 829 height 35
drag, startPoint x: 168, startPoint y: 292, endPoint x: 178, endPoint y: 292, distance: 9.3
copy span "[PERSON_NAME] Publishing"
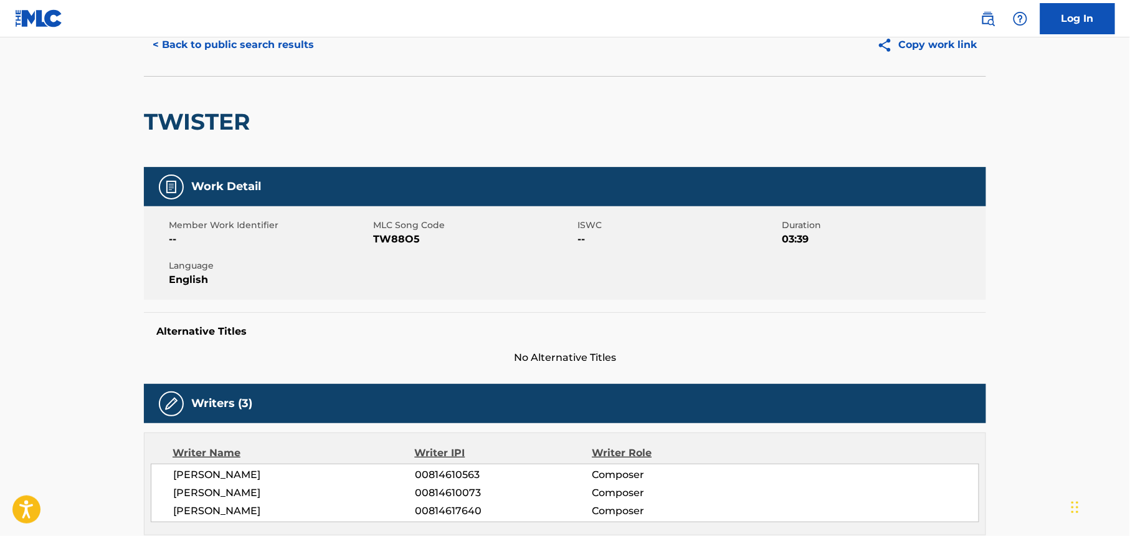
scroll to position [83, 0]
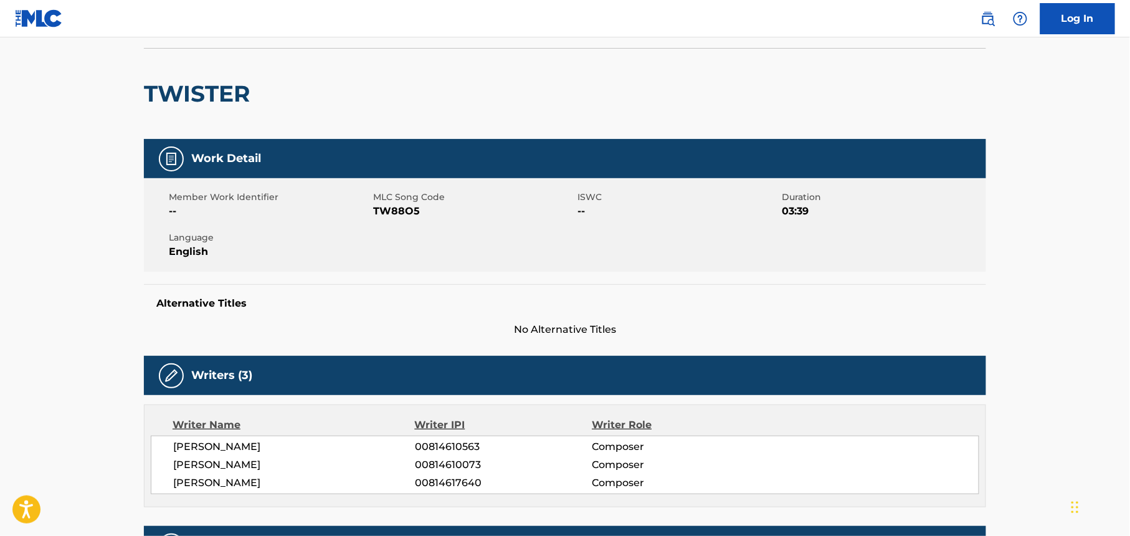
click at [398, 211] on span "TW88O5" at bounding box center [473, 211] width 201 height 15
copy span "TW88O5"
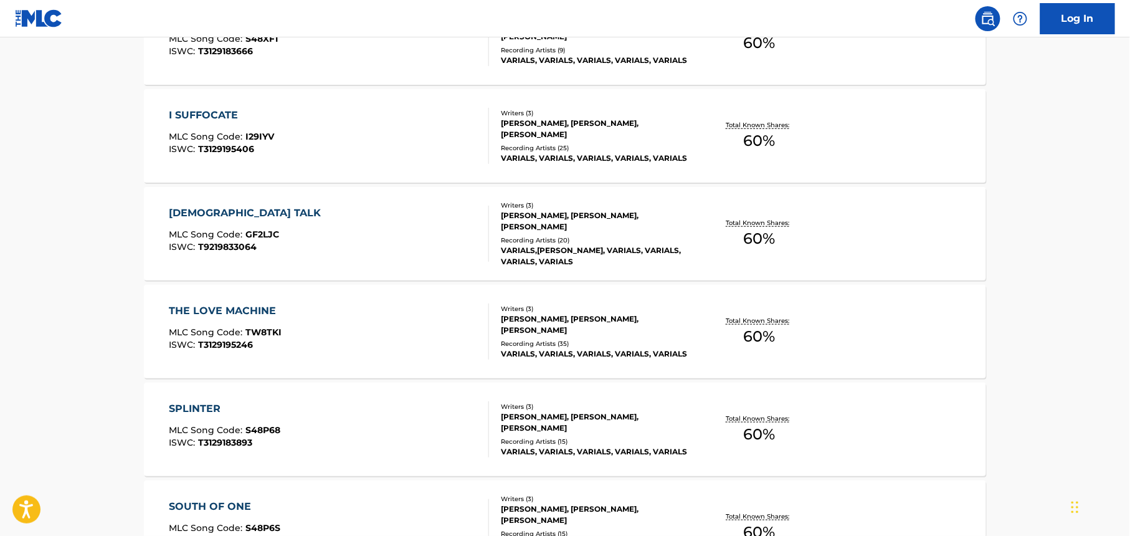
scroll to position [2002, 0]
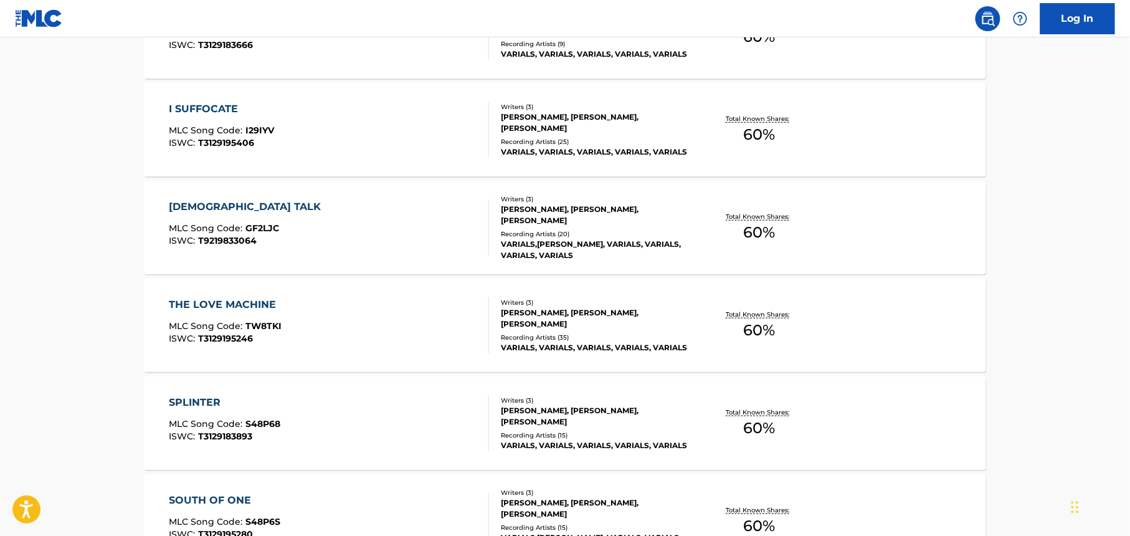
click at [629, 327] on div "[PERSON_NAME], [PERSON_NAME], [PERSON_NAME]" at bounding box center [595, 318] width 188 height 22
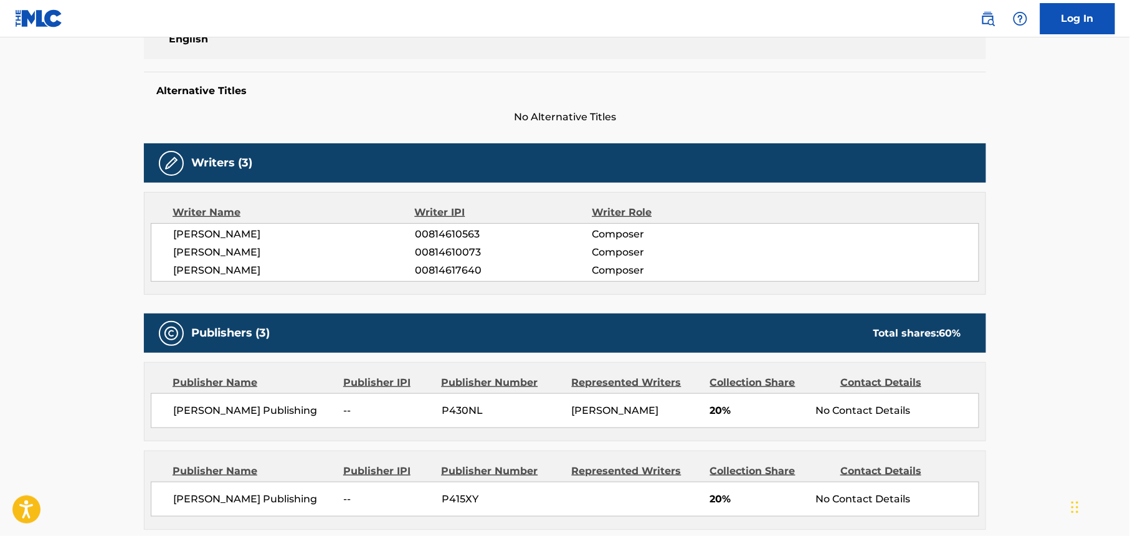
scroll to position [581, 0]
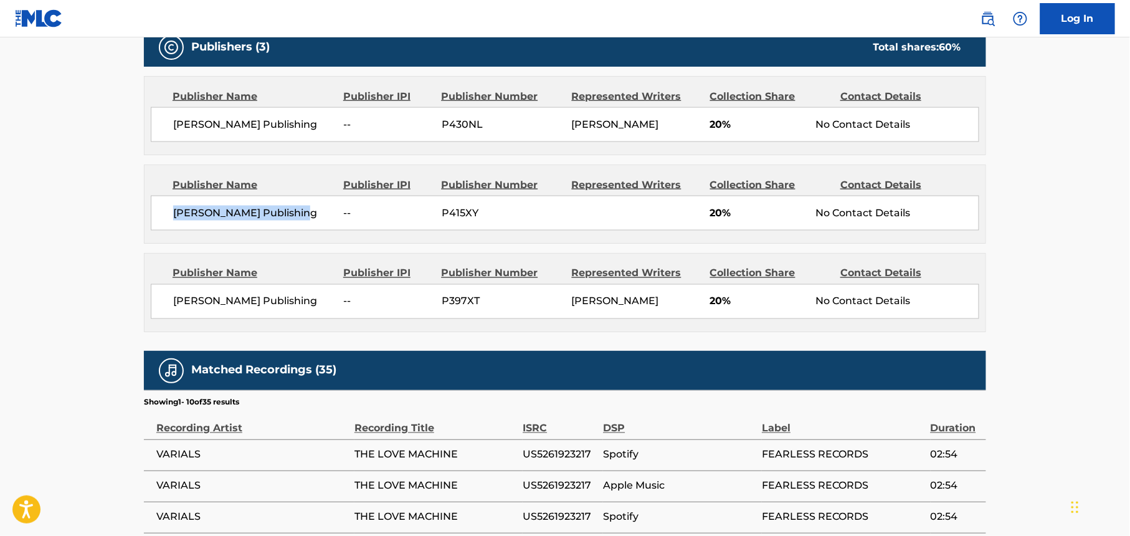
drag, startPoint x: 303, startPoint y: 218, endPoint x: 160, endPoint y: 219, distance: 143.3
click at [160, 219] on div "[PERSON_NAME] Publishing -- P415XY 20% No Contact Details" at bounding box center [565, 213] width 829 height 35
drag, startPoint x: 160, startPoint y: 219, endPoint x: 305, endPoint y: 307, distance: 169.7
click at [305, 307] on span "[PERSON_NAME] Publishing" at bounding box center [253, 301] width 161 height 15
drag, startPoint x: 305, startPoint y: 307, endPoint x: 172, endPoint y: 305, distance: 132.8
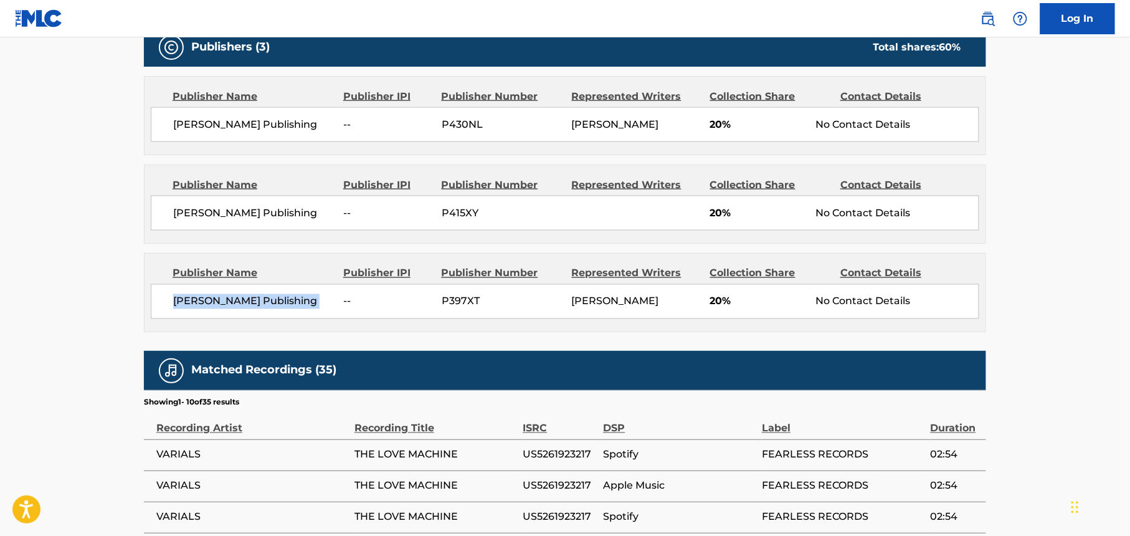
click at [172, 305] on div "[PERSON_NAME] Publishing -- P397XT [PERSON_NAME] 20% No Contact Details" at bounding box center [565, 301] width 829 height 35
drag, startPoint x: 172, startPoint y: 304, endPoint x: 188, endPoint y: 302, distance: 15.7
drag, startPoint x: 303, startPoint y: 216, endPoint x: 168, endPoint y: 219, distance: 135.3
click at [168, 219] on div "[PERSON_NAME] Publishing -- P415XY 20% No Contact Details" at bounding box center [565, 213] width 829 height 35
drag, startPoint x: 168, startPoint y: 219, endPoint x: 194, endPoint y: 217, distance: 26.9
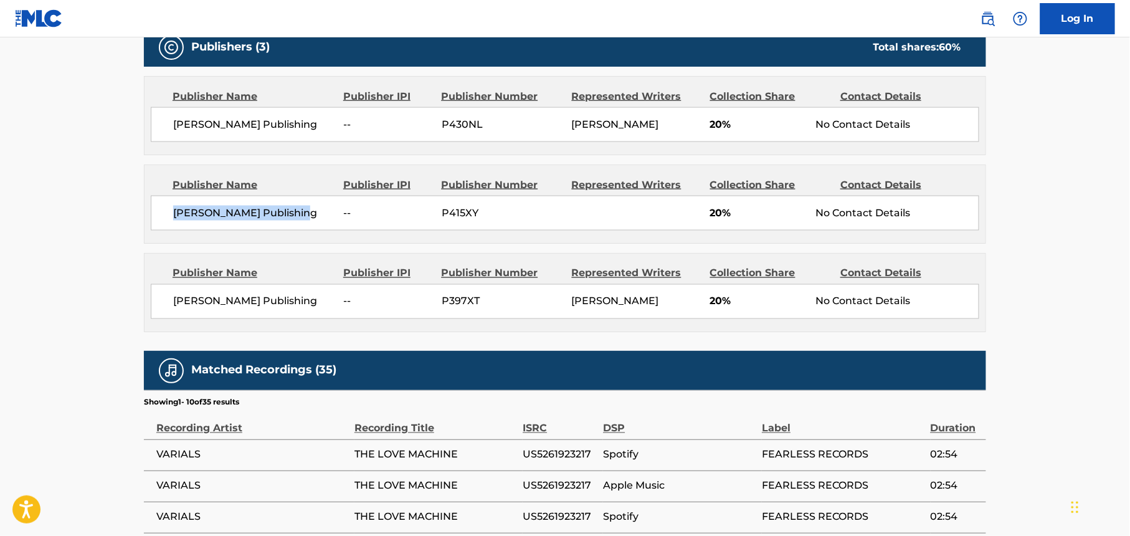
drag, startPoint x: 332, startPoint y: 130, endPoint x: 172, endPoint y: 130, distance: 159.5
click at [172, 130] on div "[PERSON_NAME] Publishing -- P430NL [PERSON_NAME] 20% No Contact Details" at bounding box center [565, 124] width 829 height 35
drag, startPoint x: 172, startPoint y: 130, endPoint x: 178, endPoint y: 128, distance: 6.5
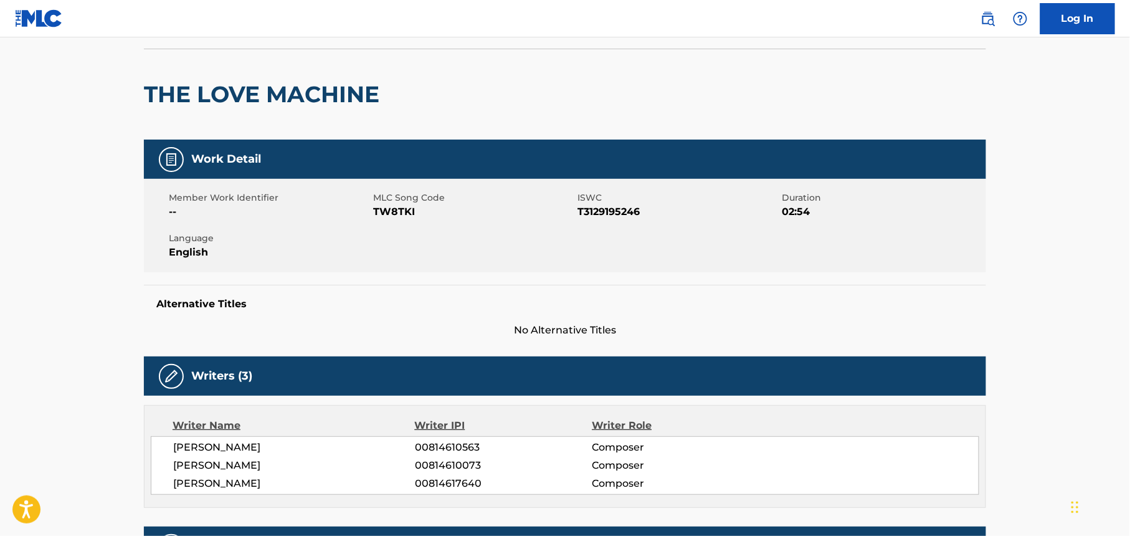
scroll to position [83, 0]
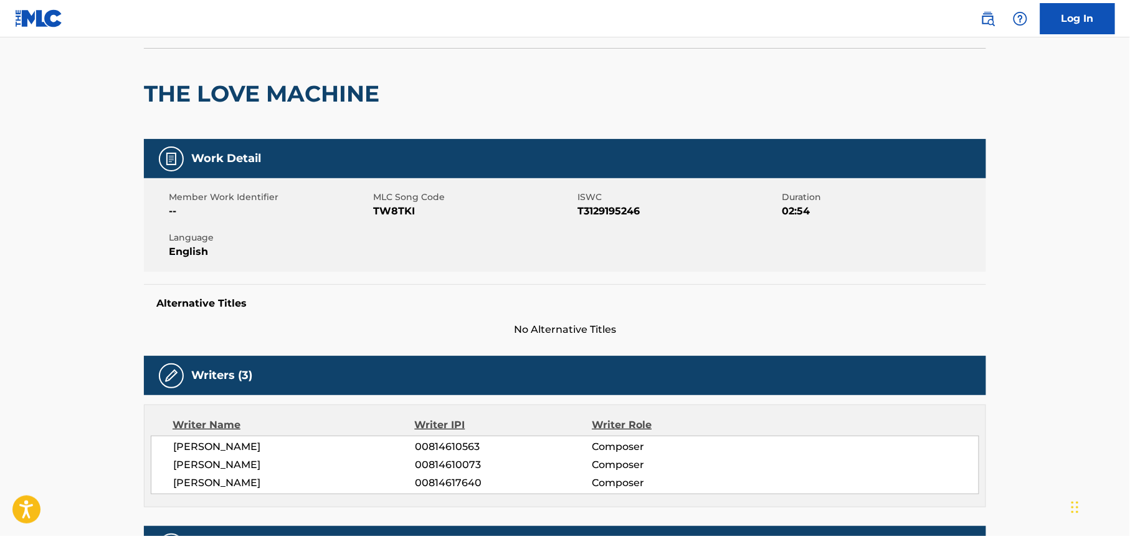
click at [397, 209] on span "TW8TKI" at bounding box center [473, 211] width 201 height 15
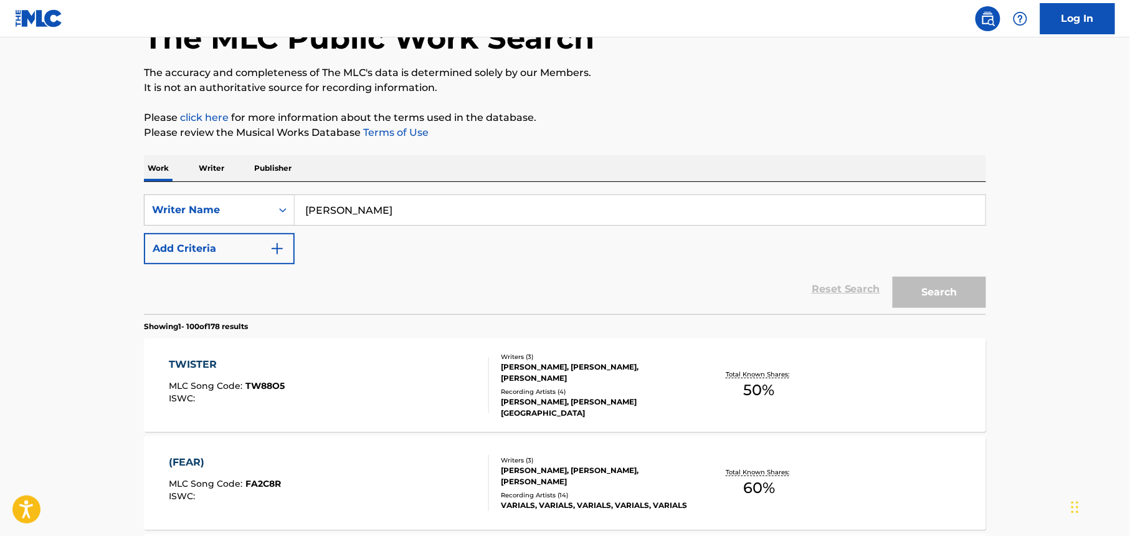
scroll to position [2034, 0]
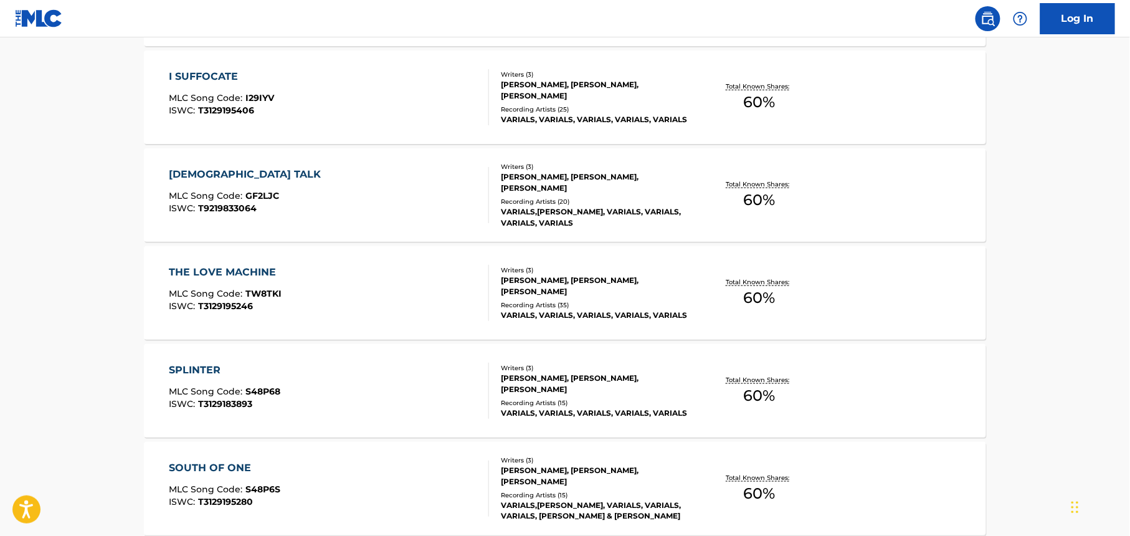
click at [992, 25] on img at bounding box center [988, 18] width 15 height 15
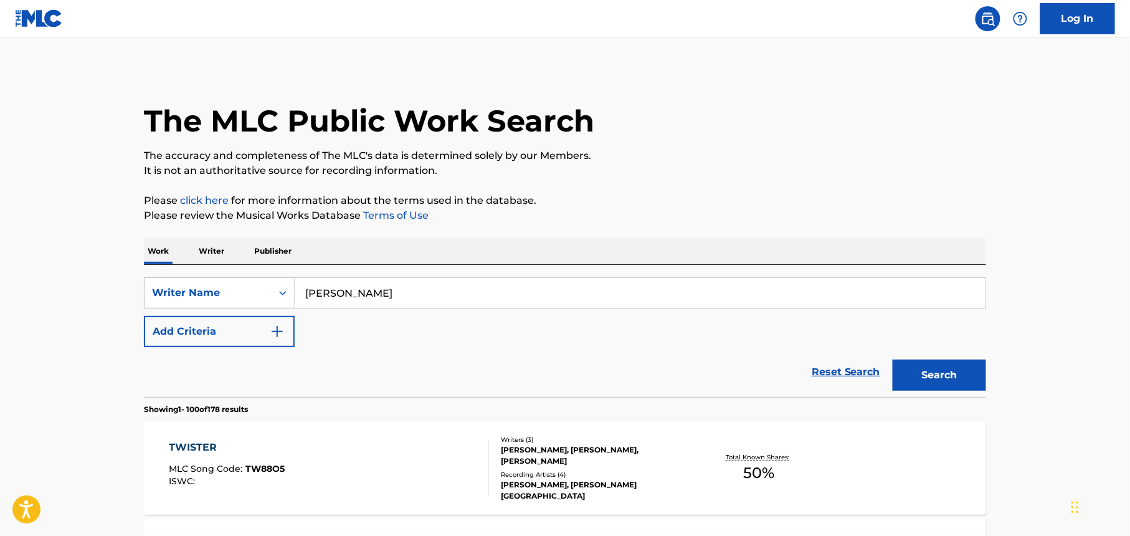
click at [424, 288] on input "[PERSON_NAME]" at bounding box center [640, 293] width 691 height 30
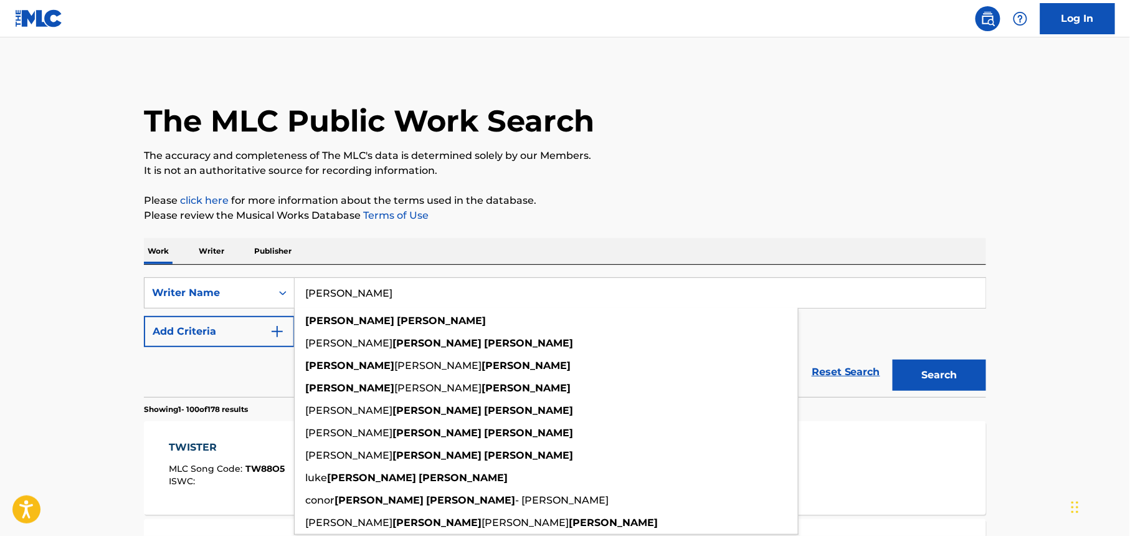
paste input "[PERSON_NAME]"
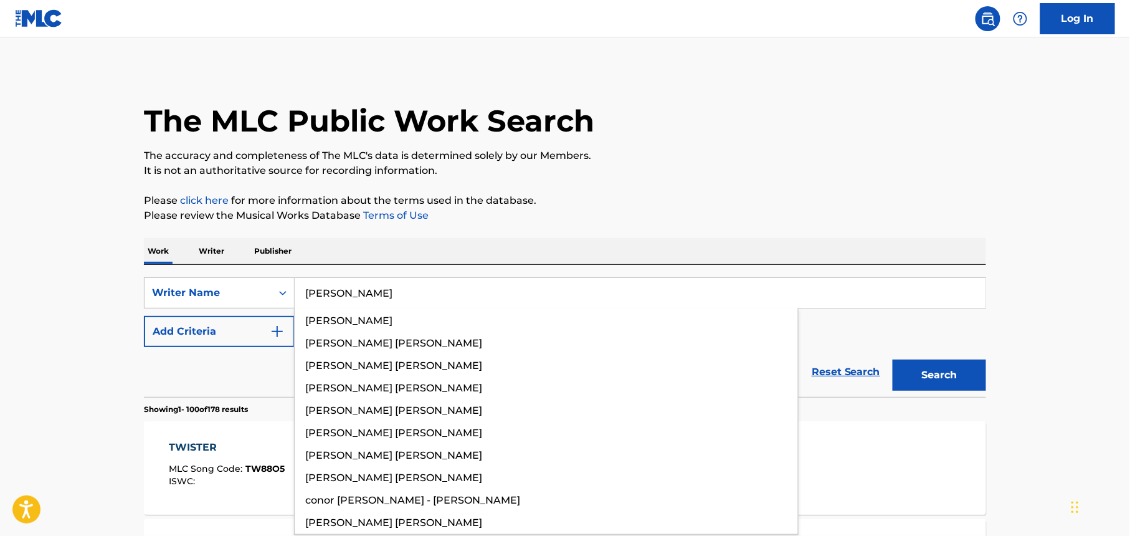
click at [627, 140] on div "The MLC Public Work Search" at bounding box center [565, 114] width 843 height 91
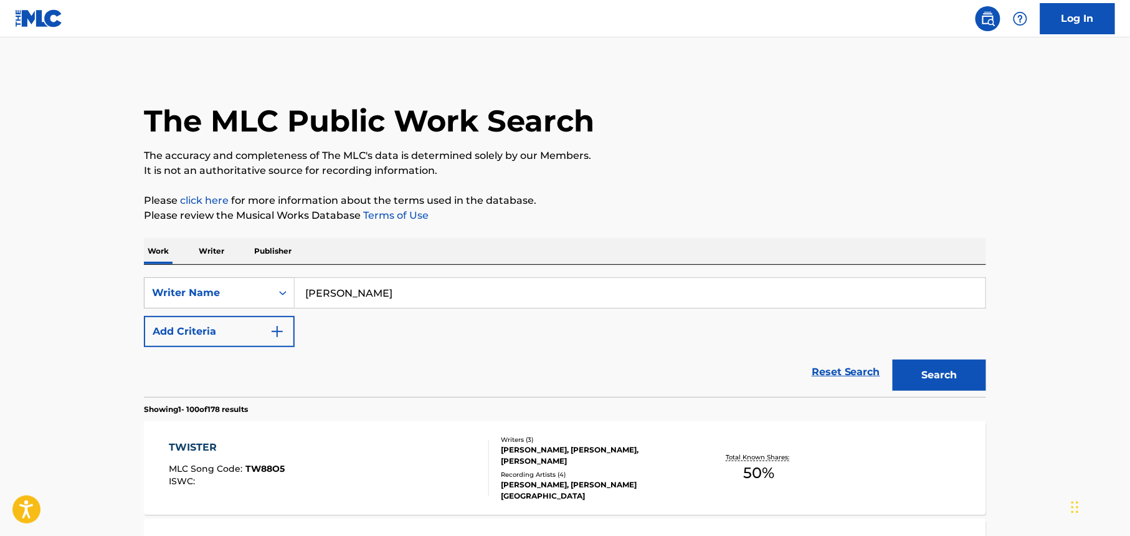
click at [953, 370] on button "Search" at bounding box center [939, 375] width 93 height 31
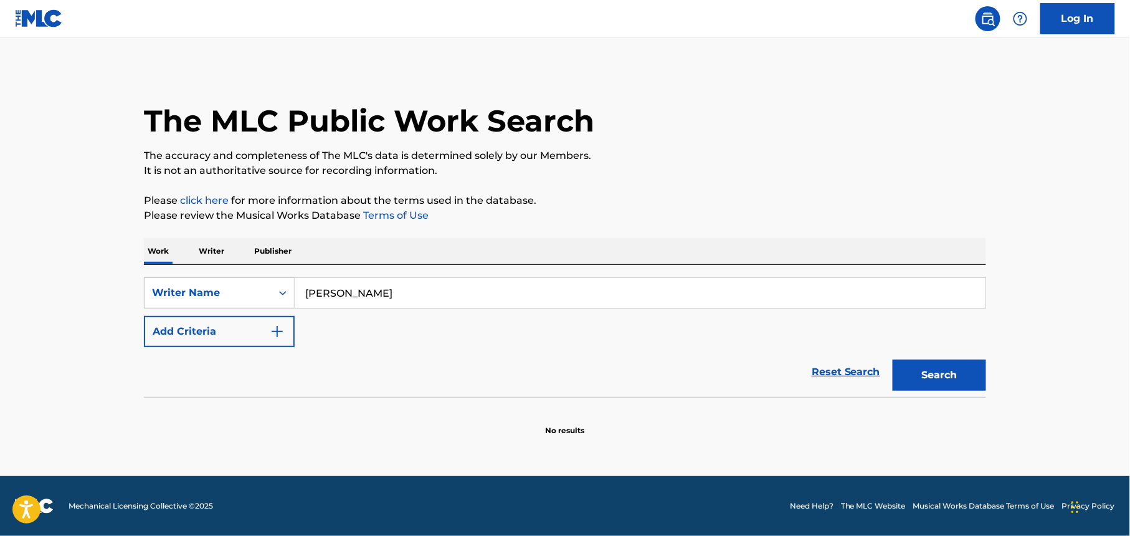
drag, startPoint x: 442, startPoint y: 287, endPoint x: 269, endPoint y: 317, distance: 175.8
click at [269, 317] on div "SearchWithCriteriac5037a25-f582-497c-bd28-367c1628c041 Writer Name [PERSON_NAME…" at bounding box center [565, 312] width 843 height 70
paste input "Dystopi"
click at [920, 370] on button "Search" at bounding box center [939, 375] width 93 height 31
click at [375, 292] on input "Dystopia" at bounding box center [640, 293] width 691 height 30
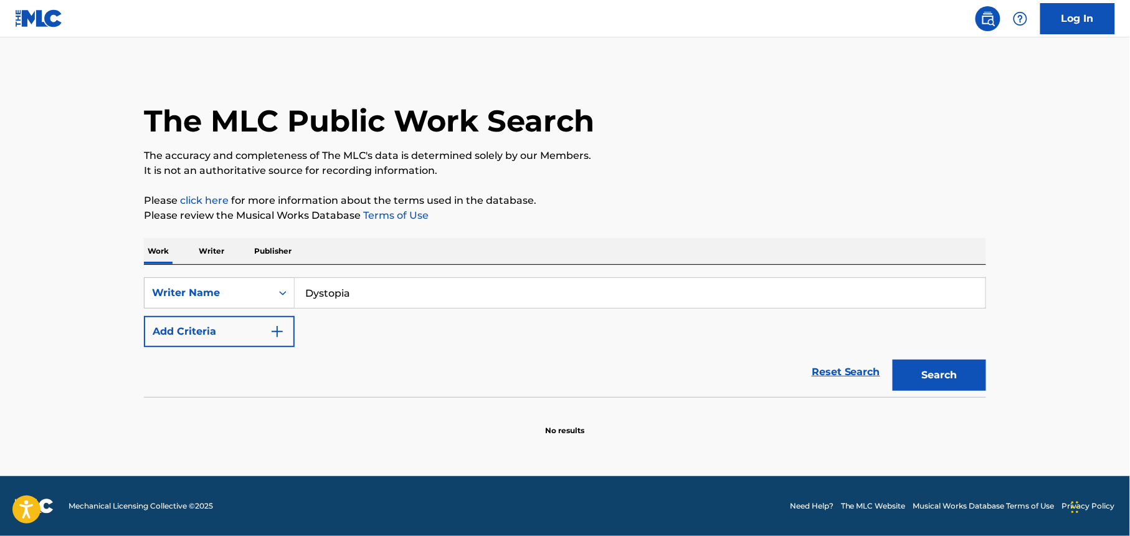
click at [375, 292] on input "Dystopia" at bounding box center [640, 293] width 691 height 30
paste input "[PERSON_NAME]"
click at [945, 380] on button "Search" at bounding box center [939, 375] width 93 height 31
click at [402, 290] on input "[PERSON_NAME]" at bounding box center [640, 293] width 691 height 30
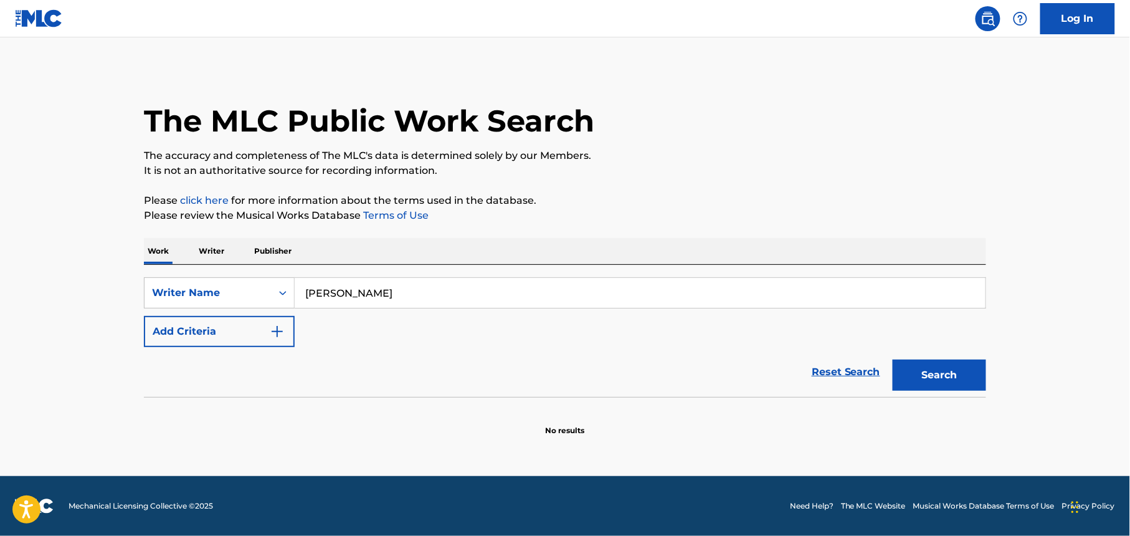
click at [402, 290] on input "[PERSON_NAME]" at bounding box center [640, 293] width 691 height 30
paste input "[PERSON_NAME] "[PERSON_NAME]" [PERSON_NAME]"
click at [365, 292] on input "[PERSON_NAME] "[PERSON_NAME]" [PERSON_NAME]" at bounding box center [640, 293] width 691 height 30
click at [929, 380] on button "Search" at bounding box center [939, 375] width 93 height 31
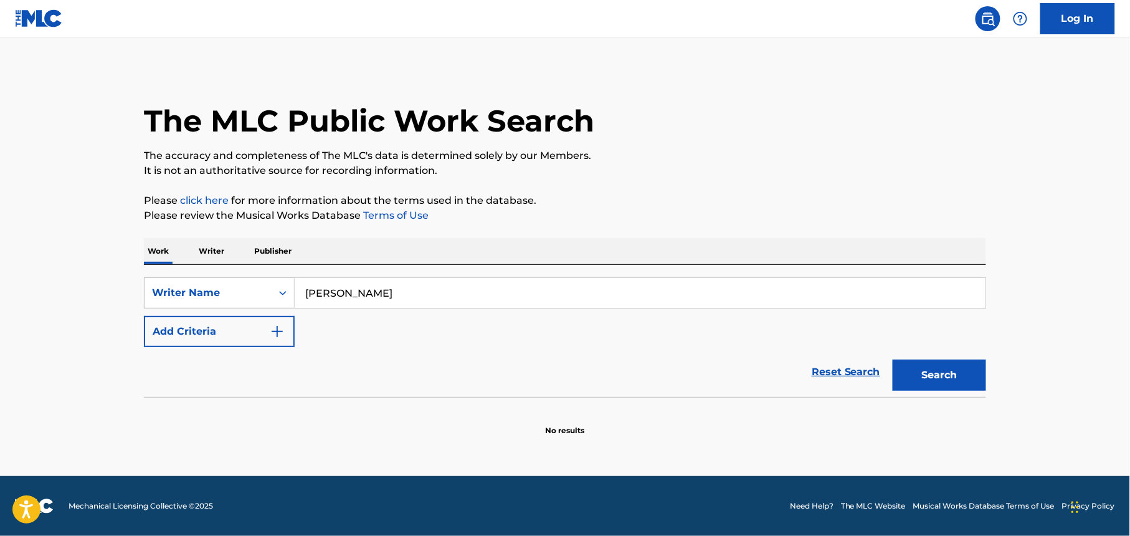
click at [394, 287] on input "[PERSON_NAME]" at bounding box center [640, 293] width 691 height 30
paste input "[PERSON_NAME] "[PERSON_NAME]" [PERSON_NAME]"
click at [385, 292] on input "[PERSON_NAME] "[PERSON_NAME]" [PERSON_NAME]" at bounding box center [640, 293] width 691 height 30
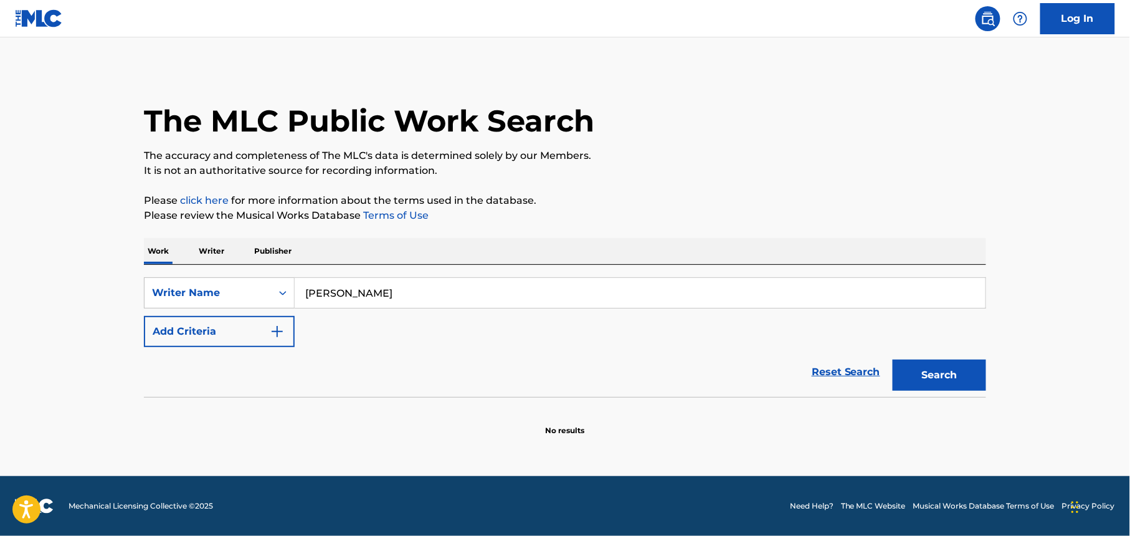
click at [970, 378] on button "Search" at bounding box center [939, 375] width 93 height 31
drag, startPoint x: 436, startPoint y: 290, endPoint x: 335, endPoint y: 297, distance: 101.2
click at [265, 297] on div "SearchWithCriteriac5037a25-f582-497c-bd28-367c1628c041 Writer Name [PERSON_NAME]" at bounding box center [565, 292] width 843 height 31
paste input "[PERSON_NAME]"
type input "[PERSON_NAME]"
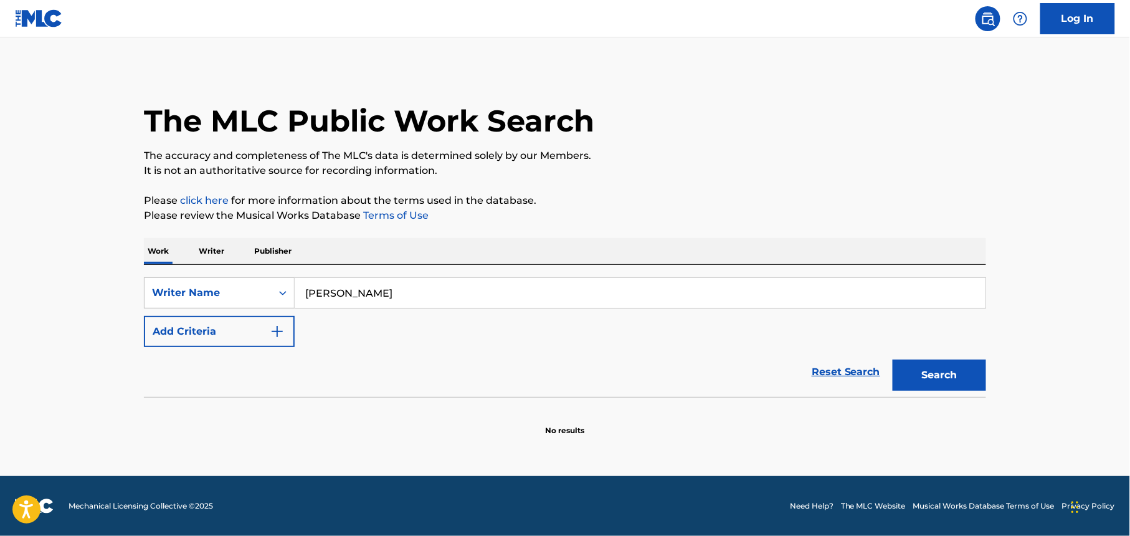
click at [951, 369] on button "Search" at bounding box center [939, 375] width 93 height 31
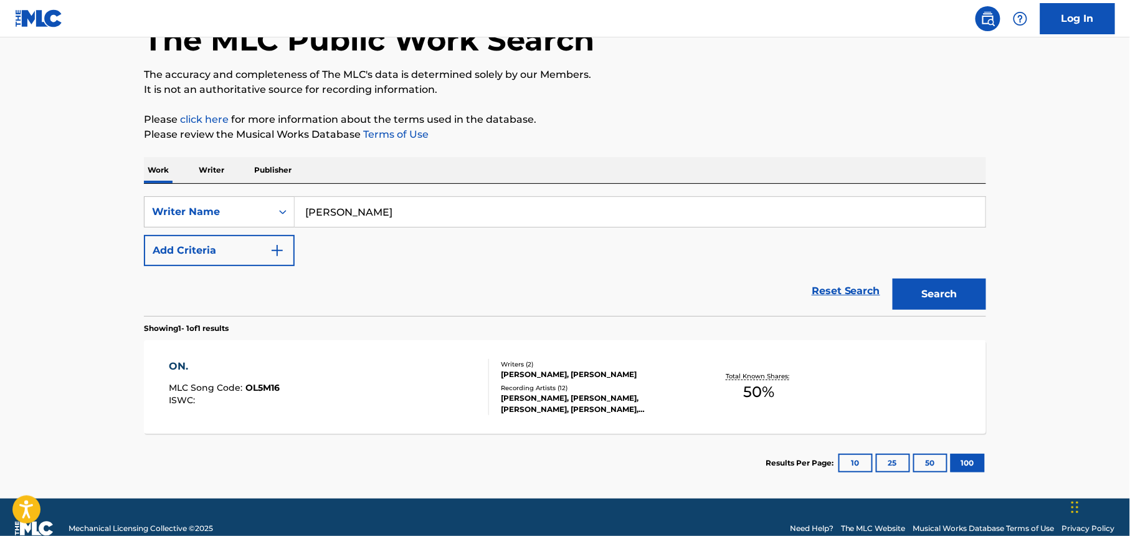
scroll to position [83, 0]
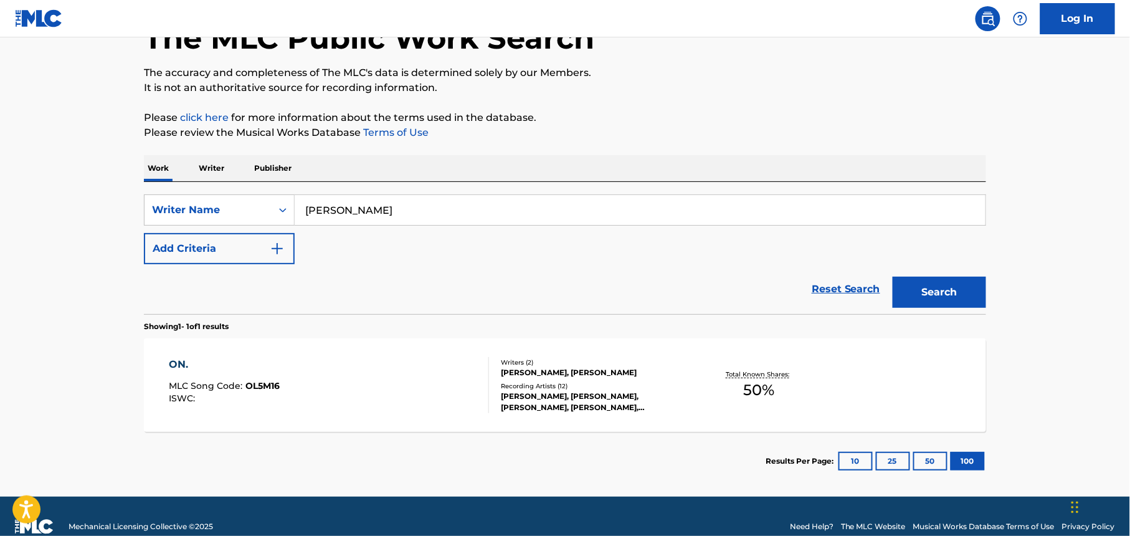
click at [549, 391] on div "[PERSON_NAME], [PERSON_NAME], [PERSON_NAME], [PERSON_NAME], [PERSON_NAME]" at bounding box center [595, 402] width 188 height 22
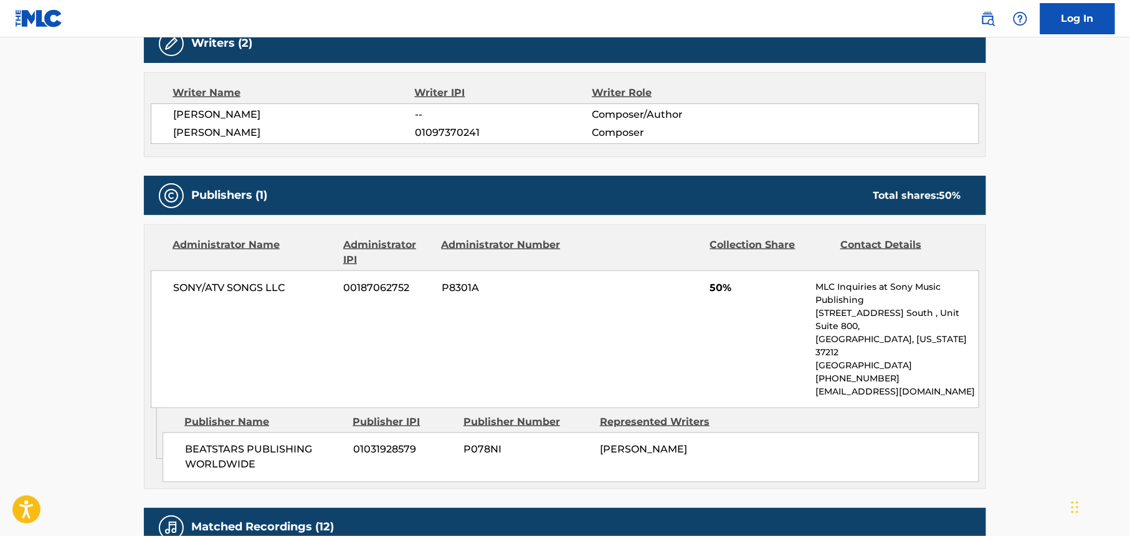
scroll to position [888, 0]
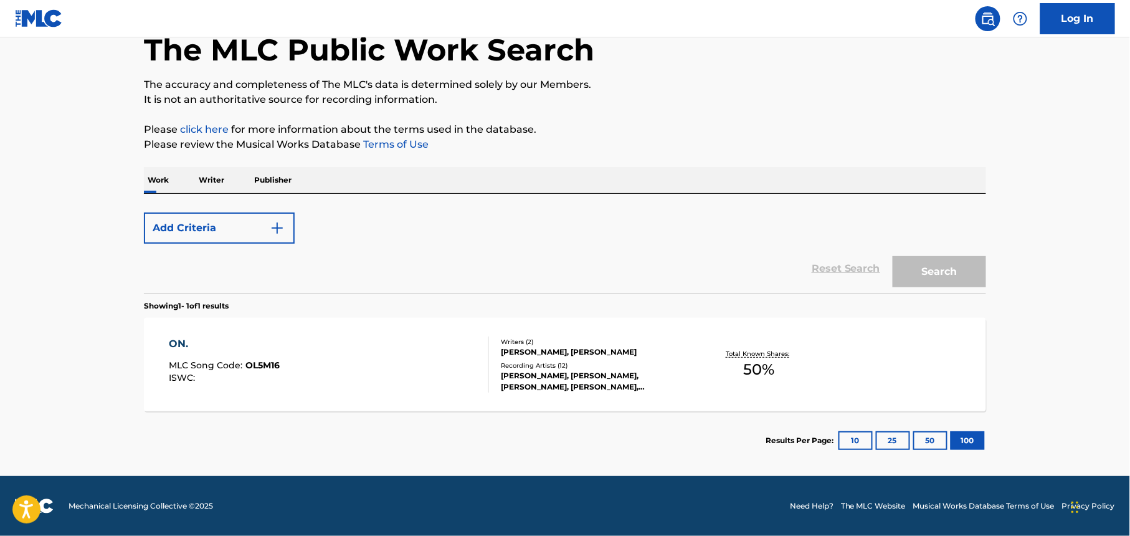
scroll to position [103, 0]
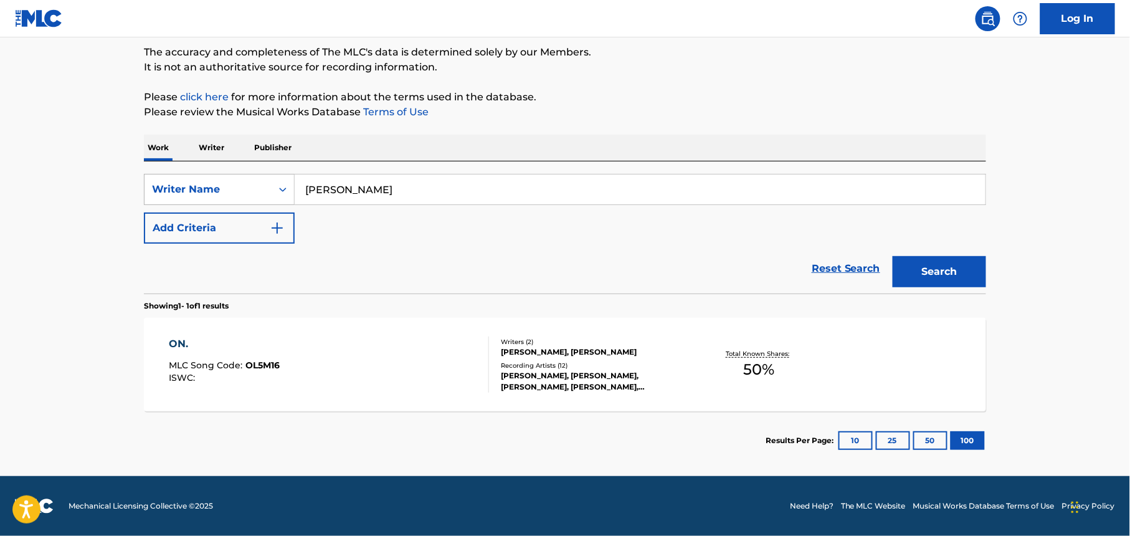
drag, startPoint x: 439, startPoint y: 183, endPoint x: 254, endPoint y: 200, distance: 185.8
click at [254, 200] on div "SearchWithCriteriac5037a25-f582-497c-bd28-367c1628c041 Writer Name [PERSON_NAME]" at bounding box center [565, 189] width 843 height 31
paste input "[PERSON_NAME]"
type input "[PERSON_NAME]"
click at [952, 259] on button "Search" at bounding box center [939, 271] width 93 height 31
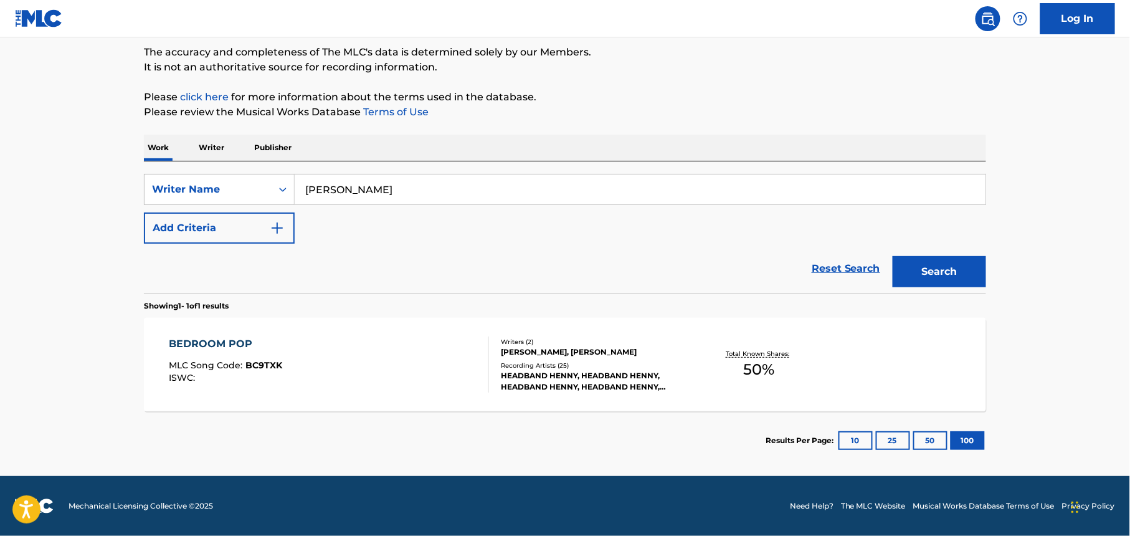
click at [649, 377] on div "HEADBAND HENNY, HEADBAND HENNY, HEADBAND HENNY, HEADBAND HENNY, HEADBAND HENNY" at bounding box center [595, 381] width 188 height 22
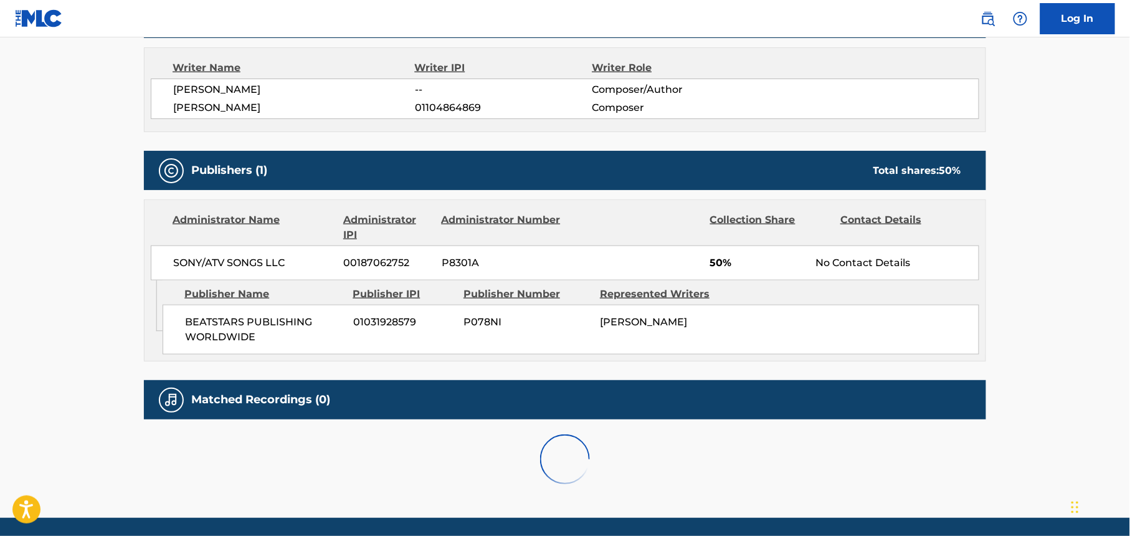
scroll to position [484, 0]
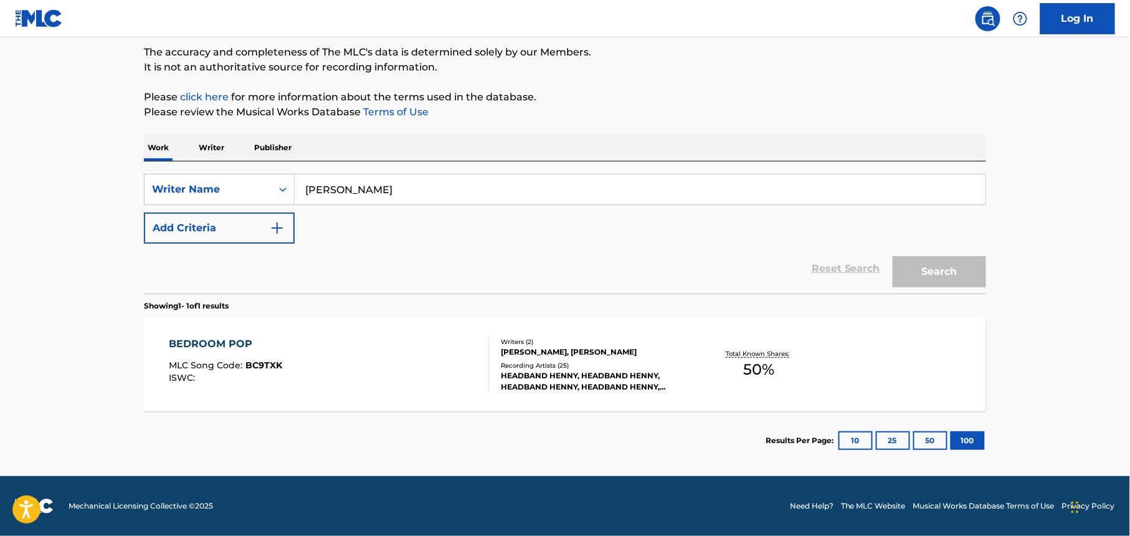
scroll to position [103, 0]
click at [408, 193] on input "[PERSON_NAME]" at bounding box center [640, 189] width 691 height 30
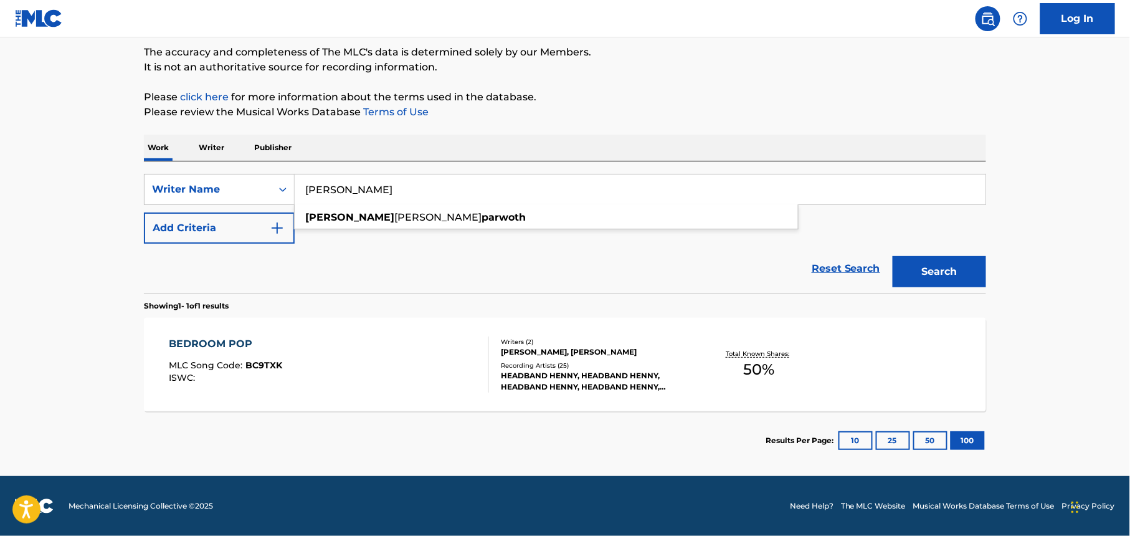
paste input "MICAHKAOLTRE"
click at [937, 268] on button "Search" at bounding box center [939, 271] width 93 height 31
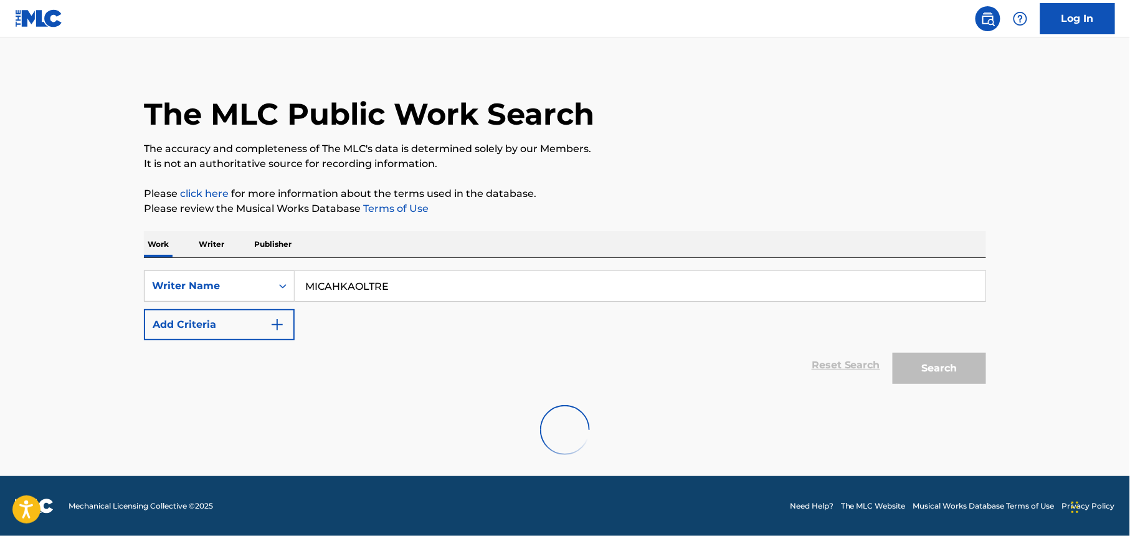
scroll to position [0, 0]
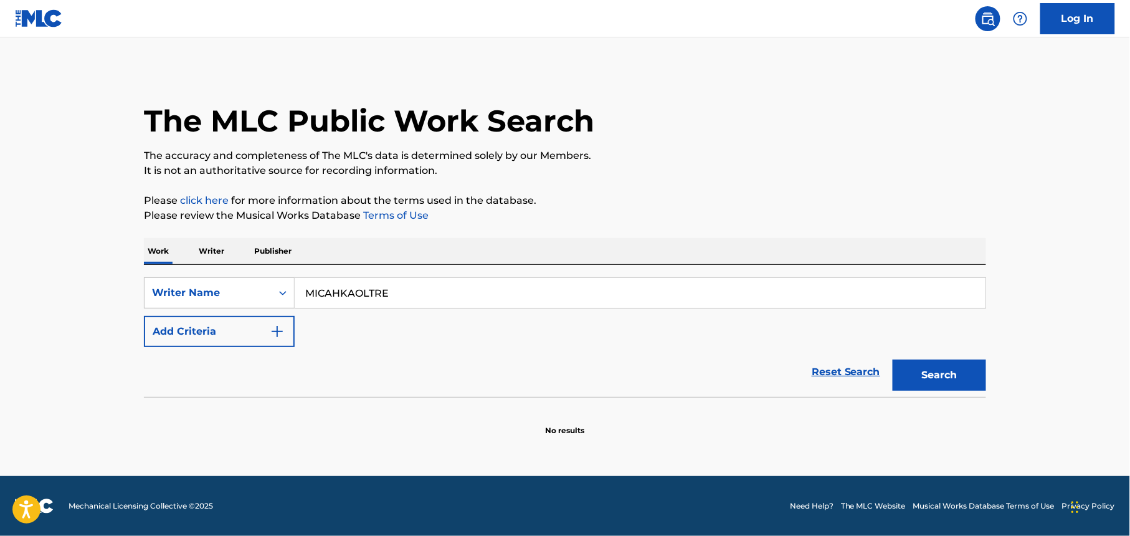
click at [412, 290] on input "MICAHKAOLTRE" at bounding box center [640, 293] width 691 height 30
paste input "[PERSON_NAME]"
click at [945, 376] on button "Search" at bounding box center [939, 375] width 93 height 31
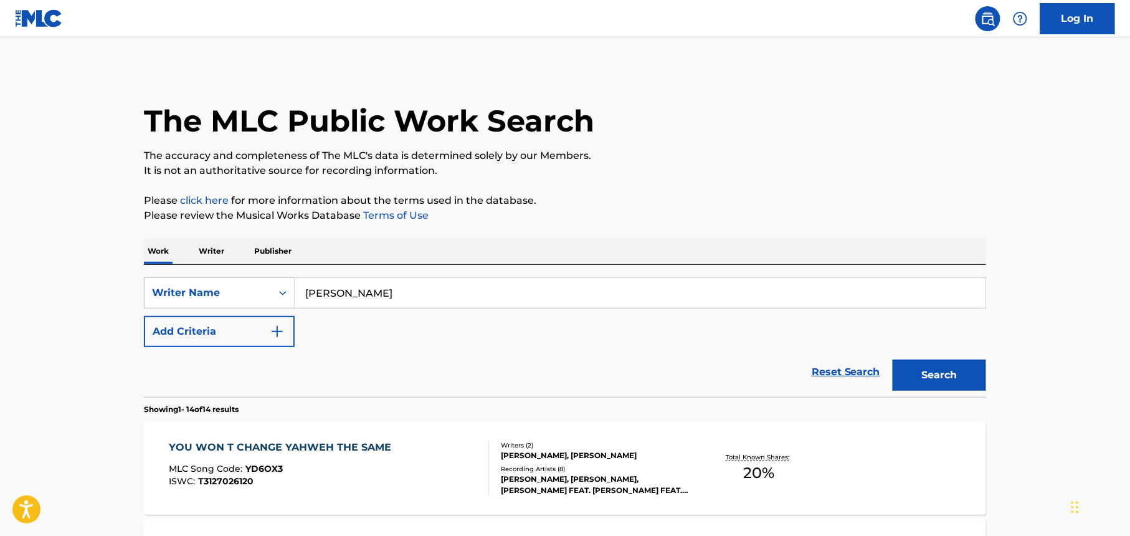
click at [417, 288] on input "[PERSON_NAME]" at bounding box center [640, 293] width 691 height 30
paste input "[PERSON_NAME]"
click at [933, 374] on button "Search" at bounding box center [939, 375] width 93 height 31
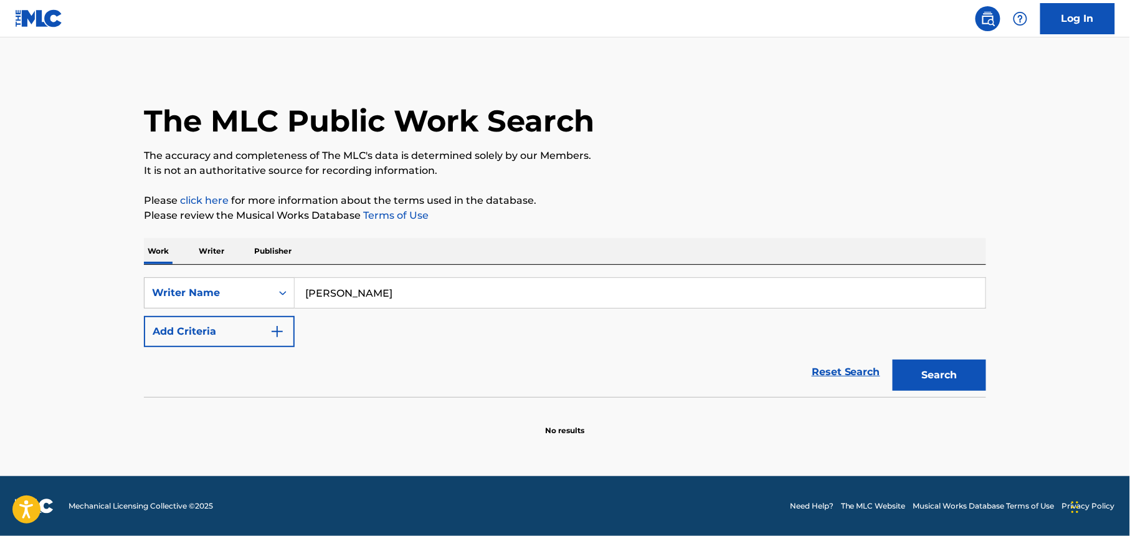
drag, startPoint x: 340, startPoint y: 295, endPoint x: 481, endPoint y: 312, distance: 142.5
click at [481, 312] on div "SearchWithCriteriac5037a25-f582-497c-bd28-367c1628c041 Writer Name [PERSON_NAME…" at bounding box center [565, 312] width 843 height 70
drag, startPoint x: 344, startPoint y: 292, endPoint x: 248, endPoint y: 294, distance: 96.0
click at [248, 294] on div "SearchWithCriteriac5037a25-f582-497c-bd28-367c1628c041 Writer Name [PERSON_NAME]" at bounding box center [565, 292] width 843 height 31
click at [361, 294] on input "Suptic" at bounding box center [640, 293] width 691 height 30
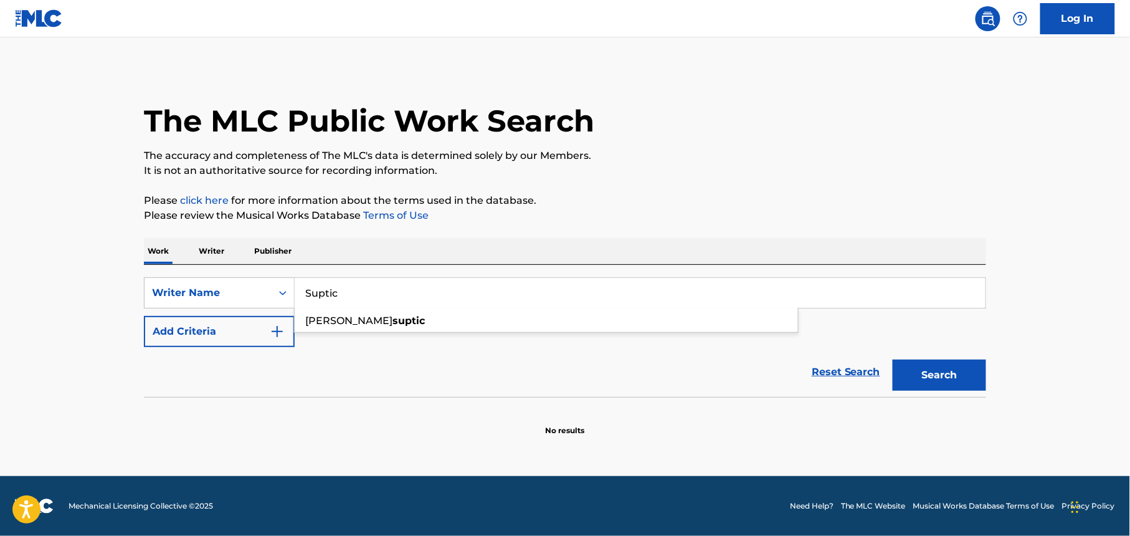
paste input "[PERSON_NAME]"
click at [957, 380] on button "Search" at bounding box center [939, 375] width 93 height 31
drag, startPoint x: 394, startPoint y: 290, endPoint x: 365, endPoint y: 304, distance: 33.2
click at [204, 285] on div "SearchWithCriteriac5037a25-f582-497c-bd28-367c1628c041 Writer Name [PERSON_NAME]" at bounding box center [565, 292] width 843 height 31
paste input "Dj Explosio"
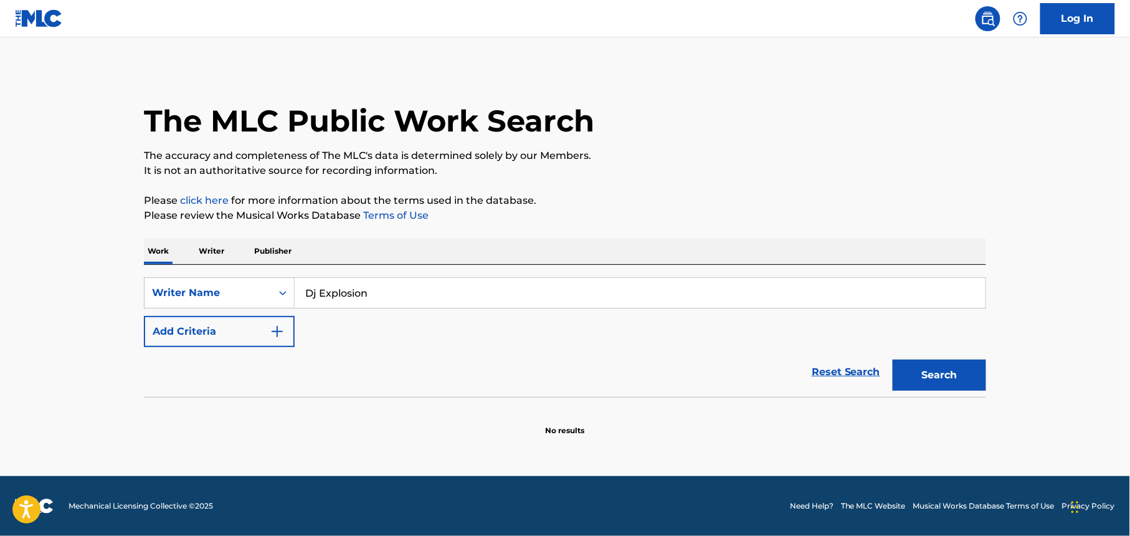
click at [955, 383] on button "Search" at bounding box center [939, 375] width 93 height 31
click at [384, 290] on input "Dj Explosion" at bounding box center [640, 293] width 691 height 30
click at [384, 289] on input "Dj Explosion" at bounding box center [640, 293] width 691 height 30
paste input "FOGGIERAW"
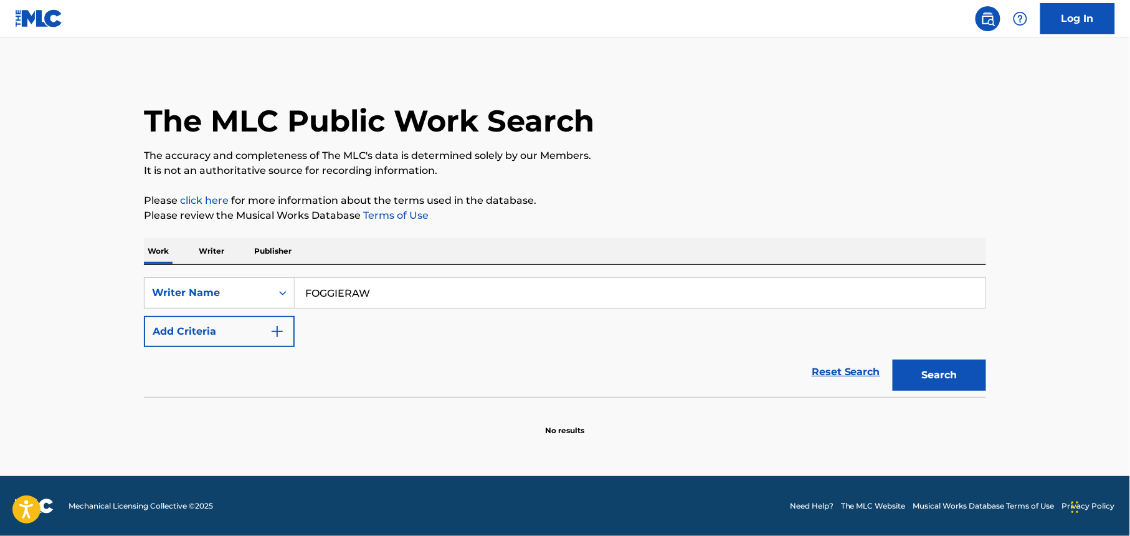
click at [947, 383] on button "Search" at bounding box center [939, 375] width 93 height 31
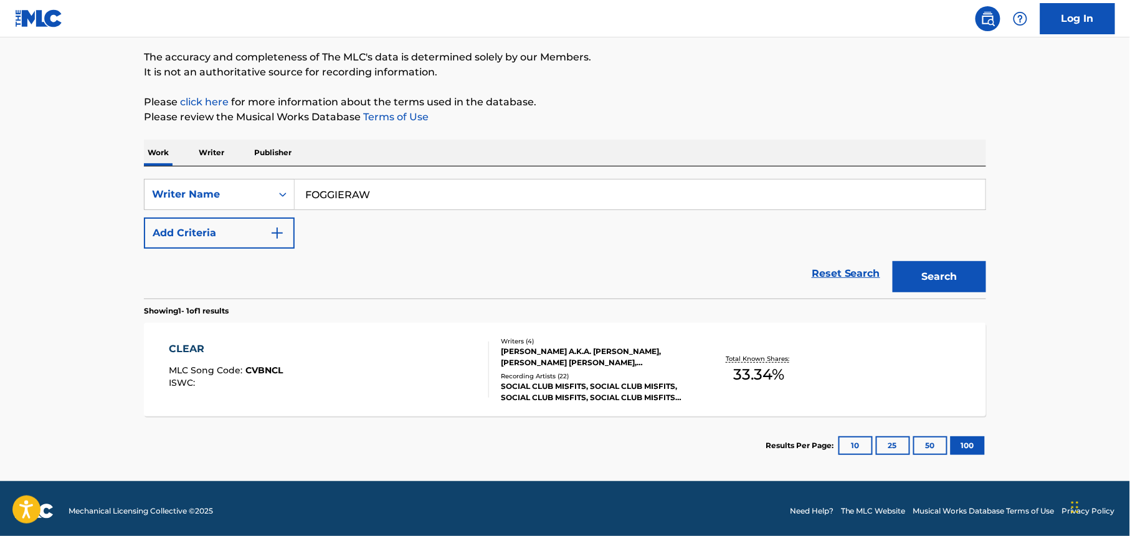
scroll to position [103, 0]
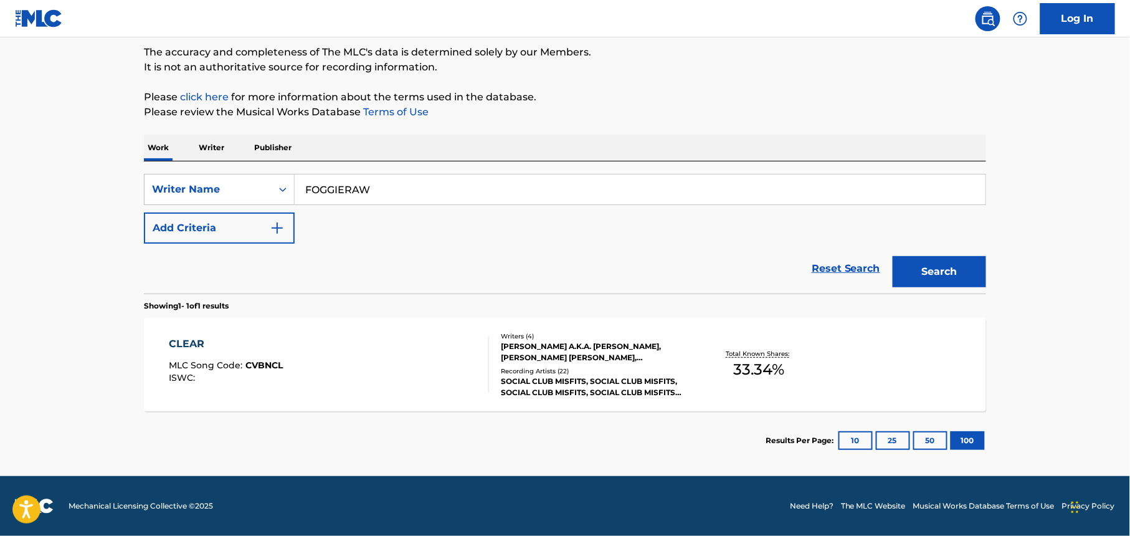
click at [386, 197] on input "FOGGIERAW" at bounding box center [640, 189] width 691 height 30
click at [386, 195] on input "FOGGIERAW" at bounding box center [640, 189] width 691 height 30
paste input "[PERSON_NAME] [PERSON_NAME]"
click at [947, 268] on button "Search" at bounding box center [939, 271] width 93 height 31
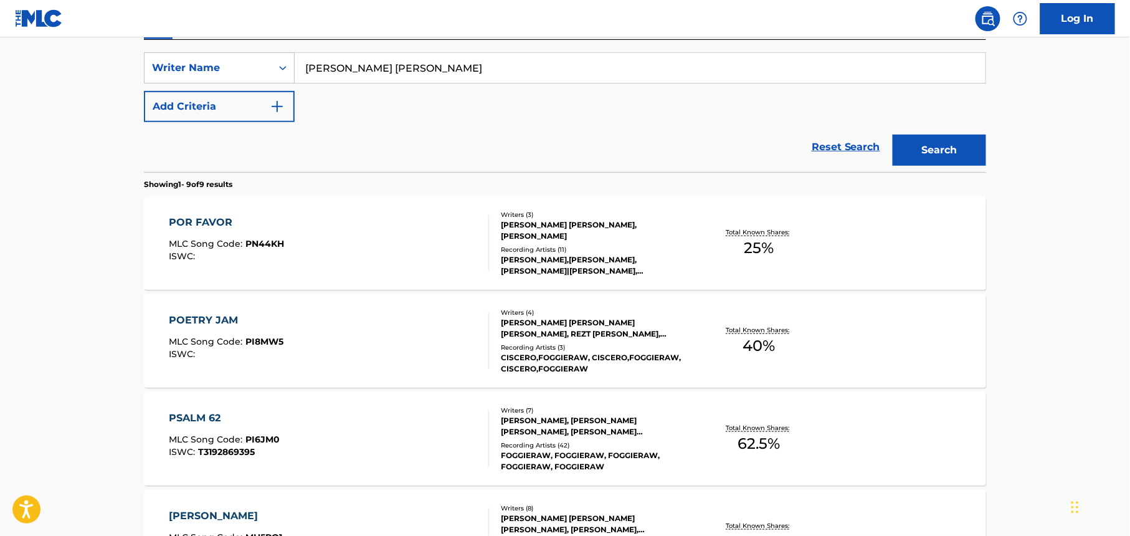
scroll to position [138, 0]
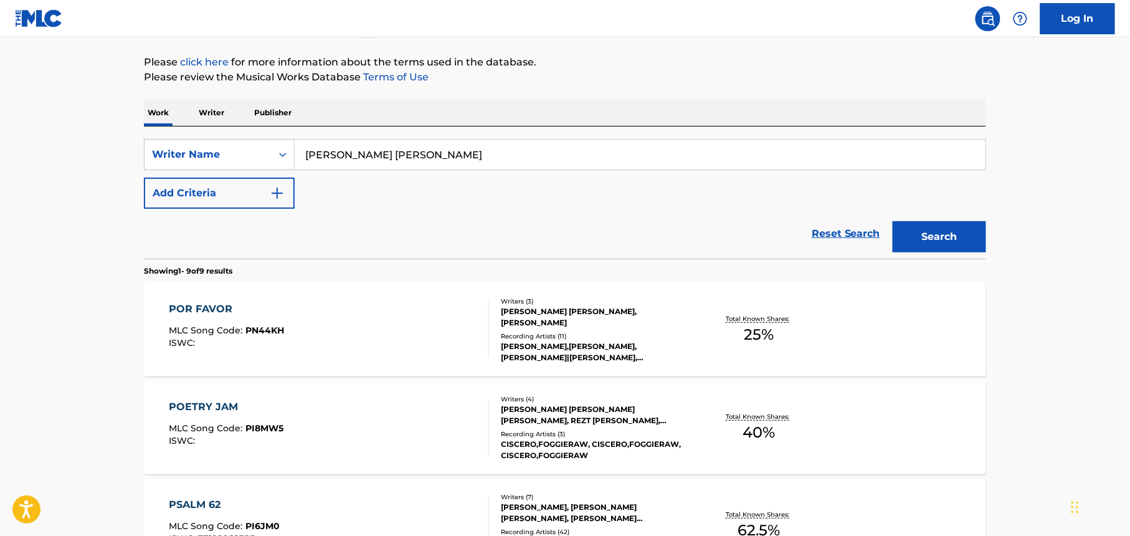
click at [462, 156] on input "[PERSON_NAME] [PERSON_NAME]" at bounding box center [640, 155] width 691 height 30
click at [462, 155] on input "[PERSON_NAME] [PERSON_NAME]" at bounding box center [640, 155] width 691 height 30
paste input "MrTrEe"
click at [948, 242] on button "Search" at bounding box center [939, 236] width 93 height 31
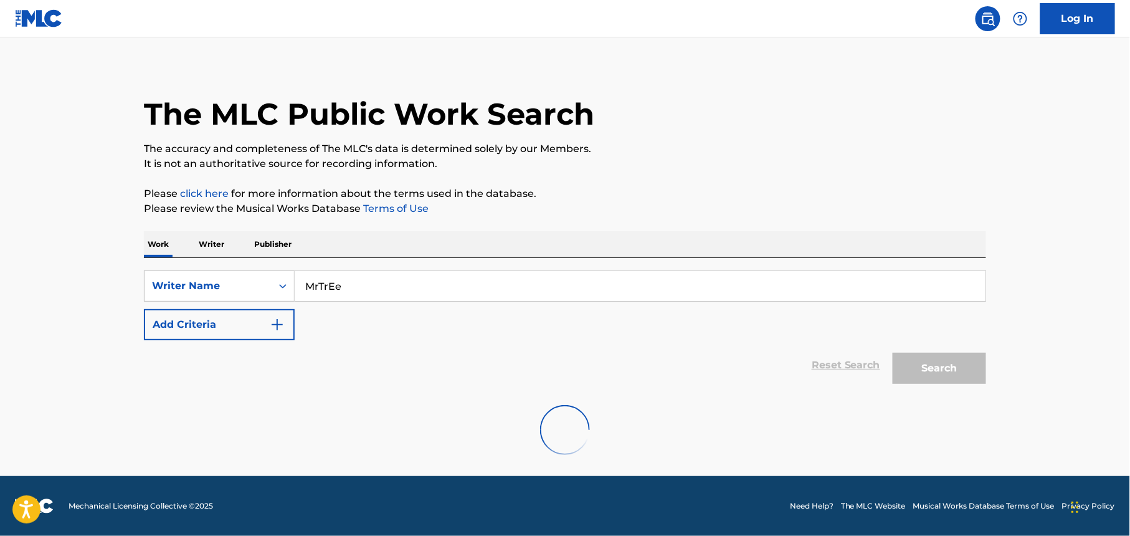
scroll to position [0, 0]
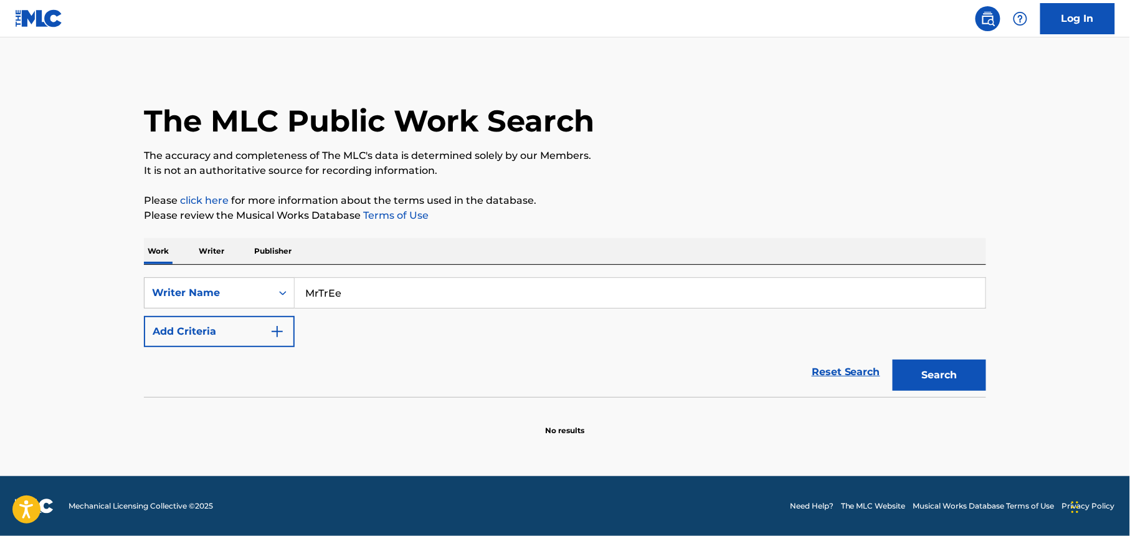
click at [365, 287] on input "MrTrEe" at bounding box center [640, 293] width 691 height 30
paste input "JellyBug"
click at [961, 382] on button "Search" at bounding box center [939, 375] width 93 height 31
click at [375, 287] on input "JellyBug" at bounding box center [640, 293] width 691 height 30
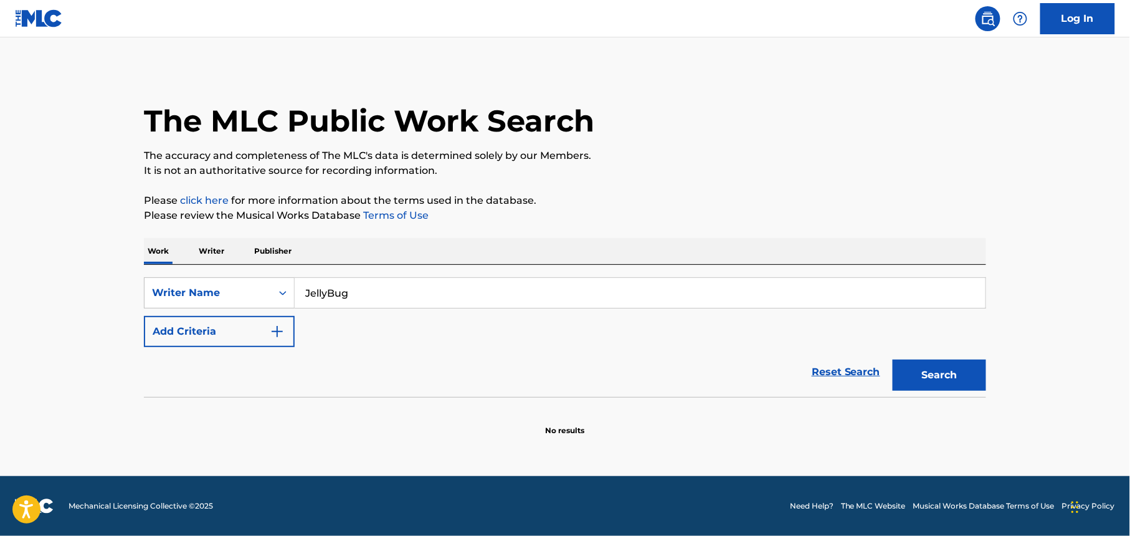
click at [374, 287] on input "JellyBug" at bounding box center [640, 293] width 691 height 30
paste input "Hue"
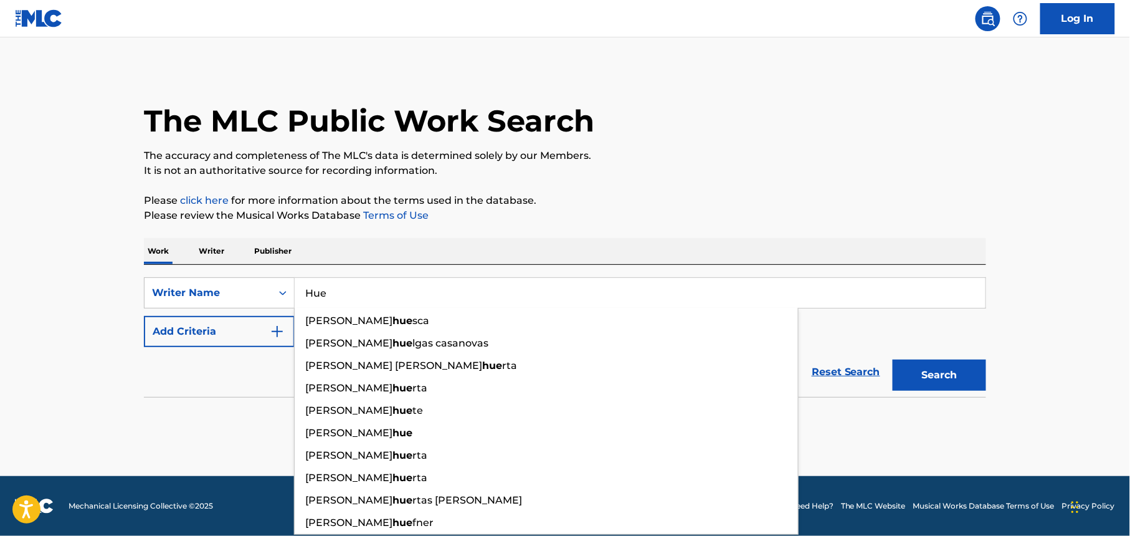
click at [961, 379] on button "Search" at bounding box center [939, 375] width 93 height 31
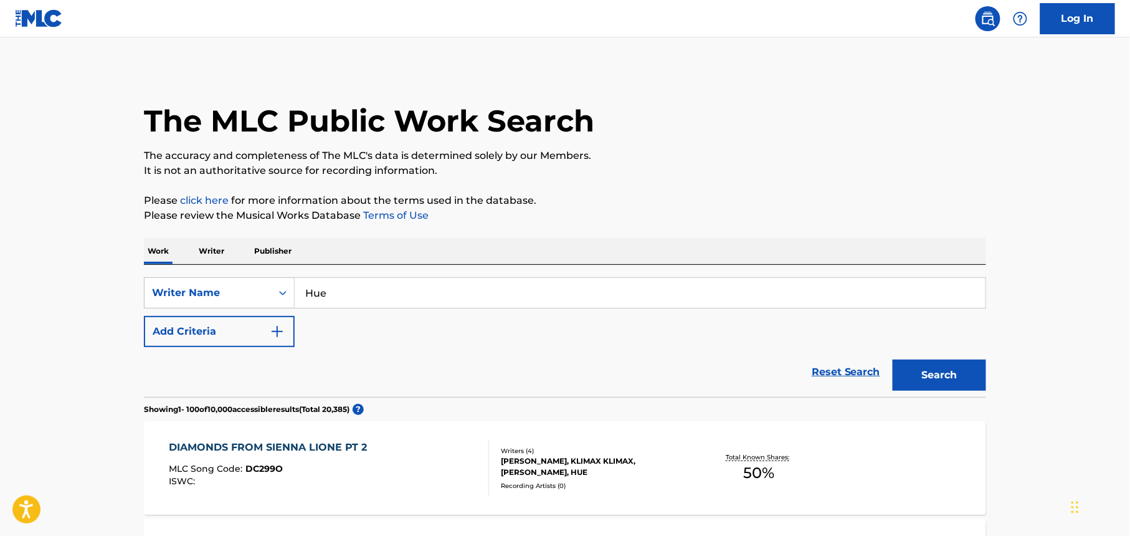
click at [379, 290] on input "Hue" at bounding box center [640, 293] width 691 height 30
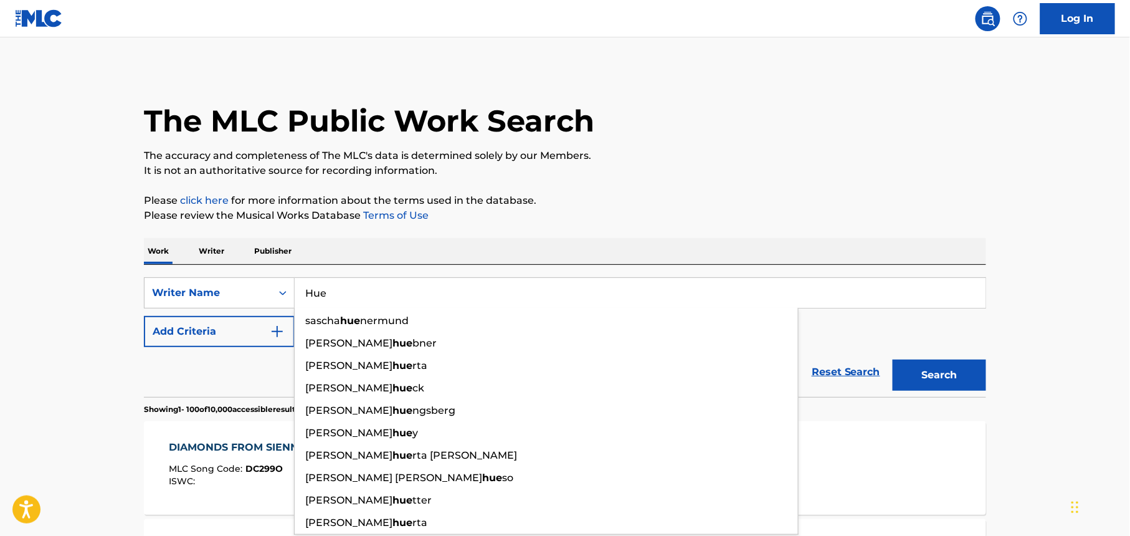
paste input "[PERSON_NAME]"
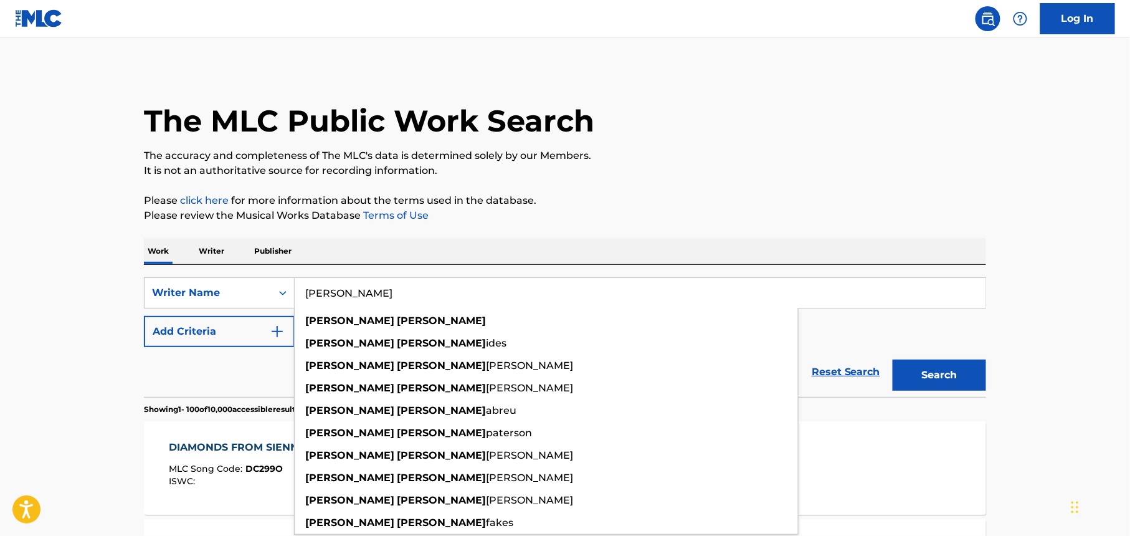
type input "[PERSON_NAME]"
click at [945, 380] on button "Search" at bounding box center [939, 375] width 93 height 31
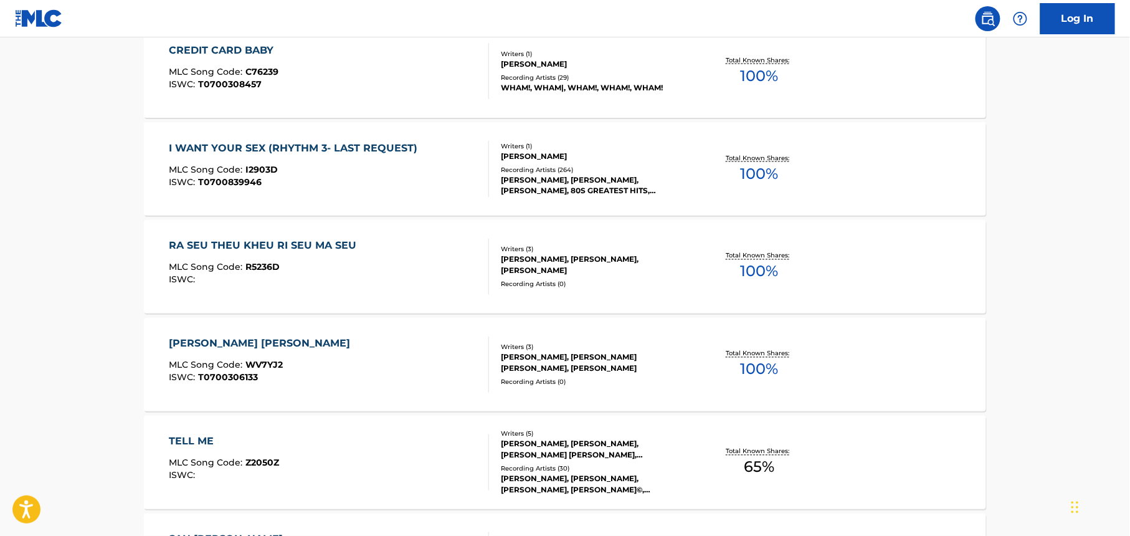
scroll to position [7485, 0]
